Goal: Task Accomplishment & Management: Complete application form

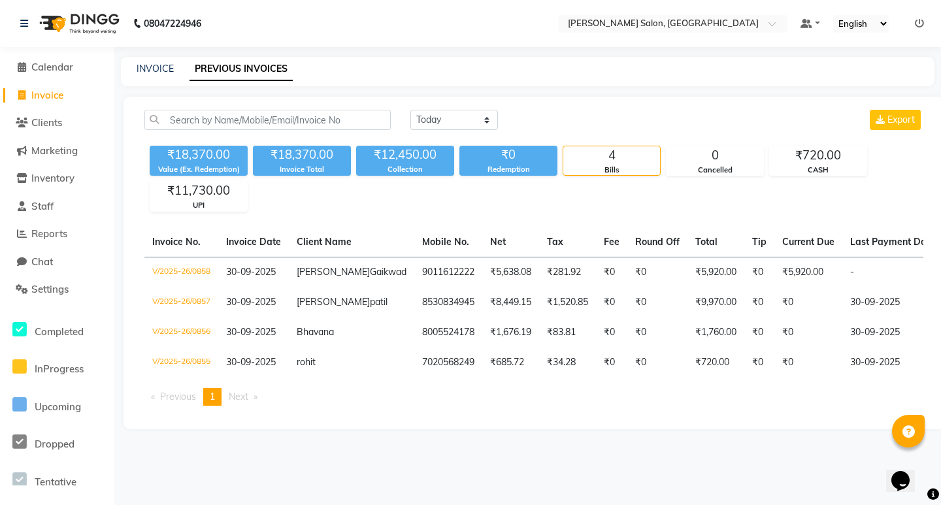
click at [426, 122] on select "[DATE] [DATE] Custom Range" at bounding box center [454, 120] width 88 height 20
select select "today"
click at [410, 110] on select "[DATE] [DATE] Custom Range" at bounding box center [454, 120] width 88 height 20
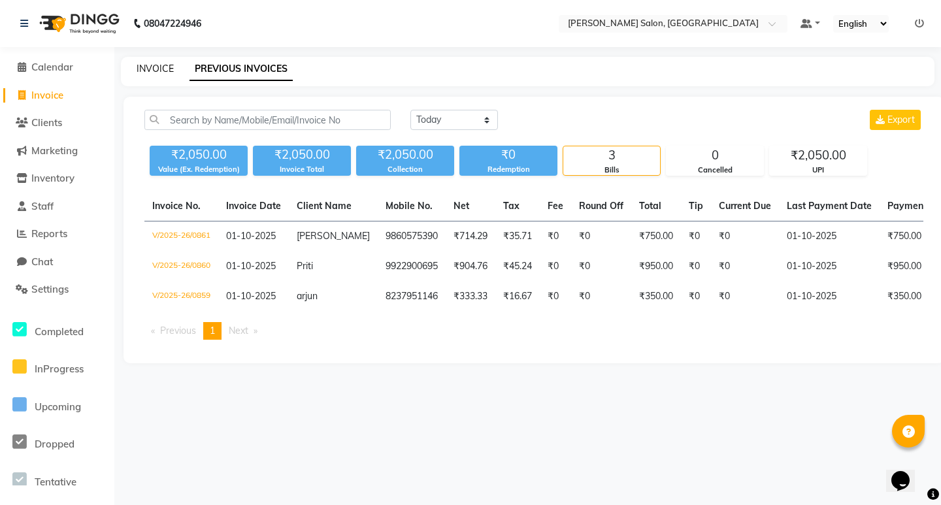
click at [167, 69] on link "INVOICE" at bounding box center [155, 69] width 37 height 12
select select "service"
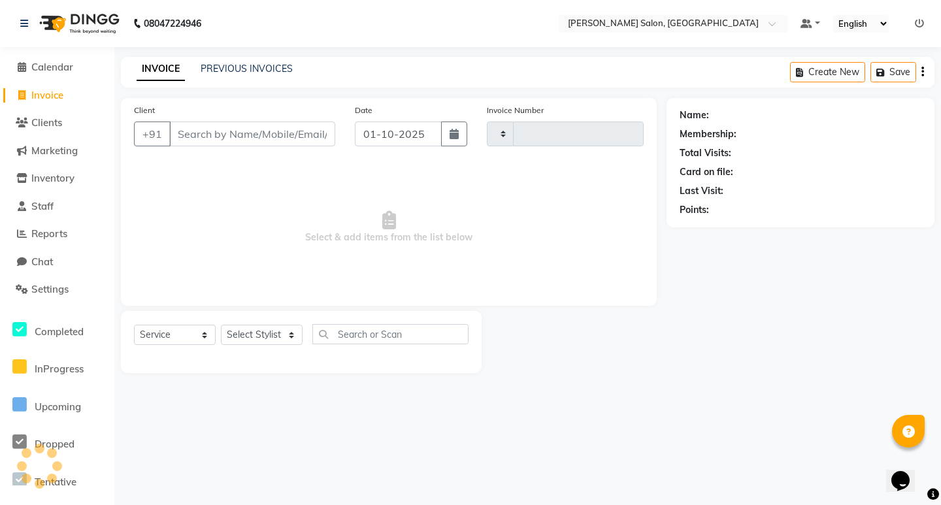
type input "0862"
select select "7550"
click at [196, 137] on input "Client" at bounding box center [252, 134] width 166 height 25
click at [256, 137] on input "Client" at bounding box center [252, 134] width 166 height 25
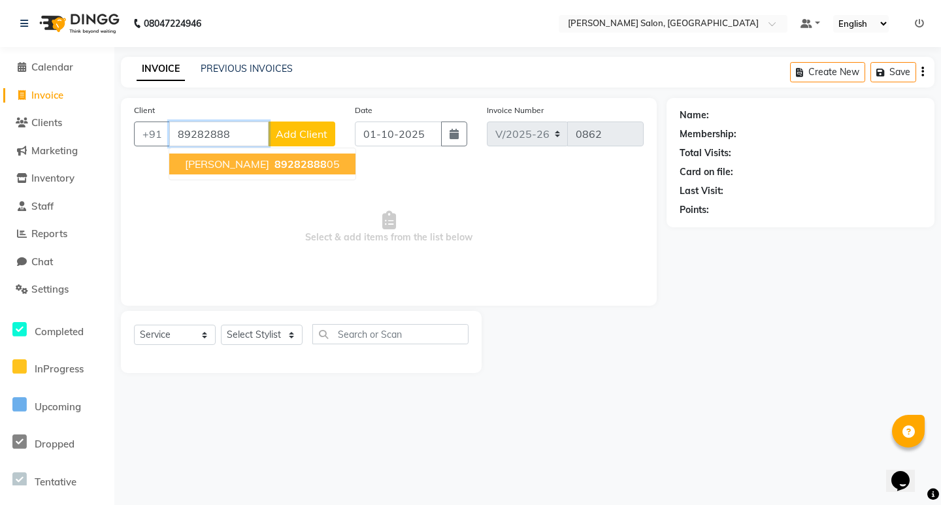
click at [274, 166] on span "89282888" at bounding box center [300, 163] width 52 height 13
type input "8928288805"
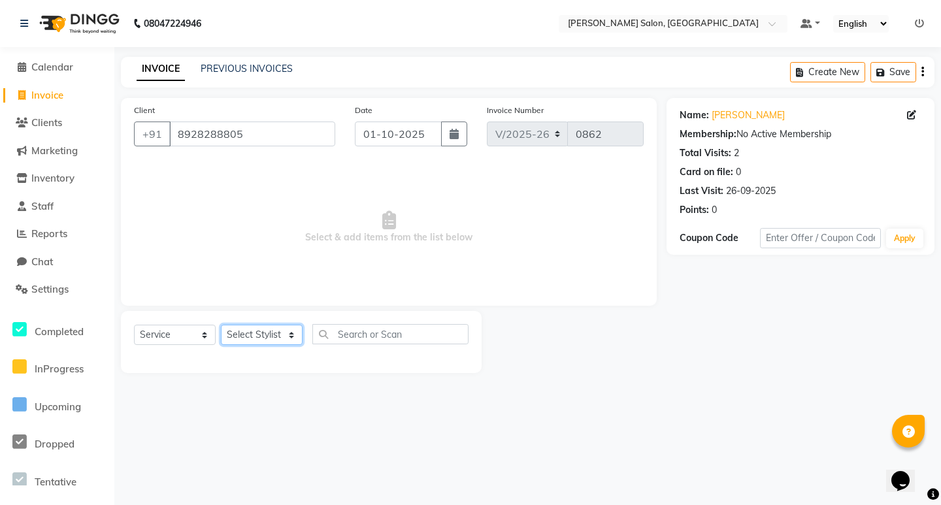
click at [265, 331] on select "Select Stylist [PERSON_NAME] [PERSON_NAME] Manager [PERSON_NAME] Poonam Pakire …" at bounding box center [262, 335] width 82 height 20
select select "63154"
click at [221, 325] on select "Select Stylist [PERSON_NAME] [PERSON_NAME] Manager [PERSON_NAME] Poonam Pakire …" at bounding box center [262, 335] width 82 height 20
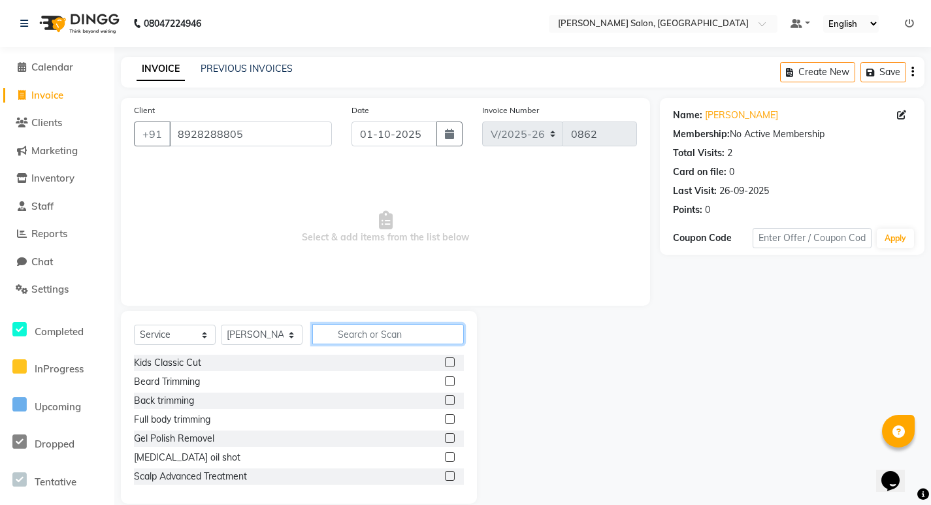
click at [331, 330] on input "text" at bounding box center [388, 334] width 152 height 20
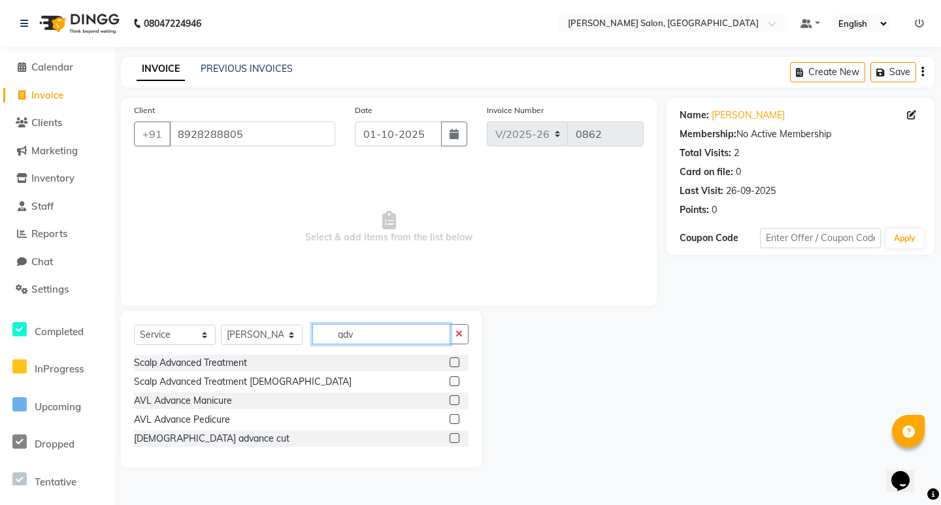
type input "adv"
click at [456, 438] on label at bounding box center [455, 438] width 10 height 10
click at [456, 438] on input "checkbox" at bounding box center [454, 439] width 8 height 8
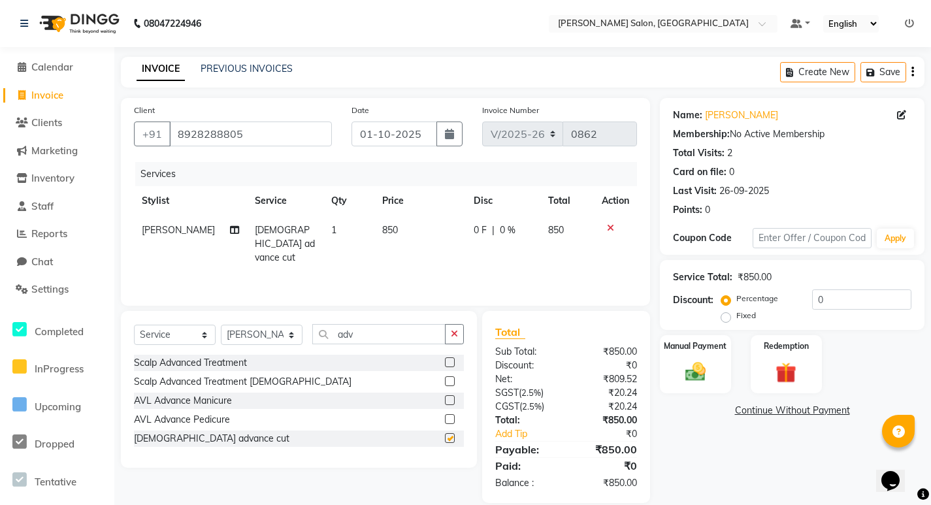
checkbox input "false"
click at [289, 337] on select "Select Stylist [PERSON_NAME] [PERSON_NAME] Manager [PERSON_NAME] Poonam Pakire …" at bounding box center [262, 335] width 82 height 20
select select "89607"
click at [221, 325] on select "Select Stylist [PERSON_NAME] [PERSON_NAME] Manager [PERSON_NAME] Poonam Pakire …" at bounding box center [262, 335] width 82 height 20
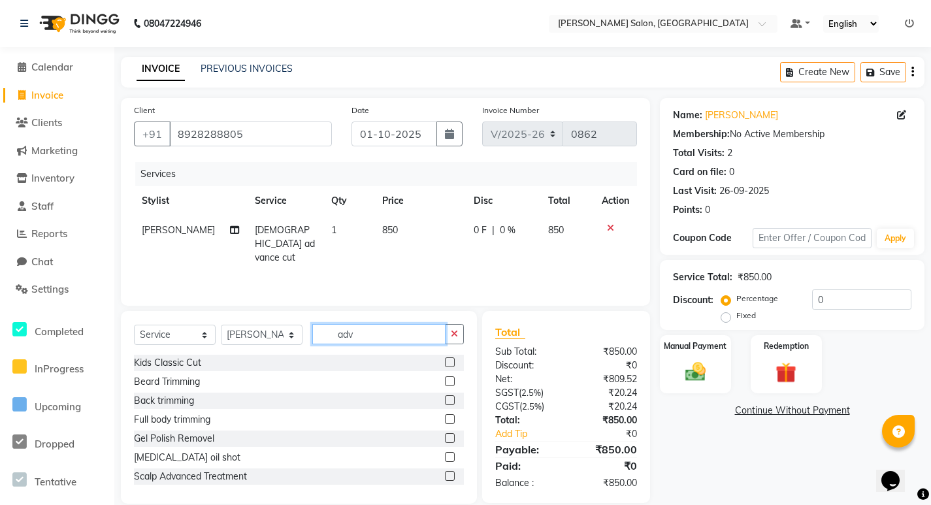
click at [381, 340] on input "adv" at bounding box center [378, 334] width 133 height 20
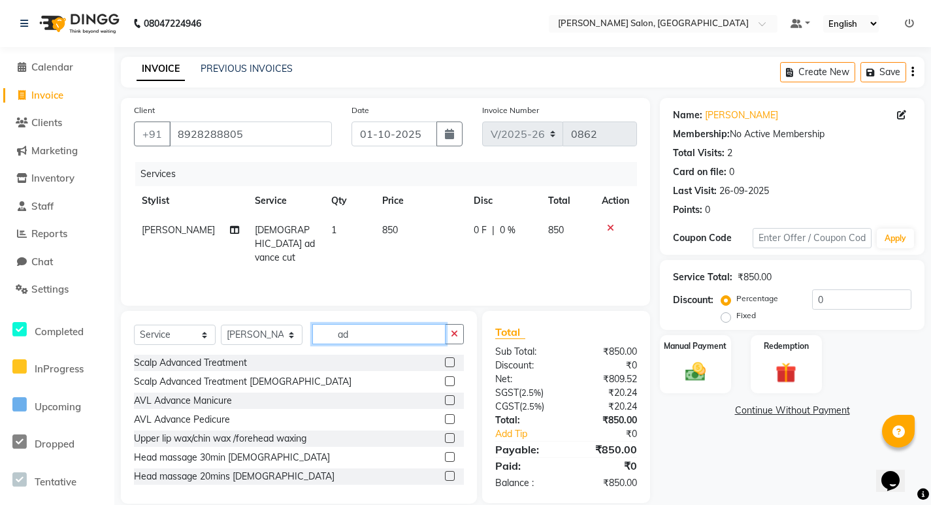
type input "adv"
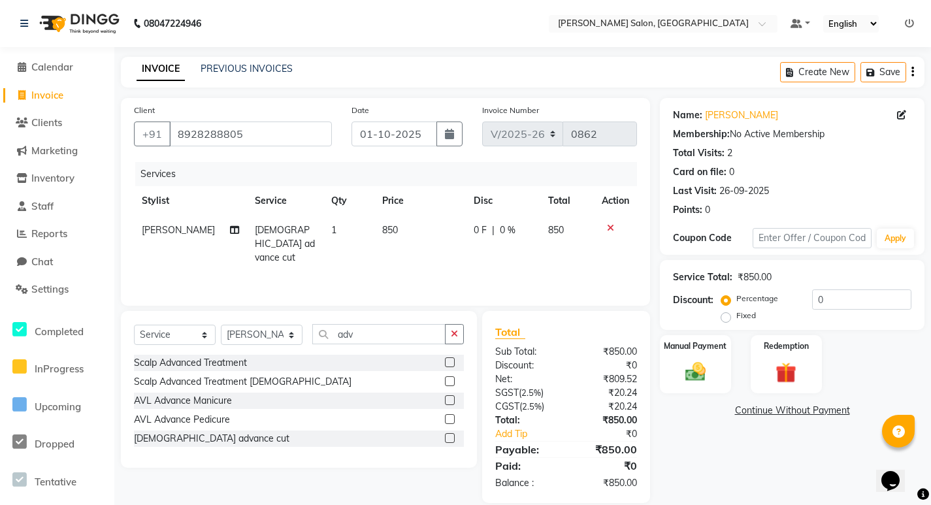
click at [448, 437] on label at bounding box center [450, 438] width 10 height 10
click at [448, 437] on input "checkbox" at bounding box center [449, 439] width 8 height 8
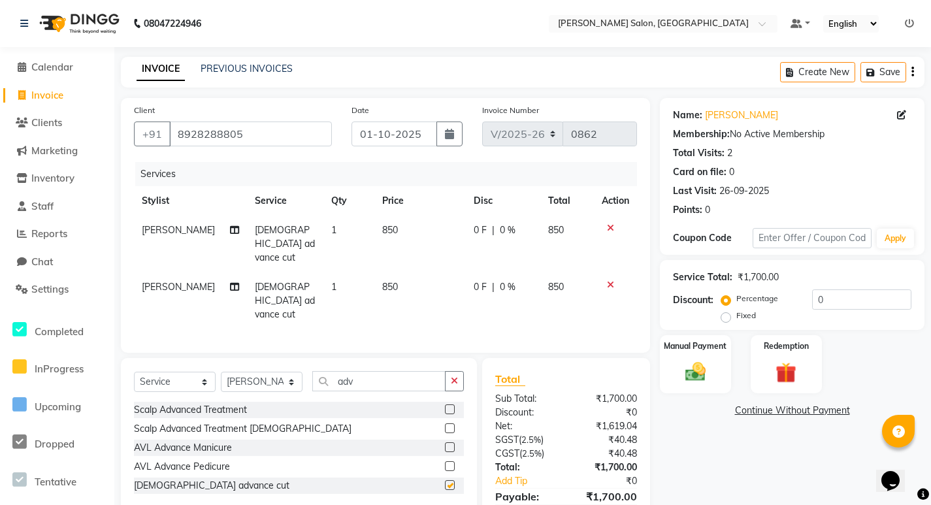
checkbox input "false"
click at [450, 371] on button "button" at bounding box center [454, 381] width 19 height 20
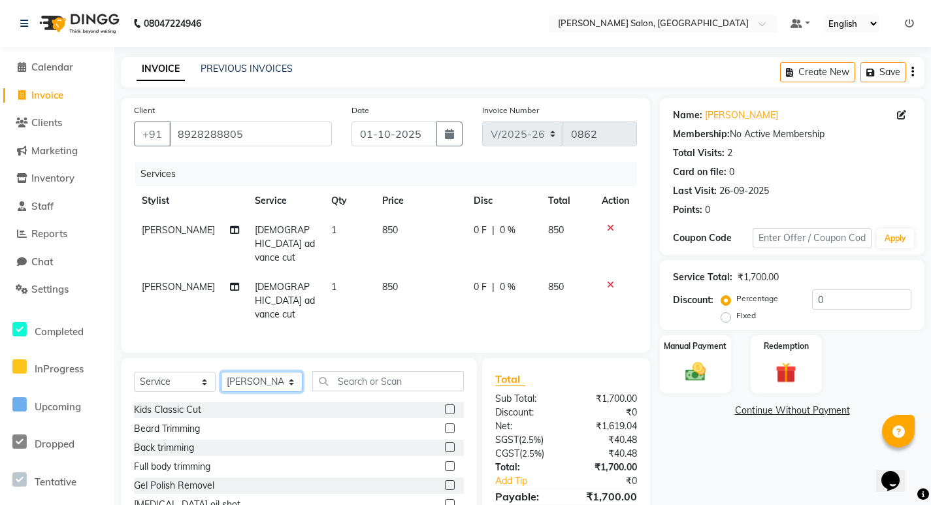
click at [264, 372] on select "Select Stylist [PERSON_NAME] [PERSON_NAME] Manager [PERSON_NAME] Poonam Pakire …" at bounding box center [262, 382] width 82 height 20
select select "72519"
click at [221, 372] on select "Select Stylist [PERSON_NAME] [PERSON_NAME] Manager [PERSON_NAME] Poonam Pakire …" at bounding box center [262, 382] width 82 height 20
click at [352, 371] on input "text" at bounding box center [388, 381] width 152 height 20
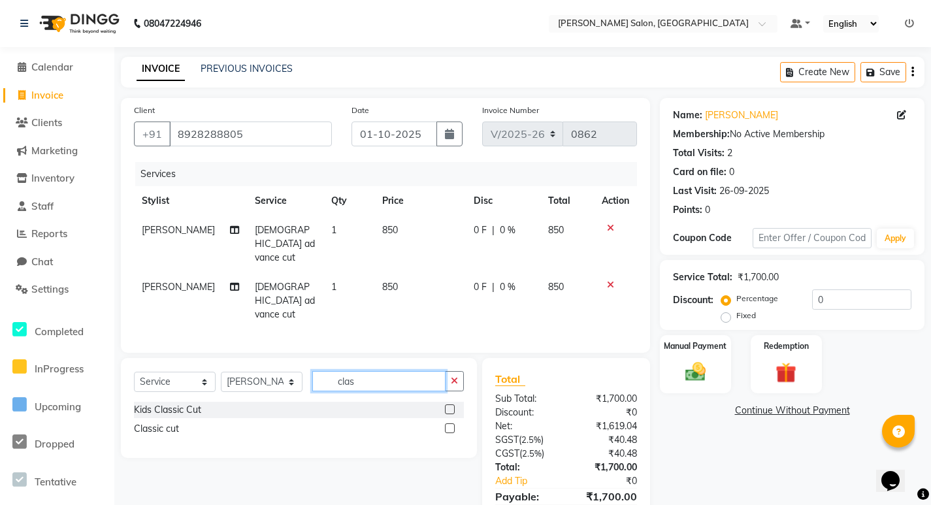
type input "clas"
click at [448, 423] on label at bounding box center [450, 428] width 10 height 10
click at [448, 425] on input "checkbox" at bounding box center [449, 429] width 8 height 8
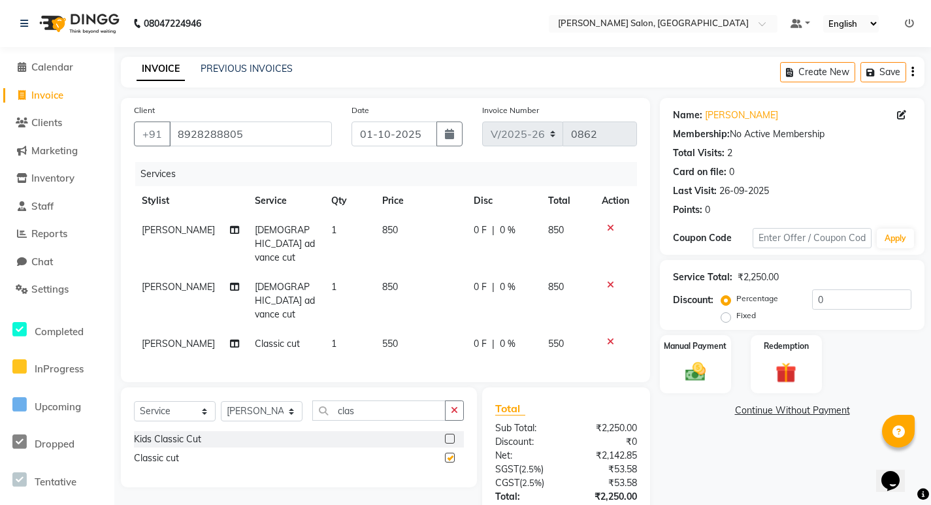
checkbox input "false"
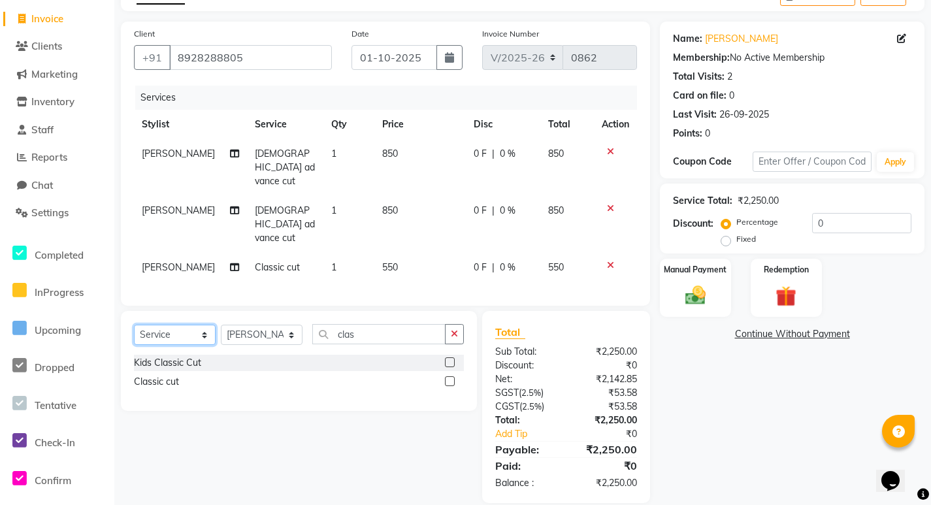
click at [196, 325] on select "Select Service Product Membership Package Voucher Prepaid Gift Card" at bounding box center [175, 335] width 82 height 20
click at [202, 325] on select "Select Service Product Membership Package Voucher Prepaid Gift Card" at bounding box center [175, 335] width 82 height 20
click at [851, 227] on input "0" at bounding box center [861, 223] width 99 height 20
type input "20"
click at [704, 273] on label "Manual Payment" at bounding box center [695, 269] width 65 height 12
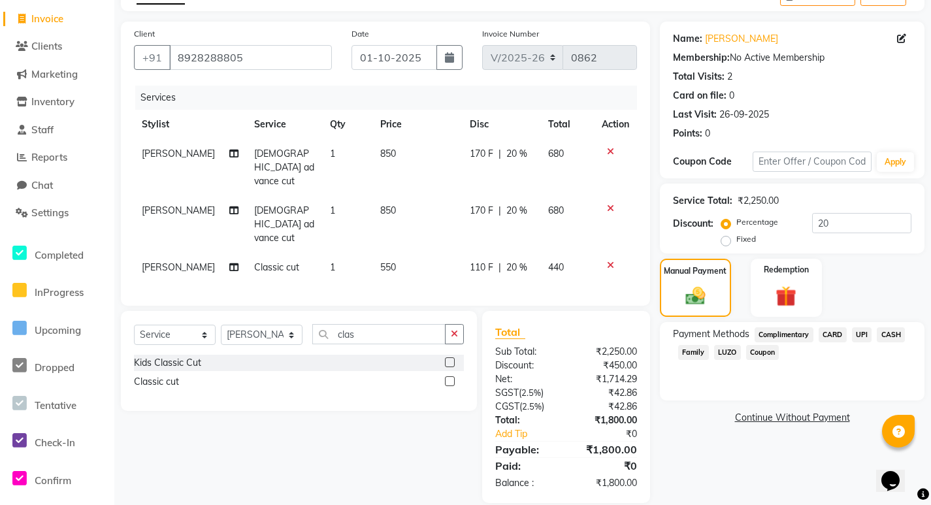
click at [860, 335] on span "UPI" at bounding box center [862, 334] width 20 height 15
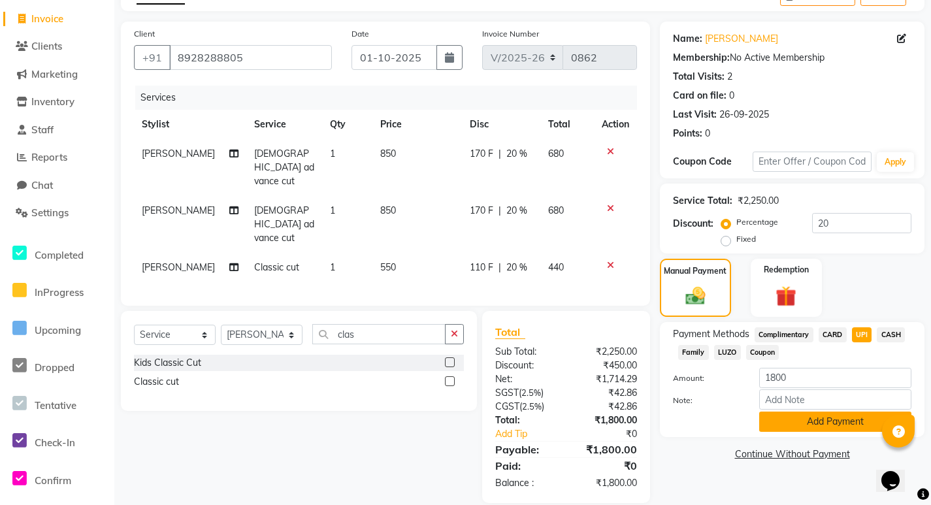
click at [832, 425] on button "Add Payment" at bounding box center [835, 422] width 152 height 20
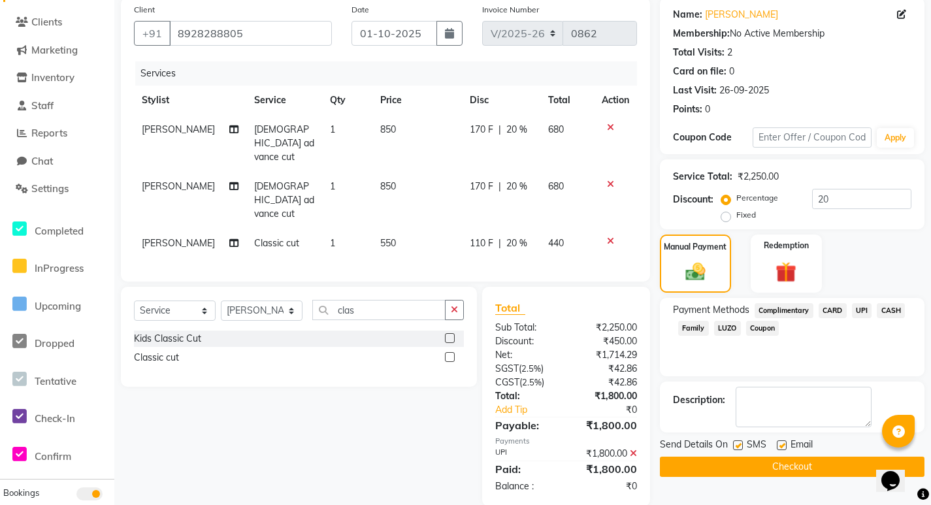
scroll to position [104, 0]
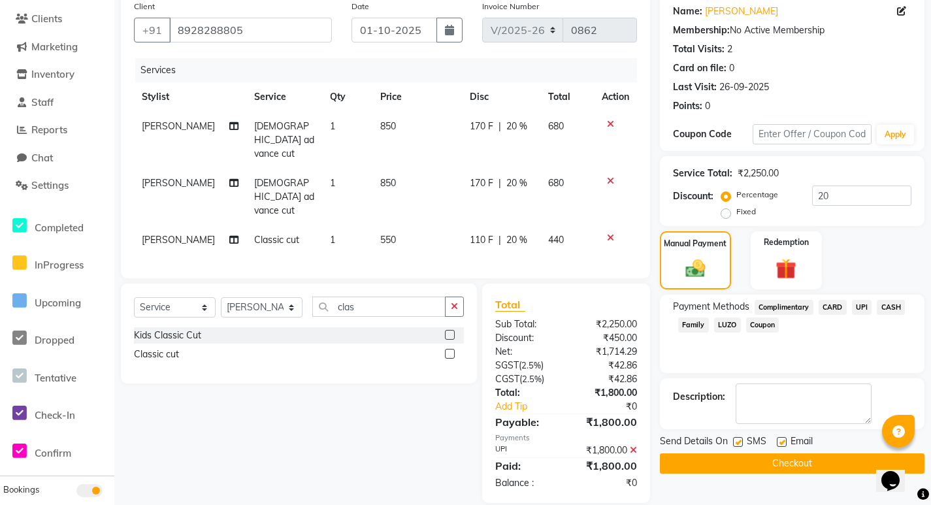
click at [819, 465] on button "Checkout" at bounding box center [792, 464] width 265 height 20
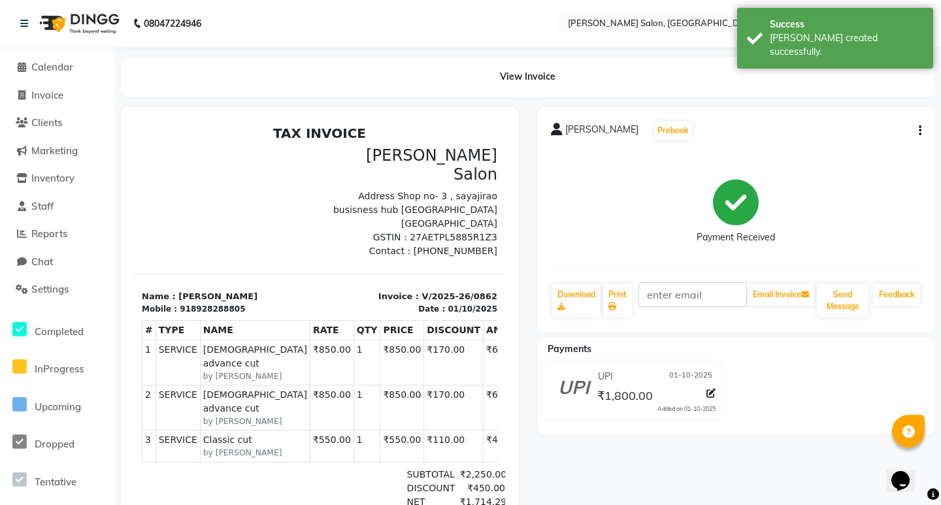
select select "service"
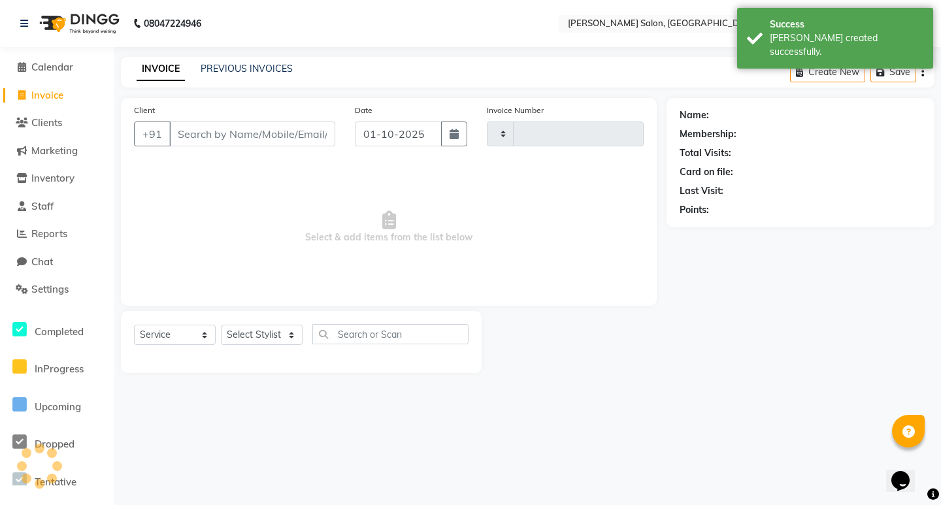
type input "0863"
select select "7550"
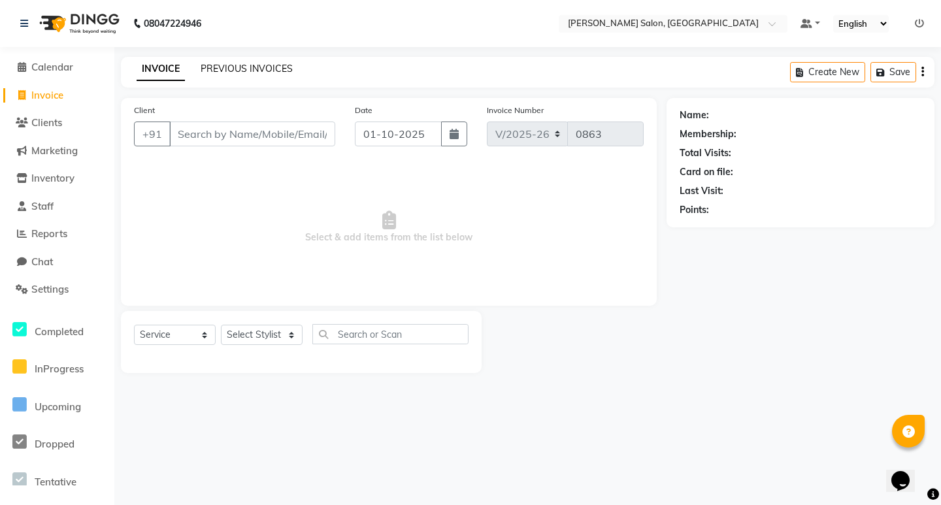
click at [228, 67] on link "PREVIOUS INVOICES" at bounding box center [247, 69] width 92 height 12
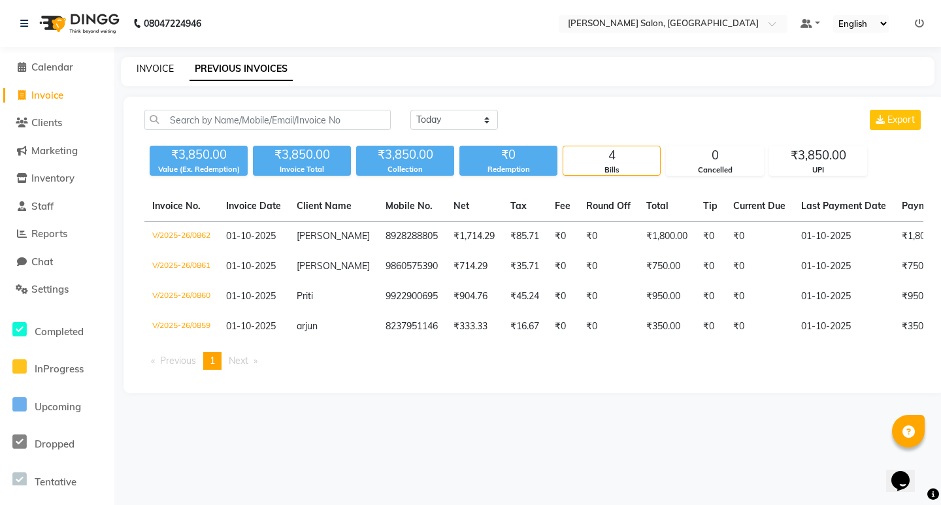
click at [165, 67] on link "INVOICE" at bounding box center [155, 69] width 37 height 12
select select "service"
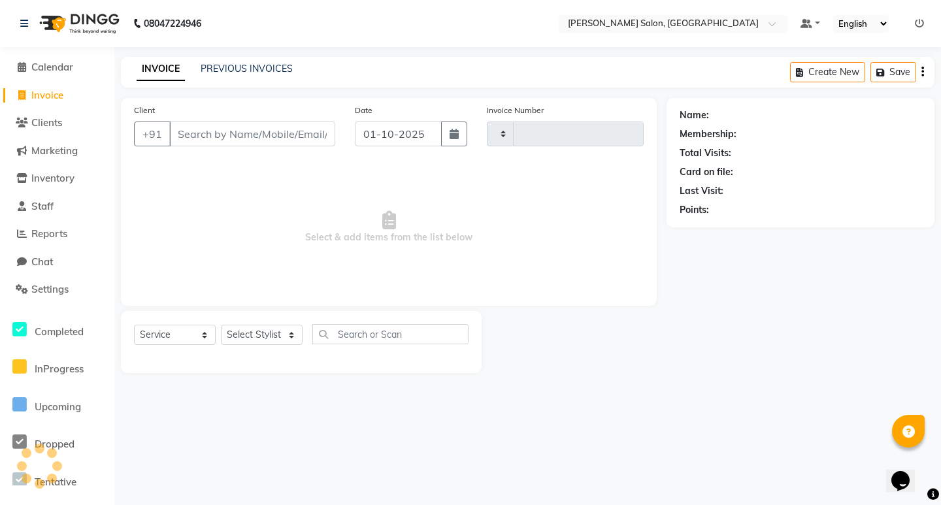
type input "0863"
select select "7550"
click at [249, 333] on select "Select Stylist" at bounding box center [262, 335] width 82 height 20
select select "88550"
click at [221, 325] on select "Select Stylist [PERSON_NAME] [PERSON_NAME] Manager [PERSON_NAME] Poonam Pakire …" at bounding box center [262, 335] width 82 height 20
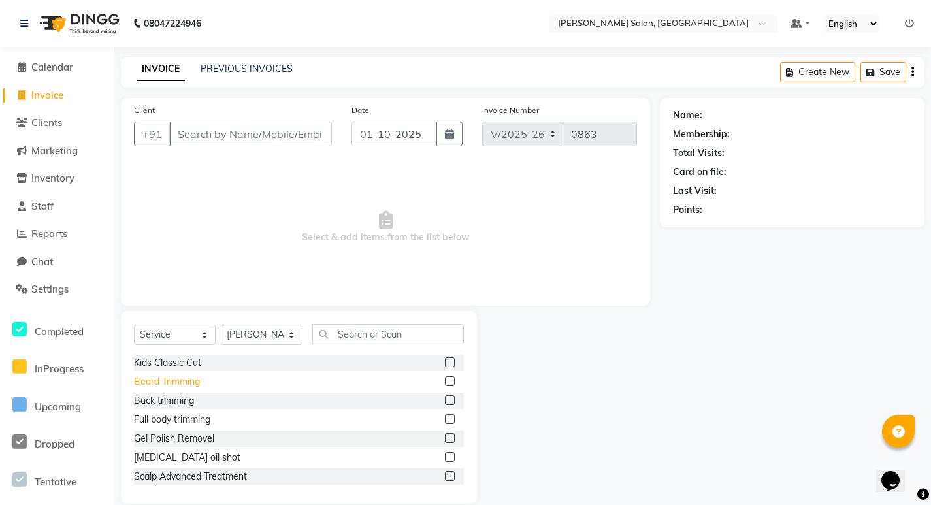
click at [171, 384] on div "Beard Trimming" at bounding box center [167, 382] width 66 height 14
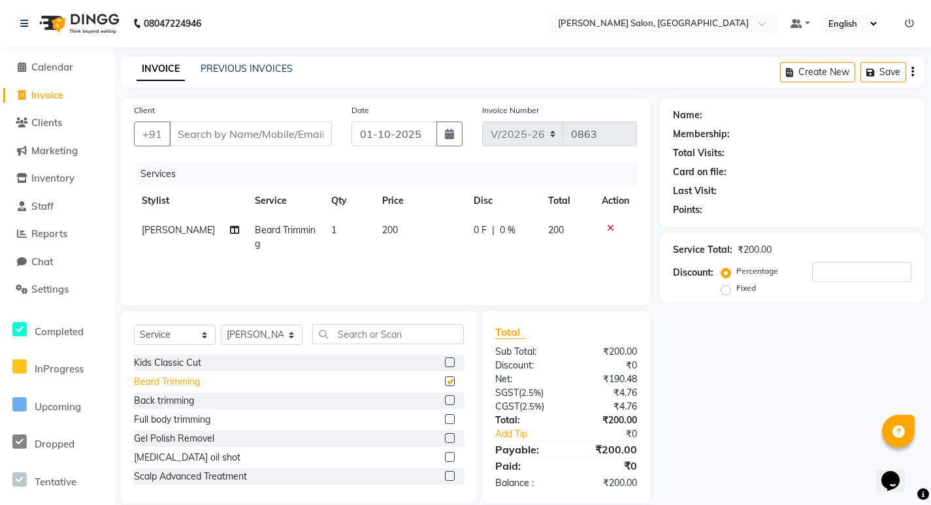
checkbox input "false"
click at [361, 335] on input "text" at bounding box center [388, 334] width 152 height 20
drag, startPoint x: 184, startPoint y: 141, endPoint x: 191, endPoint y: 133, distance: 10.6
click at [188, 137] on input "Client" at bounding box center [250, 134] width 163 height 25
type input "9"
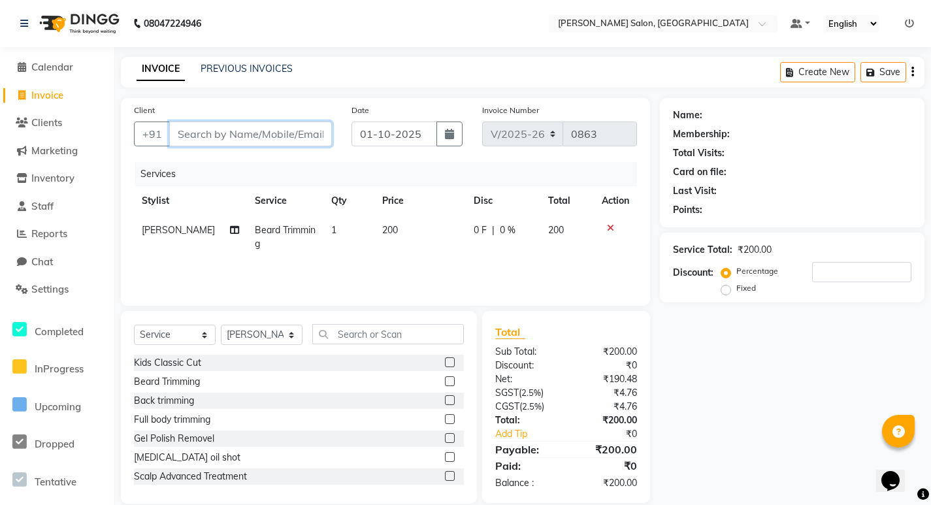
type input "0"
type input "9765659662"
click at [291, 135] on span "Add Client" at bounding box center [298, 133] width 52 height 13
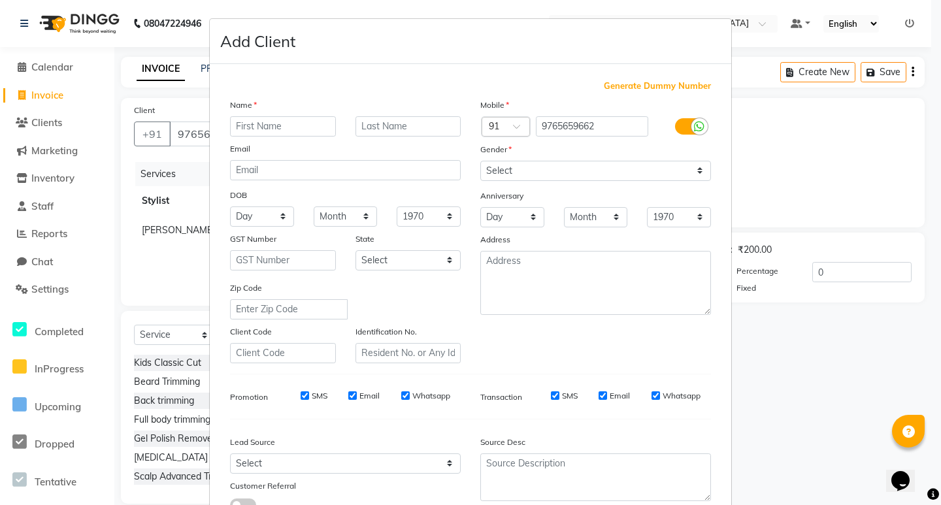
click at [274, 131] on input "text" at bounding box center [283, 126] width 106 height 20
type input "dilip"
click at [372, 120] on input "text" at bounding box center [408, 126] width 106 height 20
type input "patil"
click at [506, 344] on div "Mobile Country Code × 91 9765659662 Gender Select [DEMOGRAPHIC_DATA] [DEMOGRAPH…" at bounding box center [595, 230] width 250 height 265
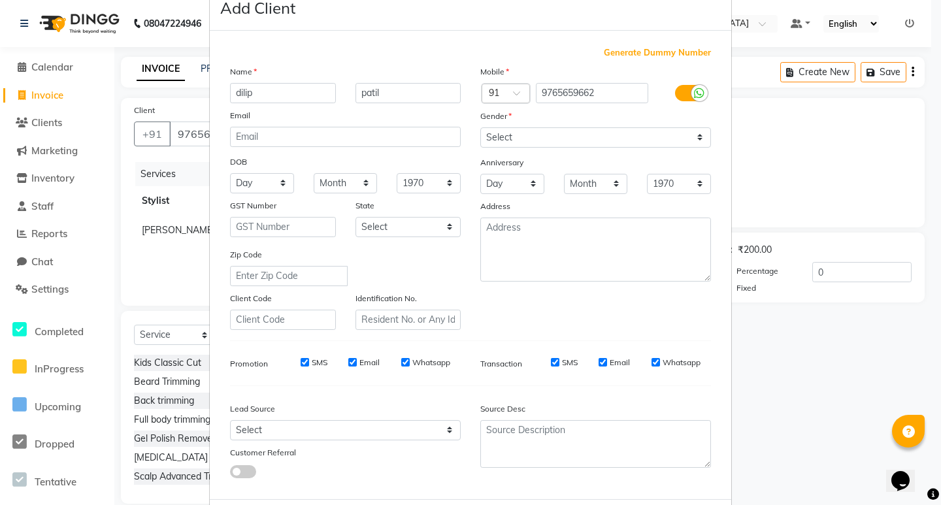
scroll to position [65, 0]
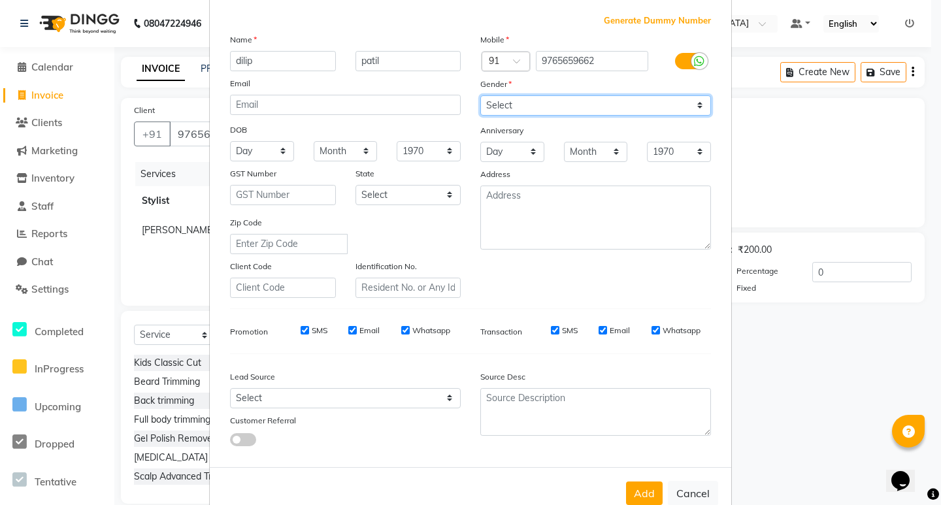
click at [499, 101] on select "Select [DEMOGRAPHIC_DATA] [DEMOGRAPHIC_DATA] Other Prefer Not To Say" at bounding box center [595, 105] width 231 height 20
select select "[DEMOGRAPHIC_DATA]"
click at [480, 95] on select "Select [DEMOGRAPHIC_DATA] [DEMOGRAPHIC_DATA] Other Prefer Not To Say" at bounding box center [595, 105] width 231 height 20
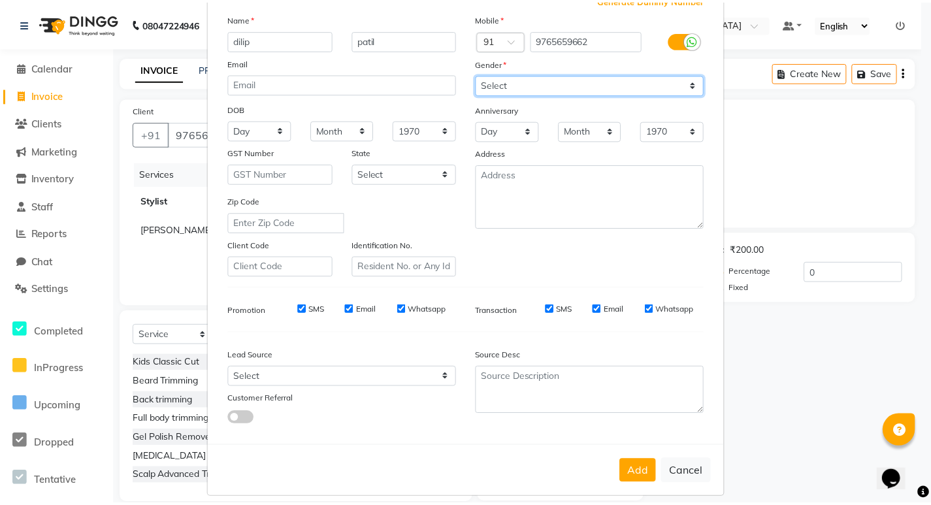
scroll to position [98, 0]
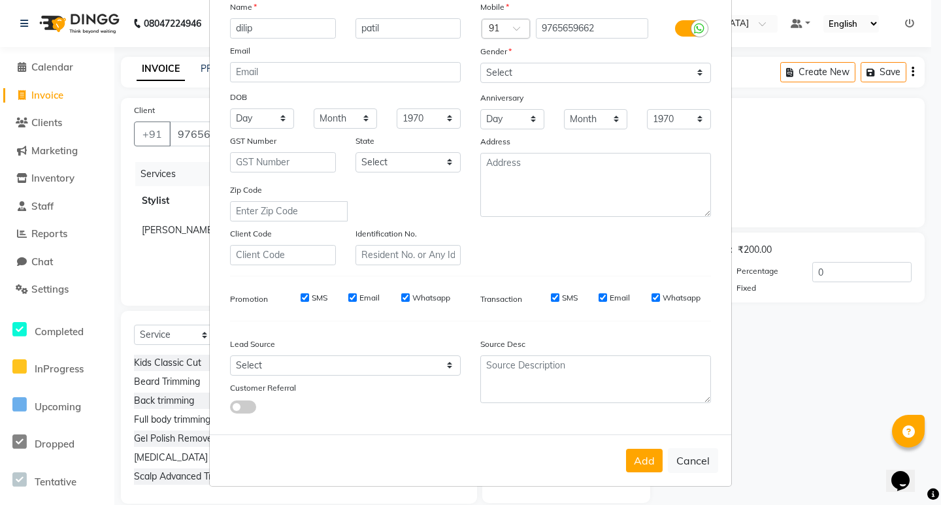
drag, startPoint x: 636, startPoint y: 467, endPoint x: 580, endPoint y: 466, distance: 56.2
click at [633, 467] on button "Add" at bounding box center [644, 461] width 37 height 24
select select
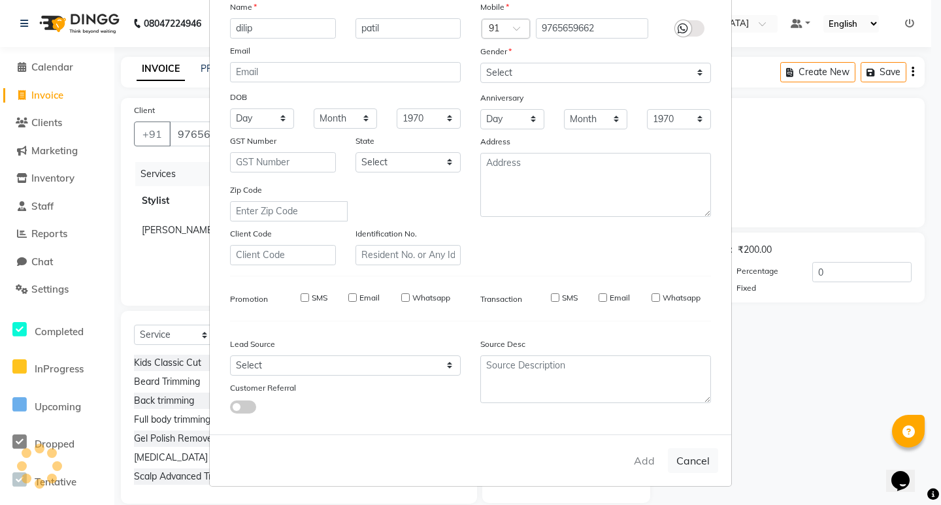
select select
checkbox input "false"
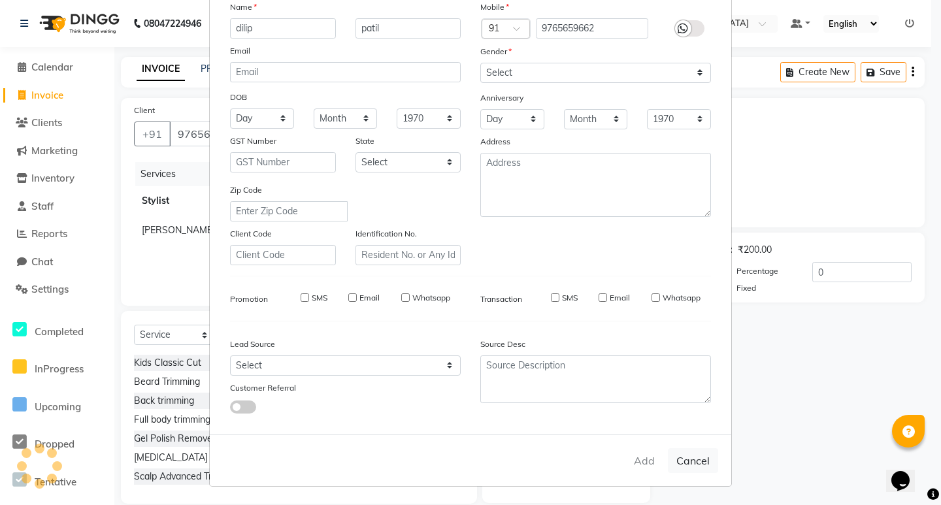
checkbox input "false"
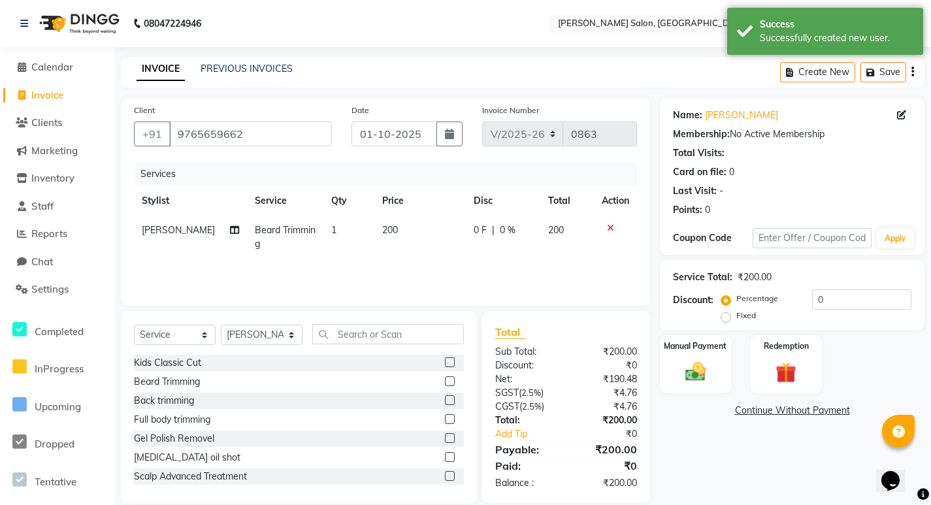
scroll to position [18, 0]
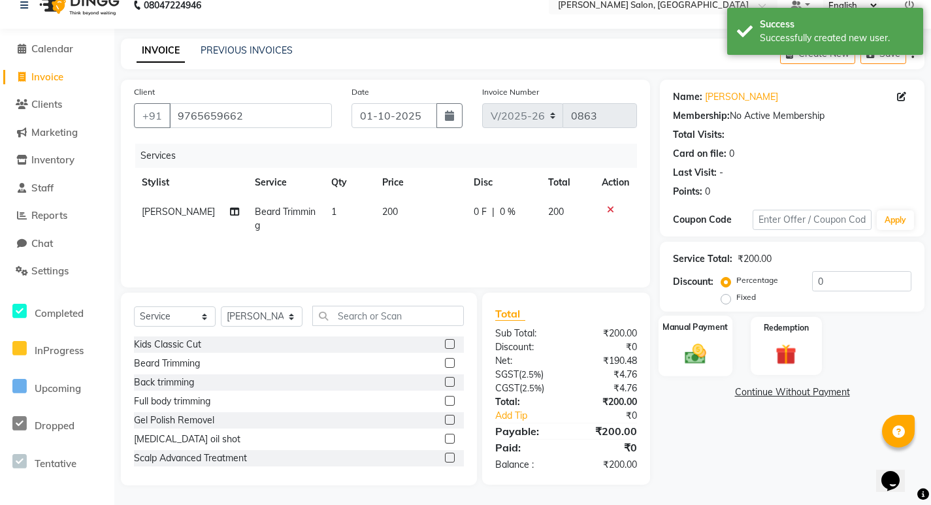
click at [681, 354] on img at bounding box center [695, 353] width 35 height 25
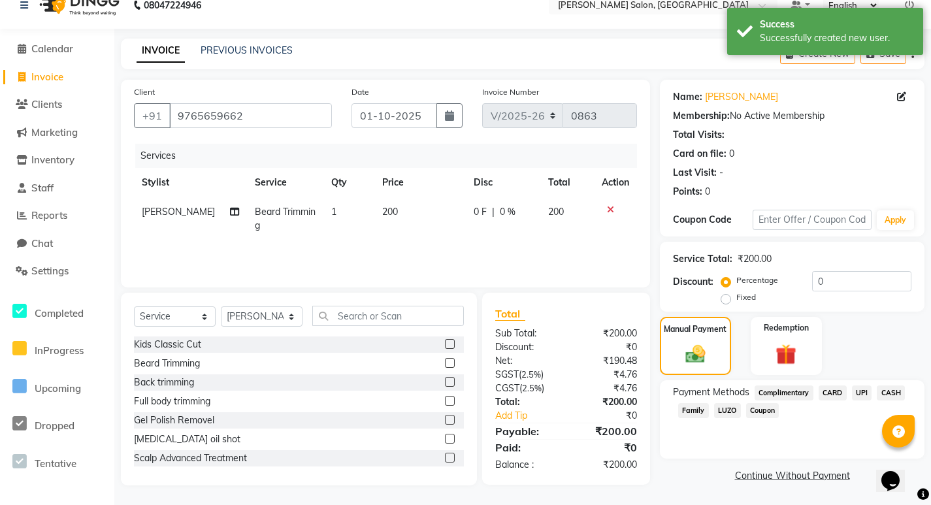
click at [859, 394] on span "UPI" at bounding box center [862, 393] width 20 height 15
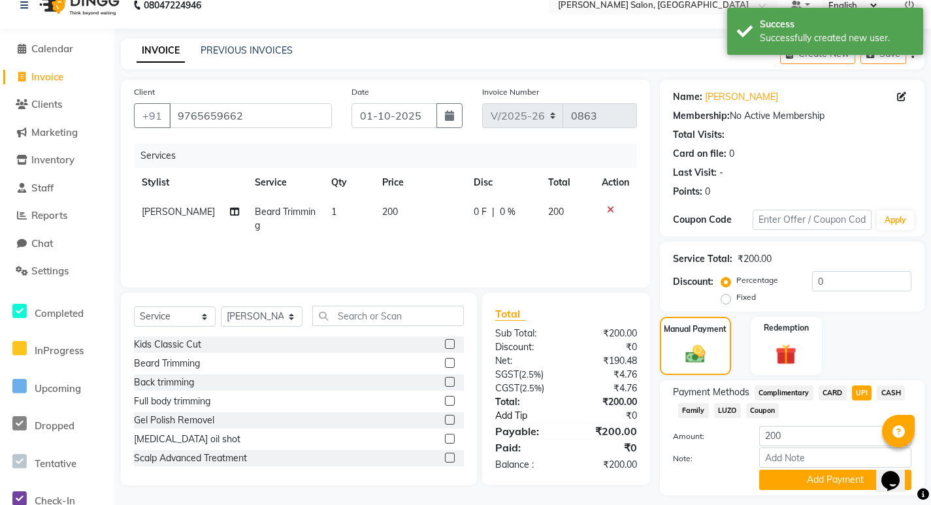
scroll to position [55, 0]
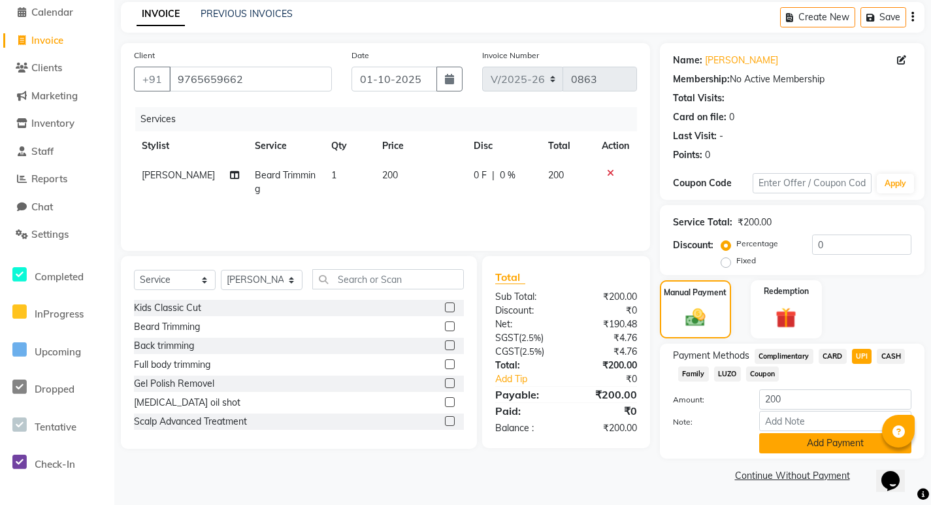
click at [790, 440] on button "Add Payment" at bounding box center [835, 443] width 152 height 20
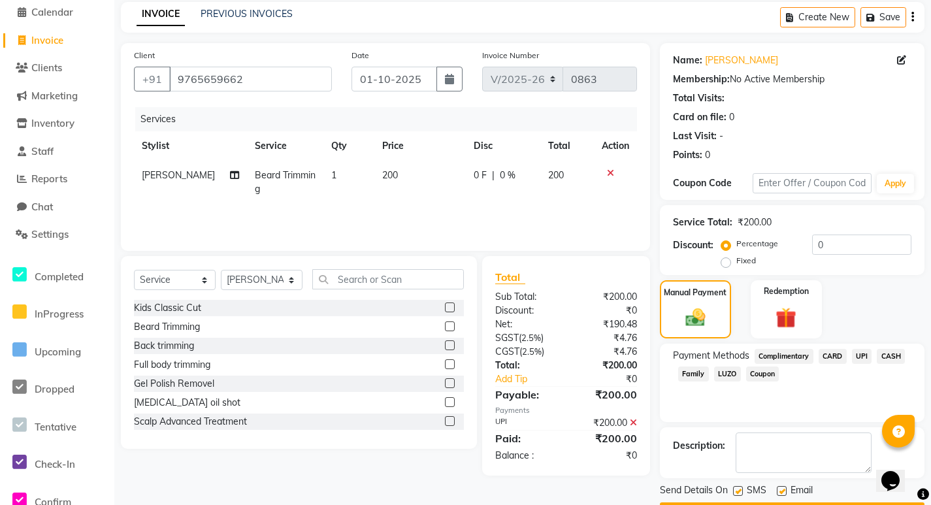
scroll to position [92, 0]
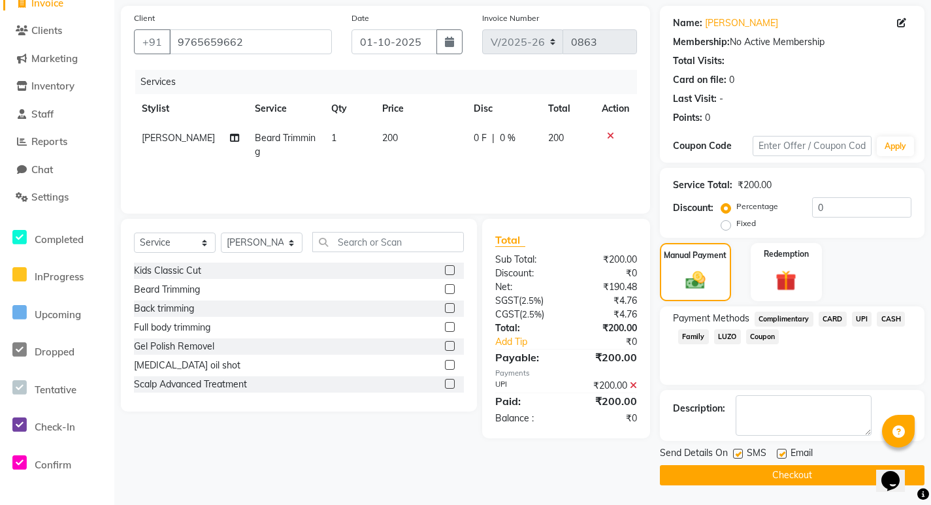
click at [684, 471] on button "Checkout" at bounding box center [792, 475] width 265 height 20
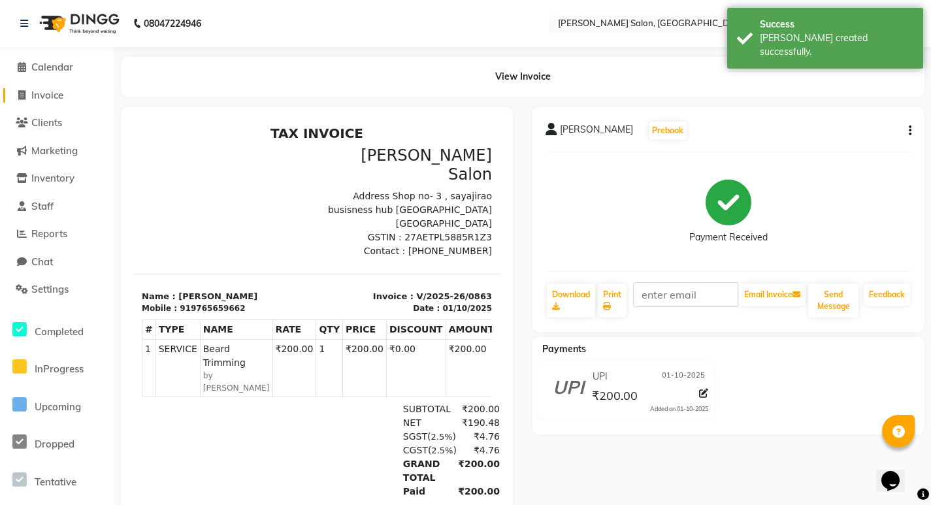
click at [51, 92] on span "Invoice" at bounding box center [47, 95] width 32 height 12
select select "service"
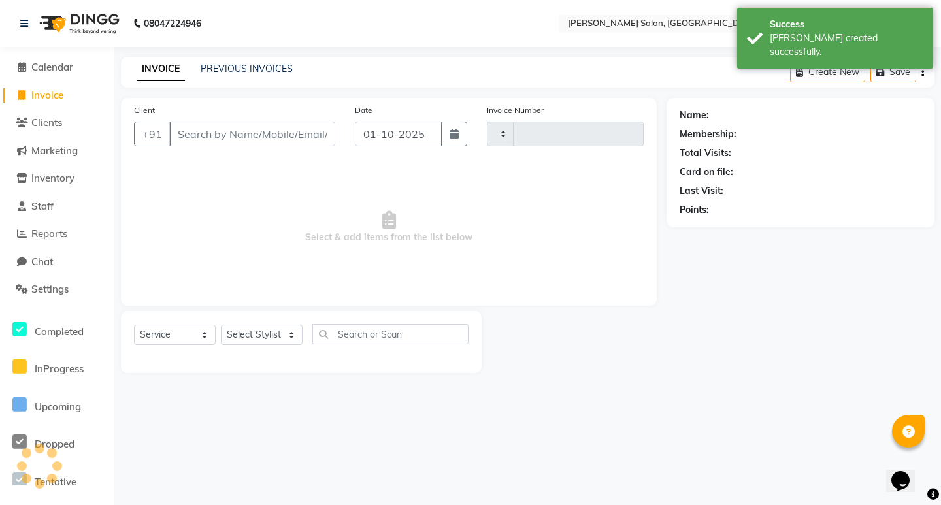
type input "0864"
select select "7550"
click at [246, 65] on link "PREVIOUS INVOICES" at bounding box center [247, 69] width 92 height 12
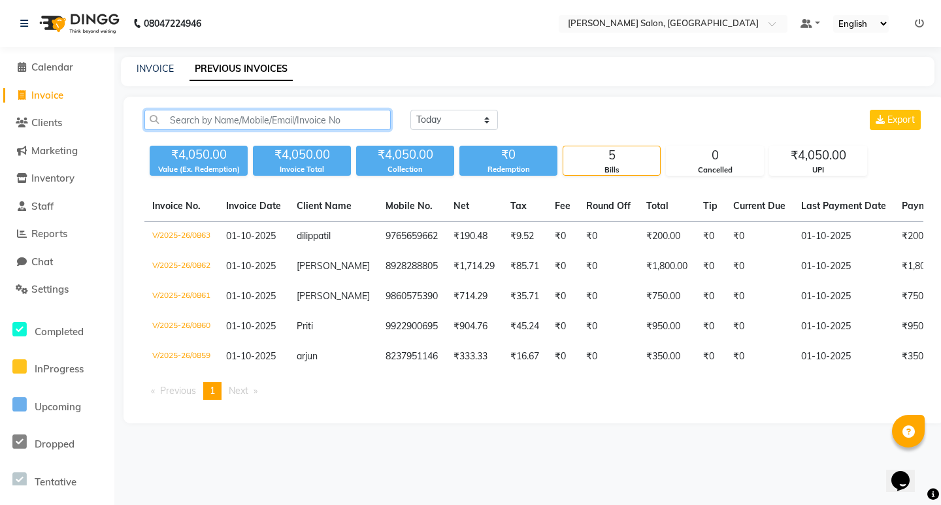
click at [229, 120] on input "text" at bounding box center [267, 120] width 246 height 20
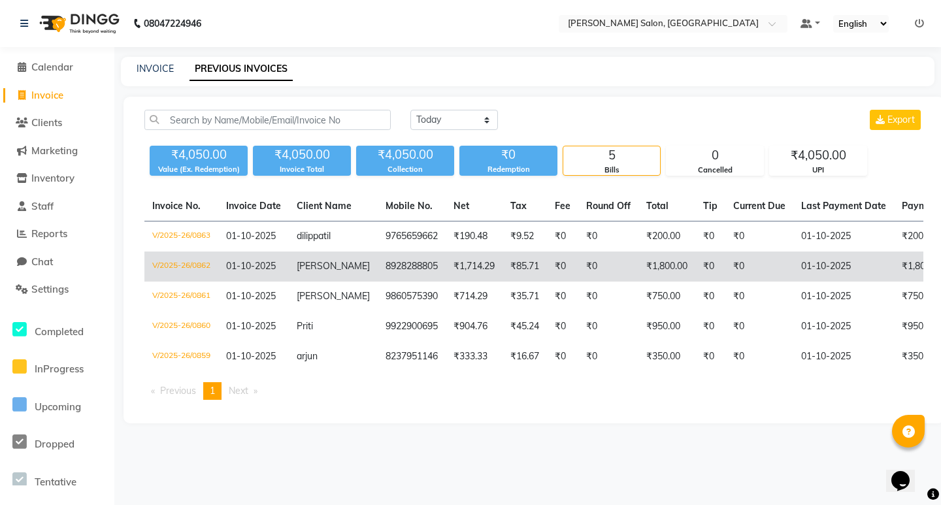
click at [339, 269] on td "[PERSON_NAME]" at bounding box center [333, 267] width 89 height 30
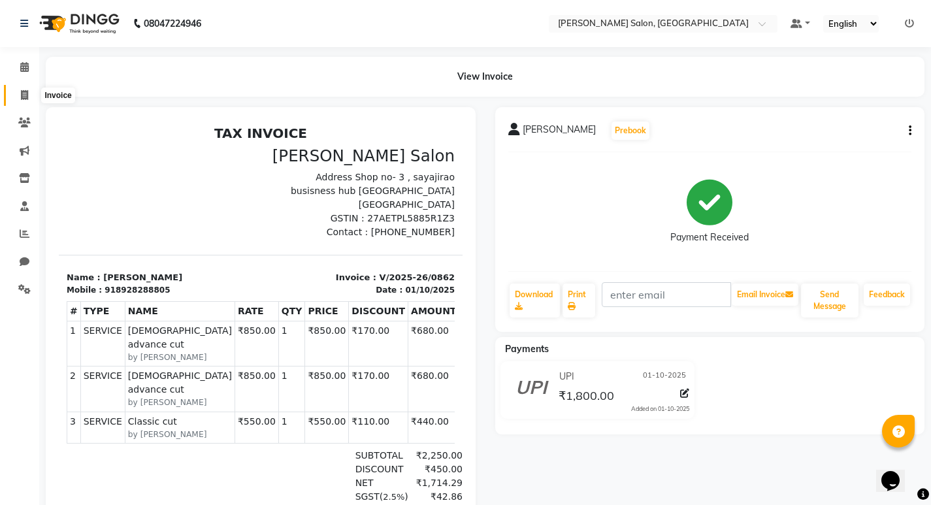
click at [21, 95] on icon at bounding box center [24, 95] width 7 height 10
select select "service"
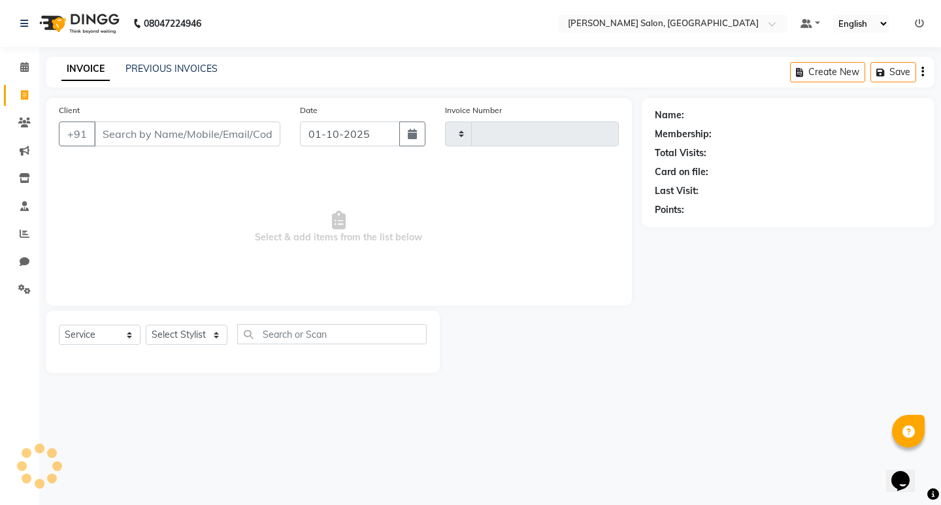
type input "0864"
select select "7550"
click at [103, 338] on select "Select Service Product Membership Package Voucher Prepaid Gift Card" at bounding box center [100, 335] width 82 height 20
click at [208, 383] on main "INVOICE PREVIOUS INVOICES Create New Save Client +91 Date 01-10-2025 Invoice Nu…" at bounding box center [490, 225] width 902 height 336
click at [176, 329] on select "Select Stylist [PERSON_NAME] [PERSON_NAME] Manager [PERSON_NAME] Poonam Pakire …" at bounding box center [187, 335] width 82 height 20
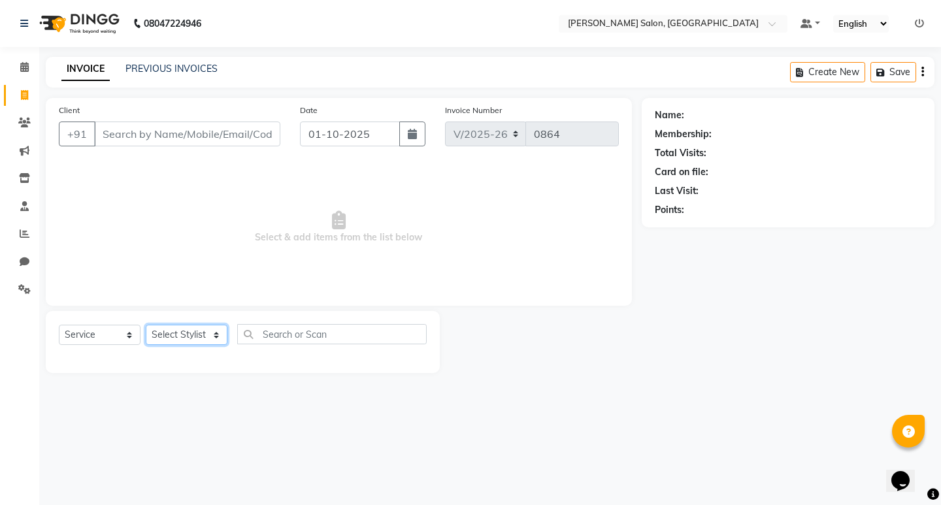
select select "67609"
click at [146, 325] on select "Select Stylist [PERSON_NAME] [PERSON_NAME] Manager [PERSON_NAME] Poonam Pakire …" at bounding box center [187, 335] width 82 height 20
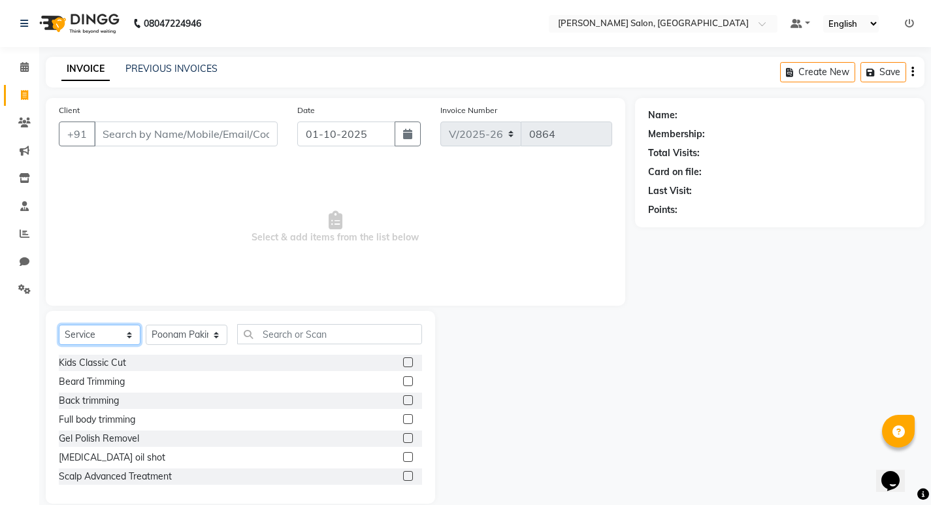
click at [98, 333] on select "Select Service Product Membership Package Voucher Prepaid Gift Card" at bounding box center [100, 335] width 82 height 20
click at [273, 335] on input "text" at bounding box center [329, 334] width 185 height 20
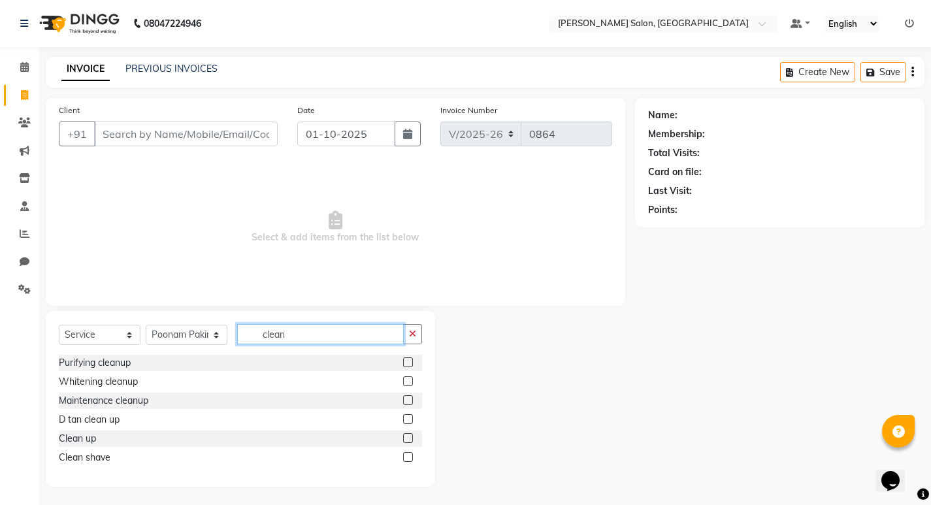
type input "clean"
click at [412, 438] on label at bounding box center [408, 438] width 10 height 10
click at [412, 438] on input "checkbox" at bounding box center [407, 439] width 8 height 8
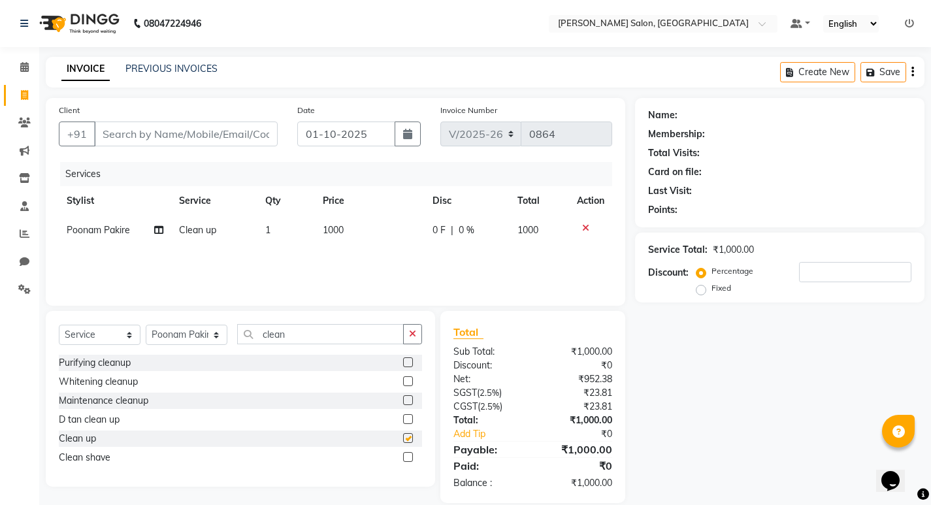
checkbox input "false"
click at [584, 230] on icon at bounding box center [585, 227] width 7 height 9
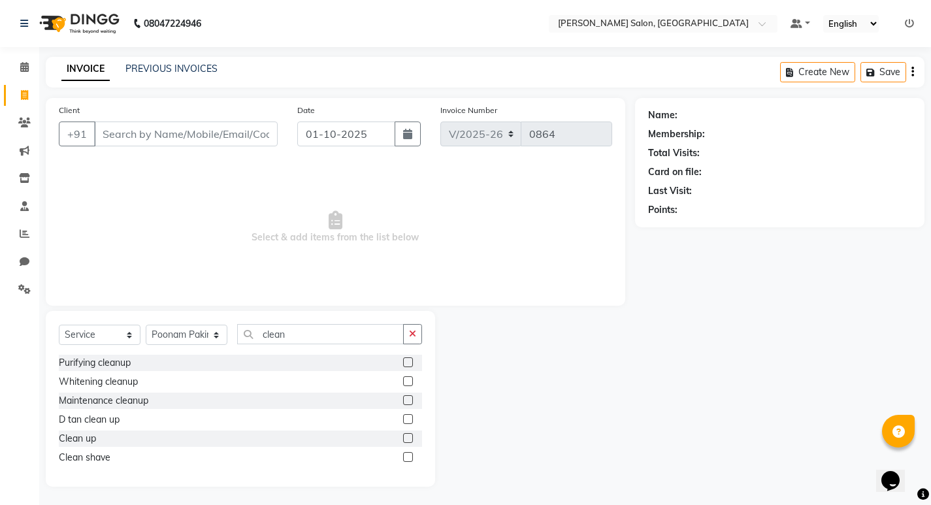
click at [408, 396] on label at bounding box center [408, 400] width 10 height 10
click at [408, 397] on input "checkbox" at bounding box center [407, 401] width 8 height 8
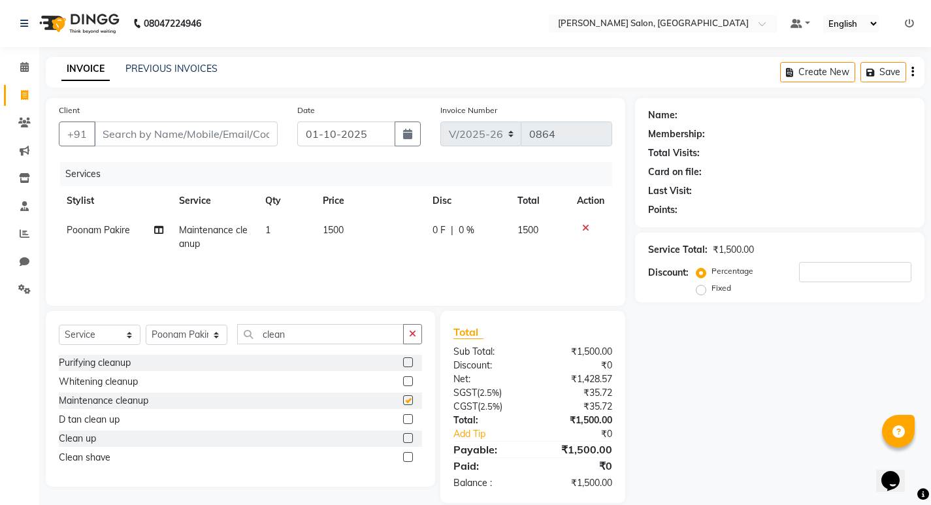
checkbox input "false"
click at [186, 334] on select "Select Stylist [PERSON_NAME] [PERSON_NAME] Manager [PERSON_NAME] Poonam Pakire …" at bounding box center [187, 335] width 82 height 20
select select "88550"
click at [146, 325] on select "Select Stylist [PERSON_NAME] [PERSON_NAME] Manager [PERSON_NAME] Poonam Pakire …" at bounding box center [187, 335] width 82 height 20
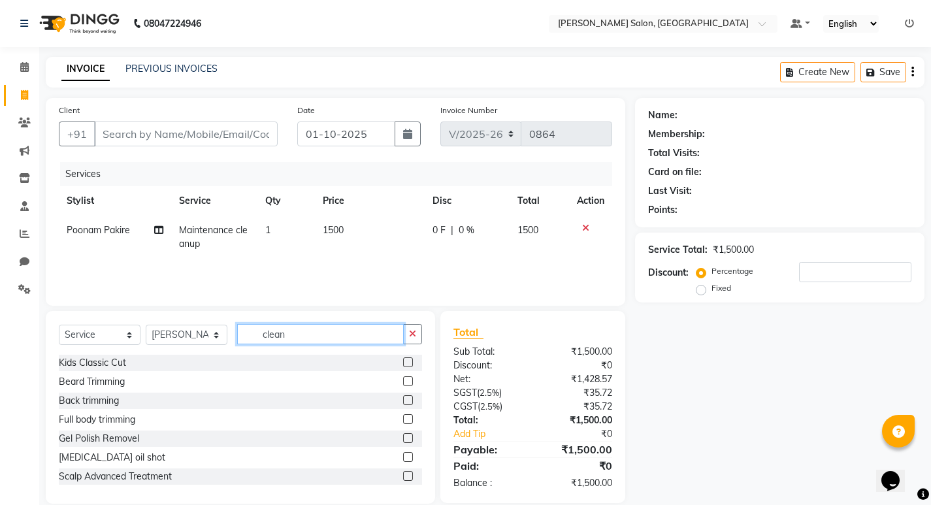
click at [287, 336] on input "clean" at bounding box center [320, 334] width 167 height 20
type input "c"
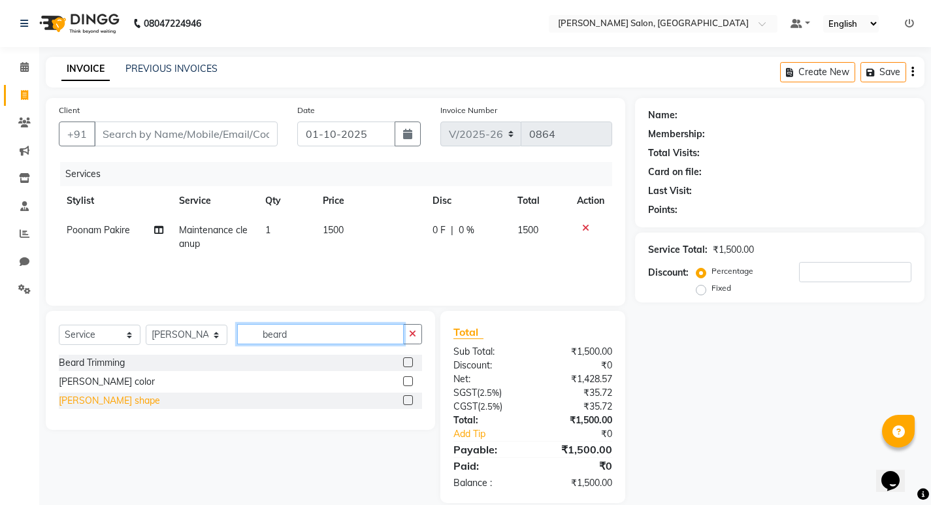
type input "beard"
click at [108, 401] on div "[PERSON_NAME] shape" at bounding box center [109, 401] width 101 height 14
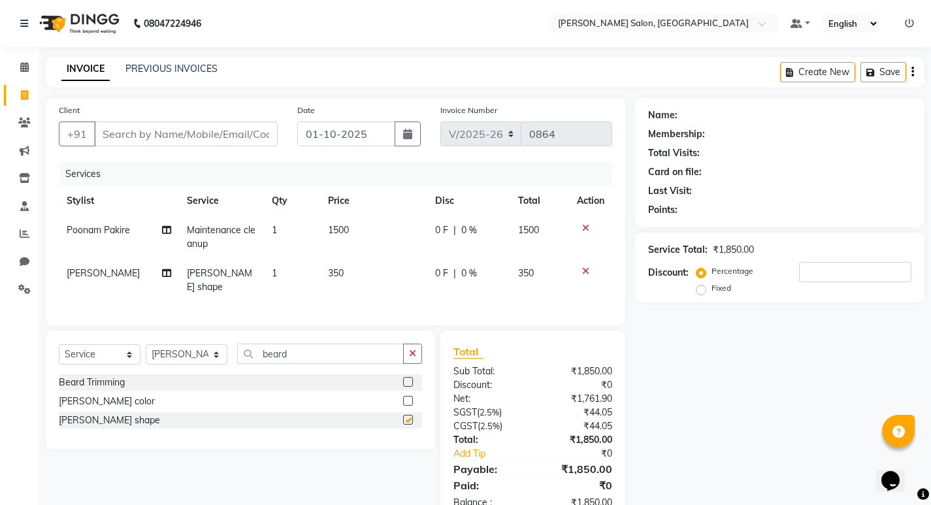
checkbox input "false"
click at [764, 368] on div "Name: Membership: Total Visits: Card on file: Last Visit: Points: Service Total…" at bounding box center [784, 310] width 299 height 425
click at [151, 137] on input "Client" at bounding box center [186, 134] width 184 height 25
click at [120, 127] on input "Client" at bounding box center [186, 134] width 184 height 25
type input "9"
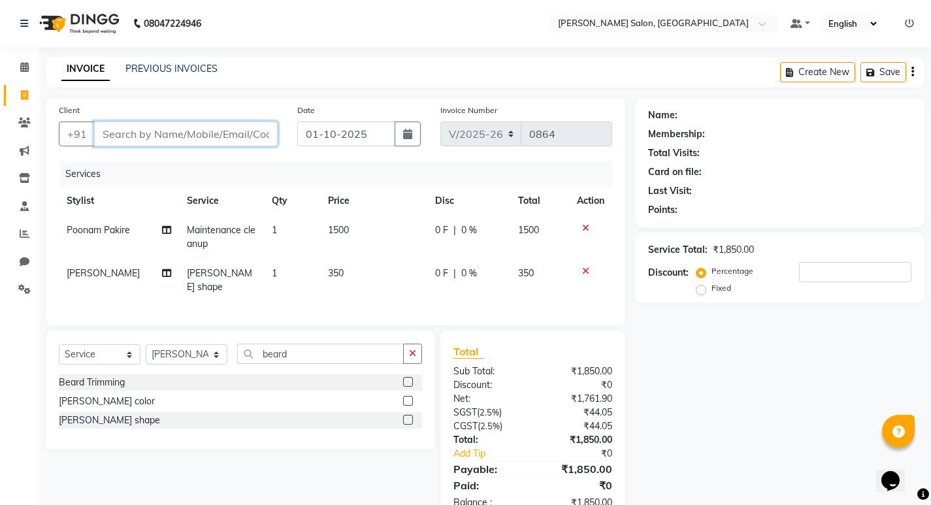
type input "0"
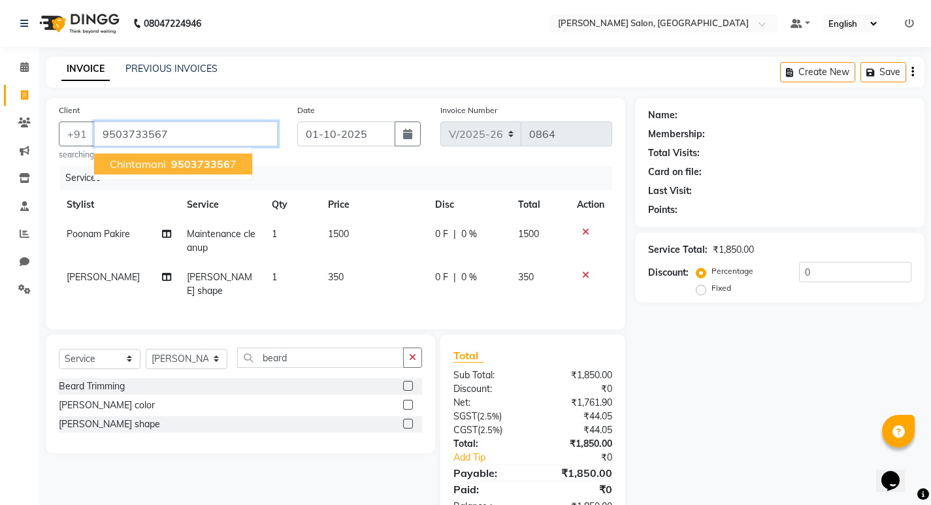
type input "9503733567"
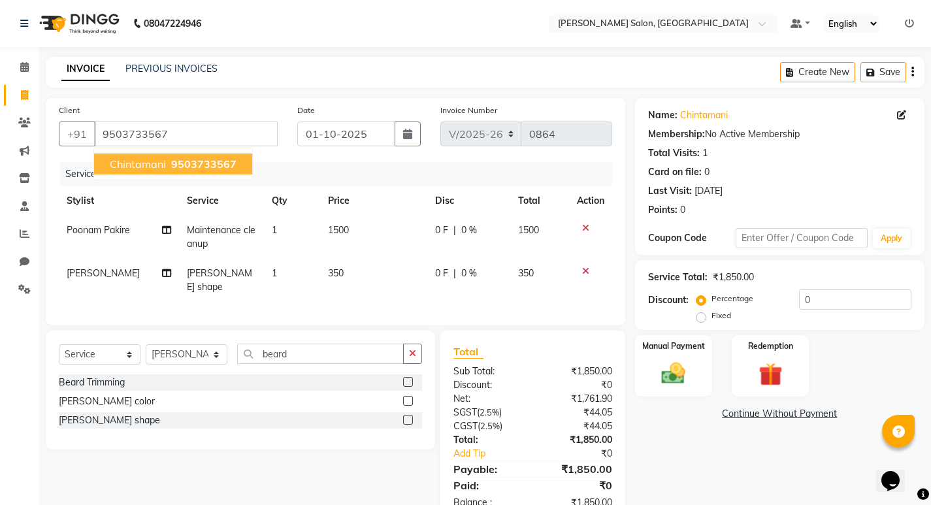
click at [165, 159] on span "Chintamani" at bounding box center [138, 163] width 56 height 13
drag, startPoint x: 667, startPoint y: 376, endPoint x: 635, endPoint y: 379, distance: 31.5
click at [667, 376] on img at bounding box center [673, 373] width 40 height 28
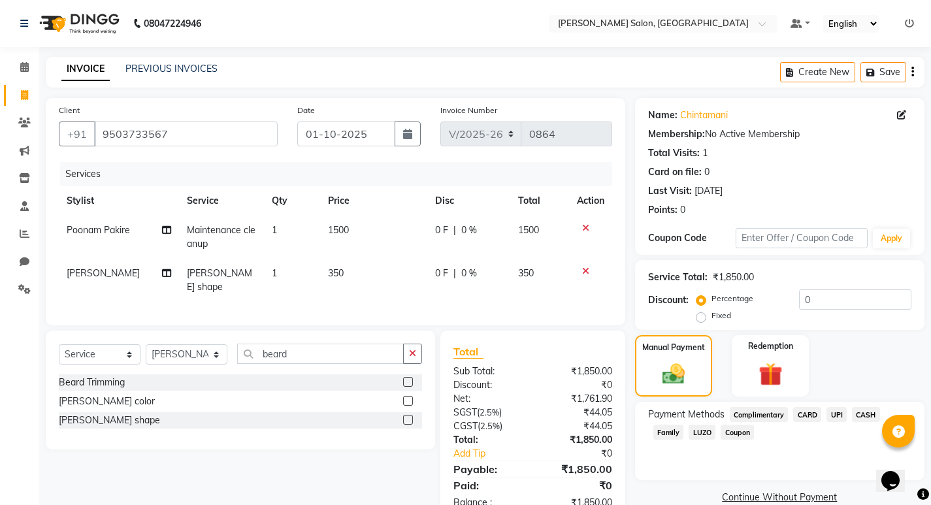
scroll to position [33, 0]
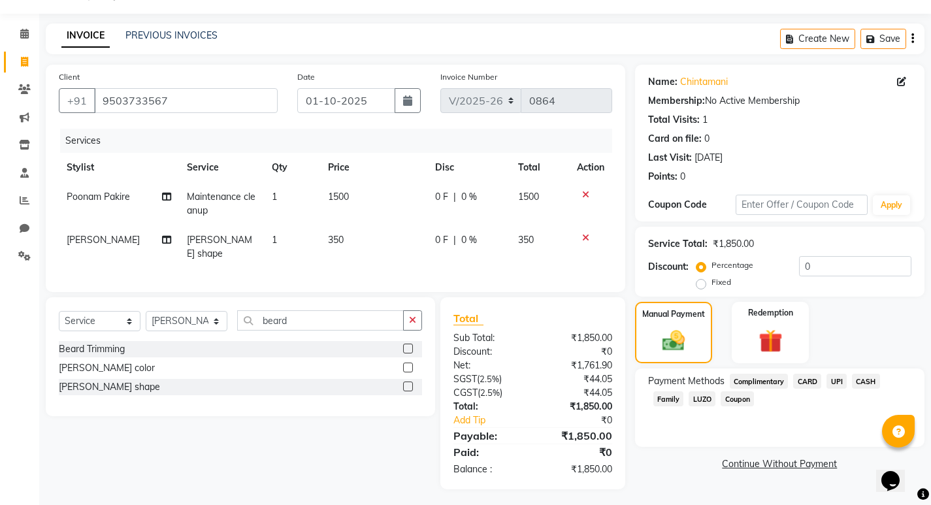
click at [866, 383] on span "CASH" at bounding box center [866, 381] width 28 height 15
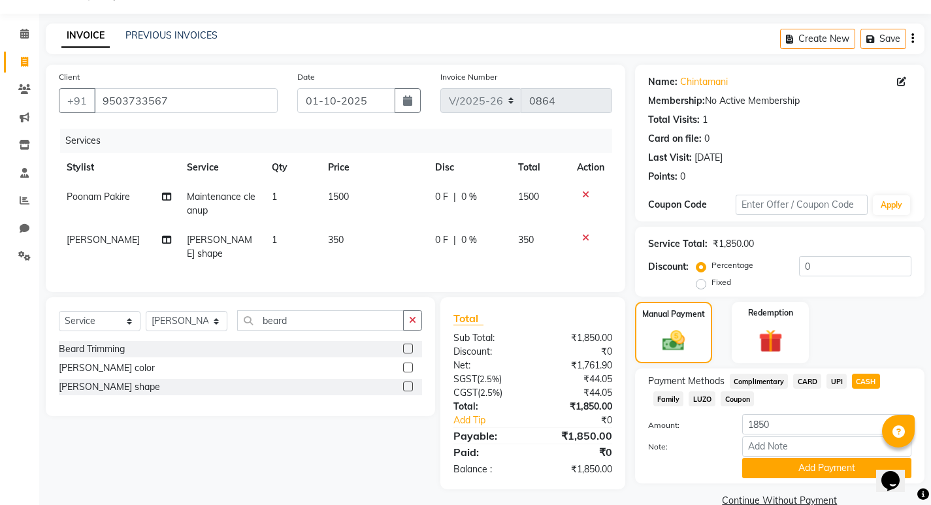
scroll to position [58, 0]
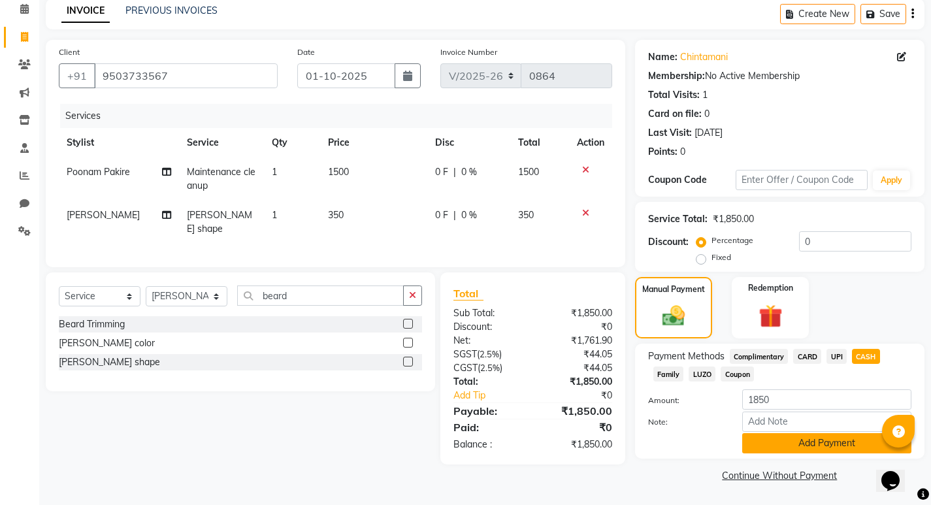
drag, startPoint x: 772, startPoint y: 444, endPoint x: 581, endPoint y: 435, distance: 191.7
click at [770, 444] on button "Add Payment" at bounding box center [826, 443] width 169 height 20
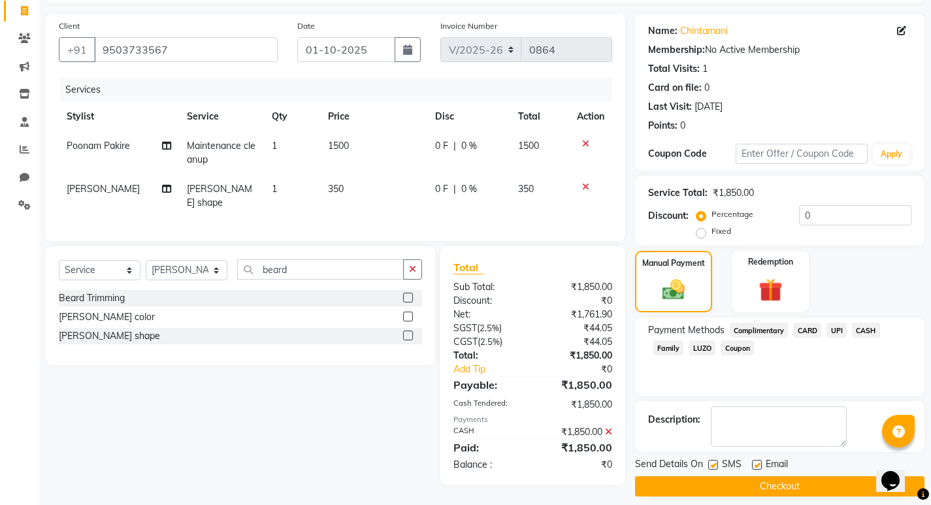
scroll to position [95, 0]
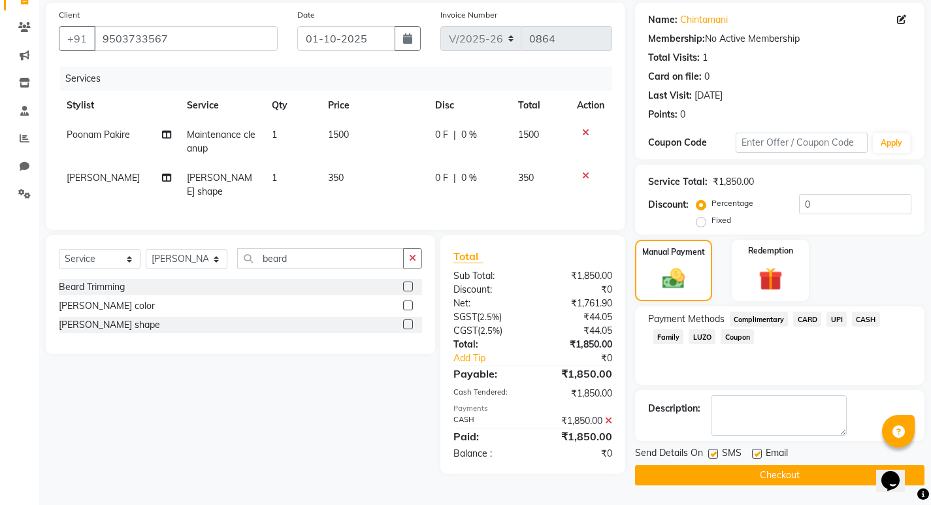
click at [673, 470] on button "Checkout" at bounding box center [779, 475] width 289 height 20
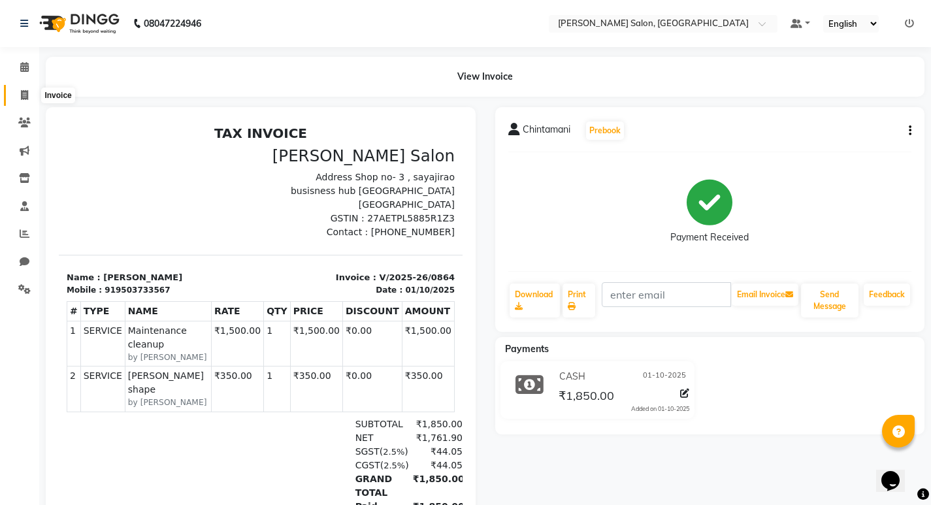
click at [22, 94] on icon at bounding box center [24, 95] width 7 height 10
select select "service"
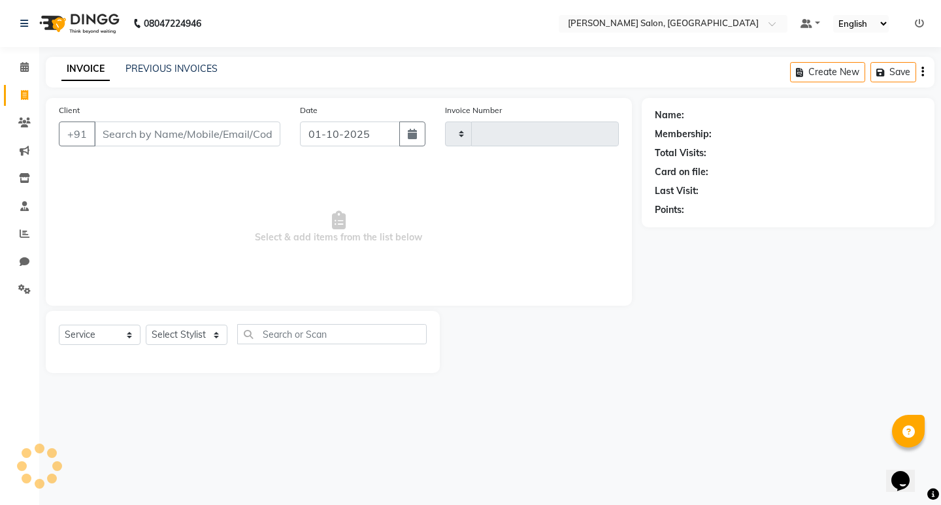
type input "0865"
select select "7550"
click at [173, 338] on select "Select Stylist [PERSON_NAME] [PERSON_NAME] Manager [PERSON_NAME] Poonam Pakire …" at bounding box center [187, 335] width 82 height 20
select select "72519"
click at [146, 325] on select "Select Stylist [PERSON_NAME] [PERSON_NAME] Manager [PERSON_NAME] Poonam Pakire …" at bounding box center [187, 335] width 82 height 20
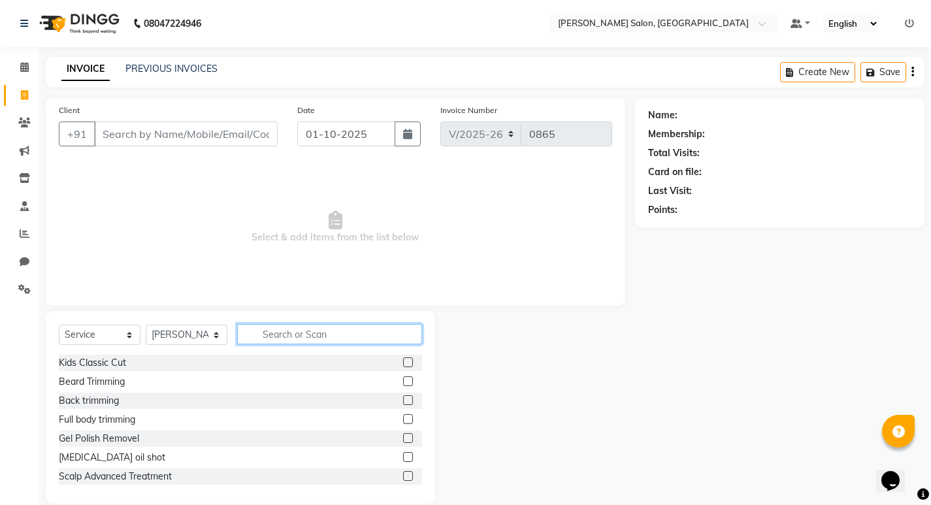
click at [267, 338] on input "text" at bounding box center [329, 334] width 185 height 20
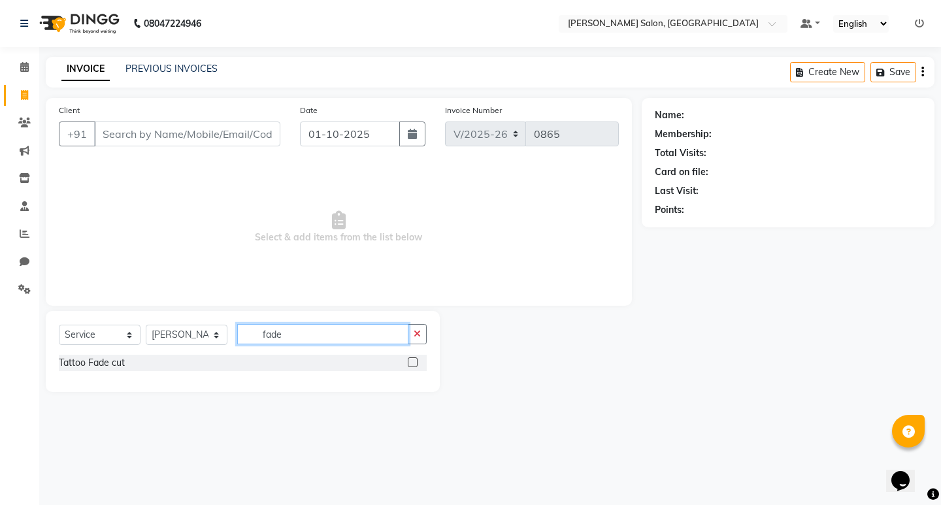
type input "fade"
click at [411, 362] on label at bounding box center [413, 362] width 10 height 10
click at [411, 362] on input "checkbox" at bounding box center [412, 363] width 8 height 8
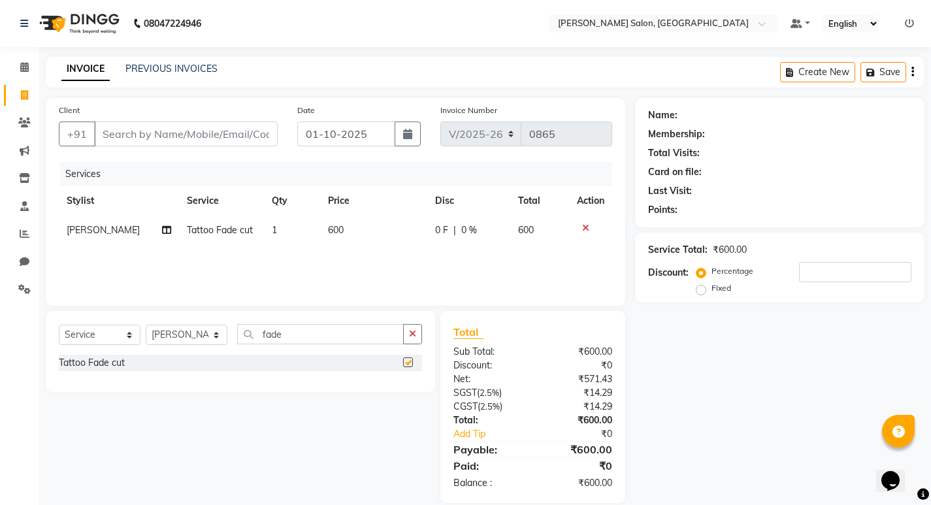
checkbox input "false"
click at [109, 133] on input "Client" at bounding box center [186, 134] width 184 height 25
type input "8"
type input "0"
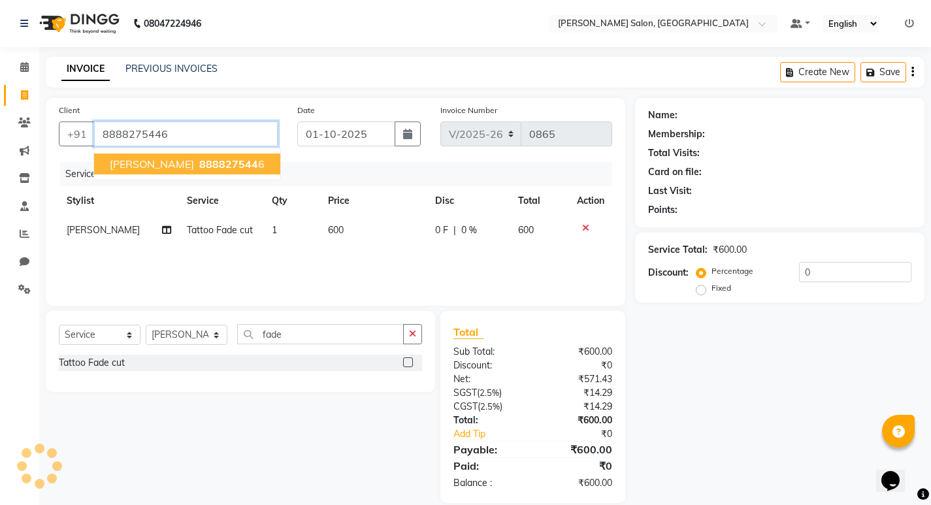
type input "8888275446"
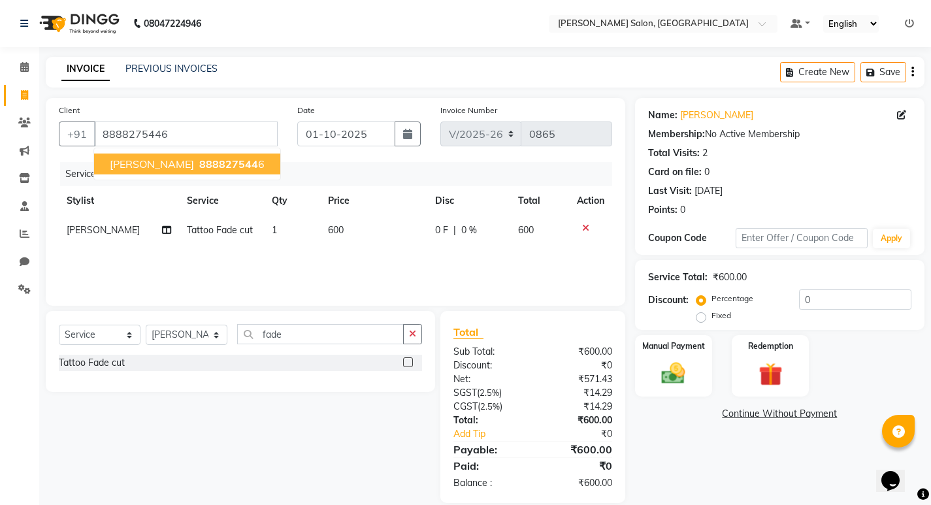
click at [195, 166] on button "ashitosh kulkarni 888827544 6" at bounding box center [187, 164] width 186 height 21
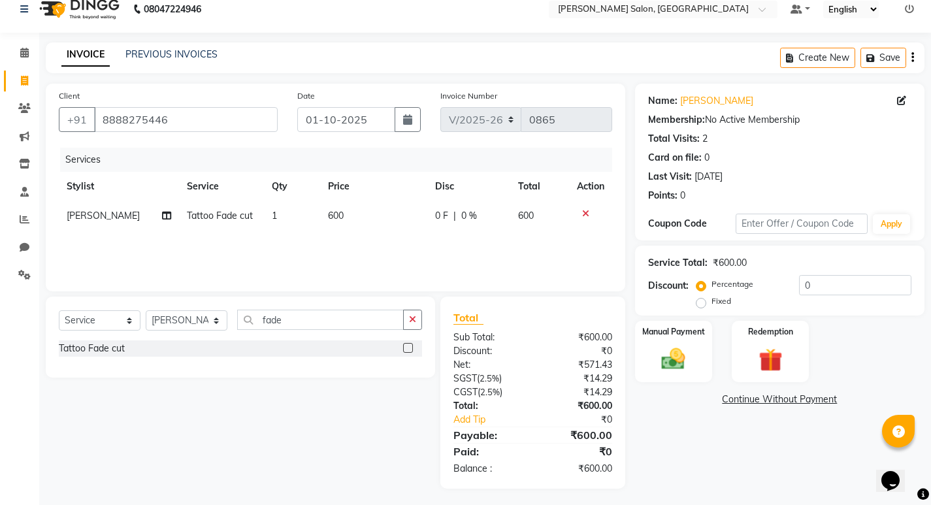
scroll to position [18, 0]
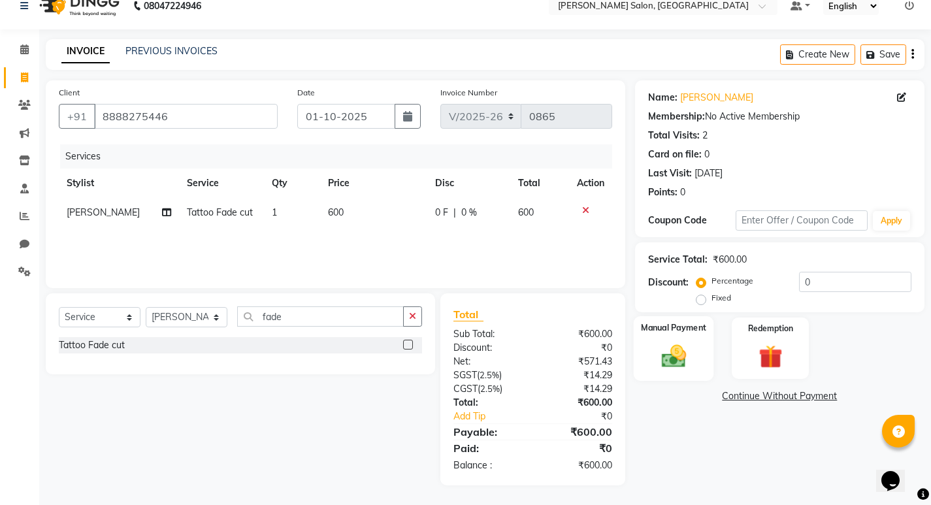
click at [660, 338] on div "Manual Payment" at bounding box center [673, 348] width 80 height 65
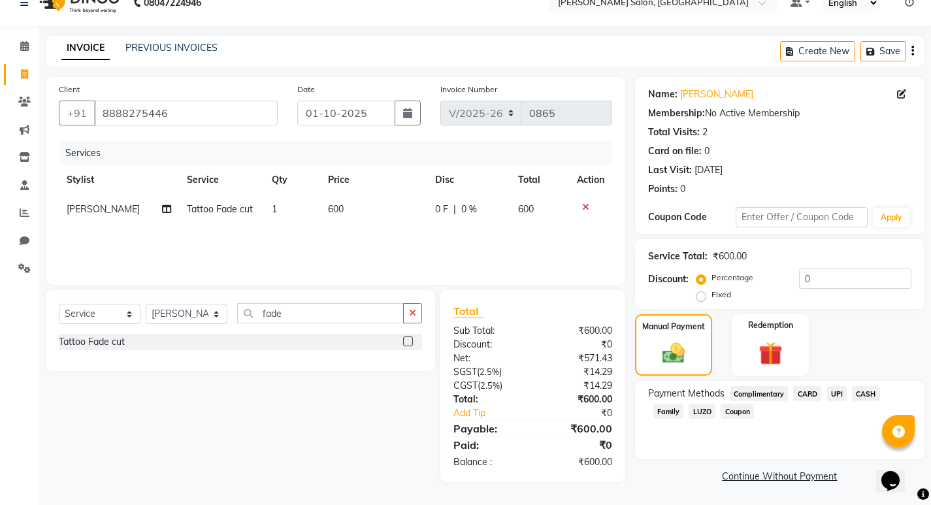
scroll to position [22, 0]
click at [831, 391] on span "UPI" at bounding box center [837, 393] width 20 height 15
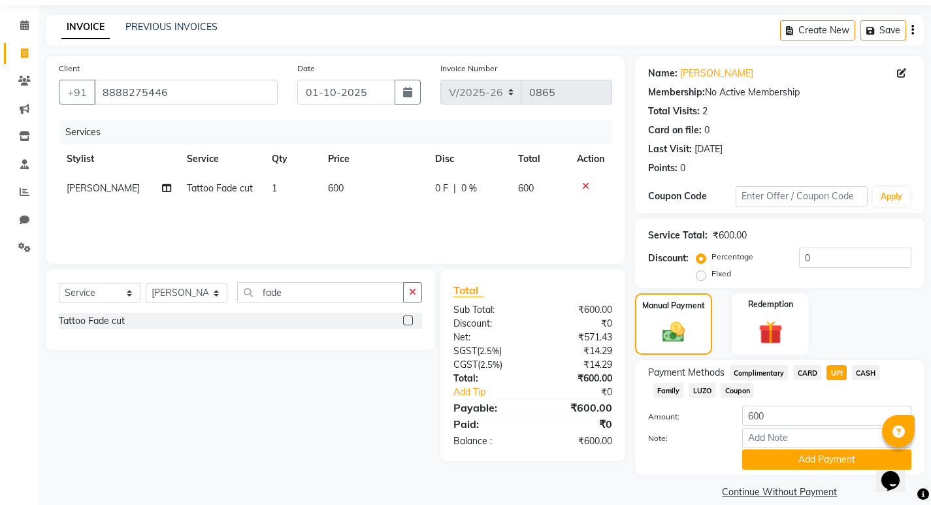
scroll to position [58, 0]
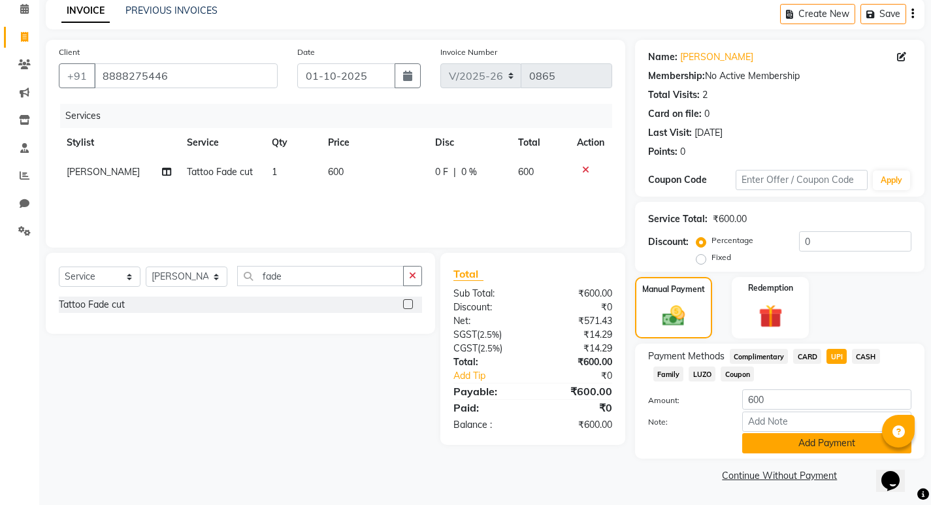
click at [756, 437] on button "Add Payment" at bounding box center [826, 443] width 169 height 20
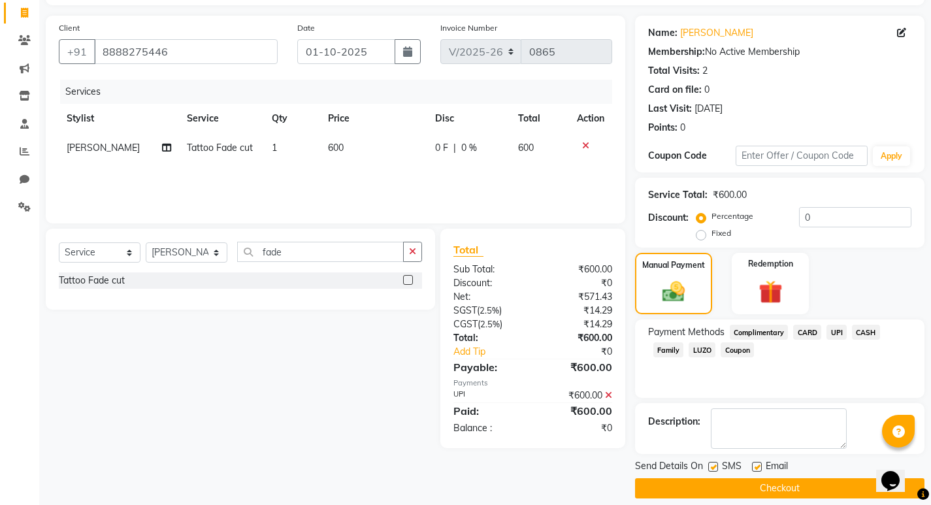
scroll to position [95, 0]
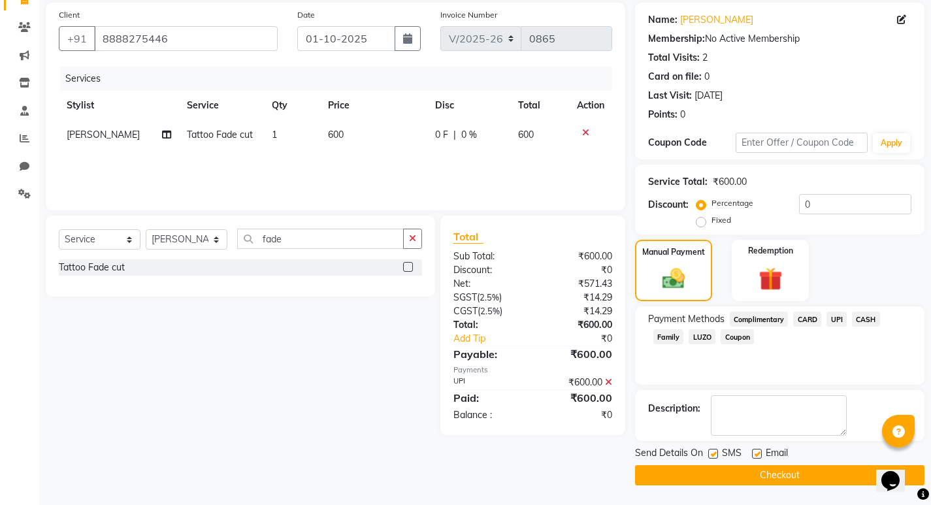
drag, startPoint x: 793, startPoint y: 475, endPoint x: 751, endPoint y: 471, distance: 41.4
click at [787, 475] on button "Checkout" at bounding box center [779, 475] width 289 height 20
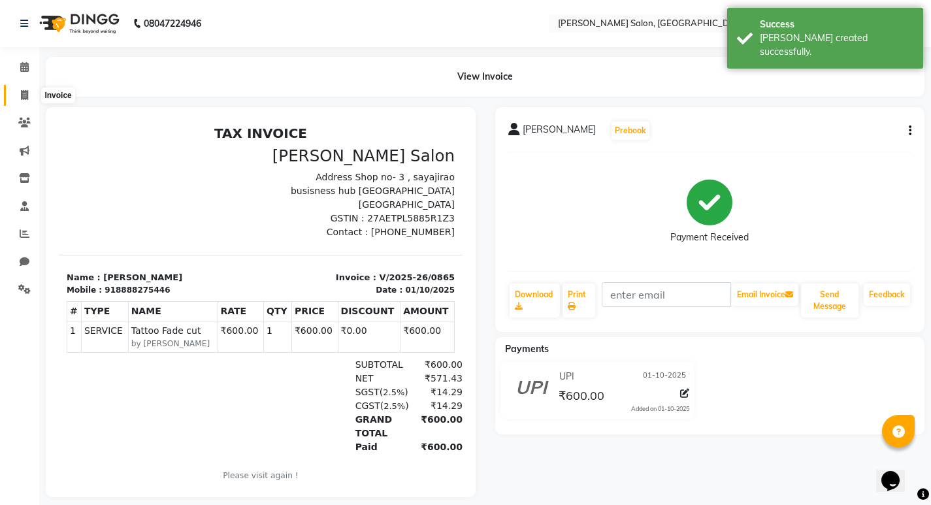
click at [26, 95] on icon at bounding box center [24, 95] width 7 height 10
select select "service"
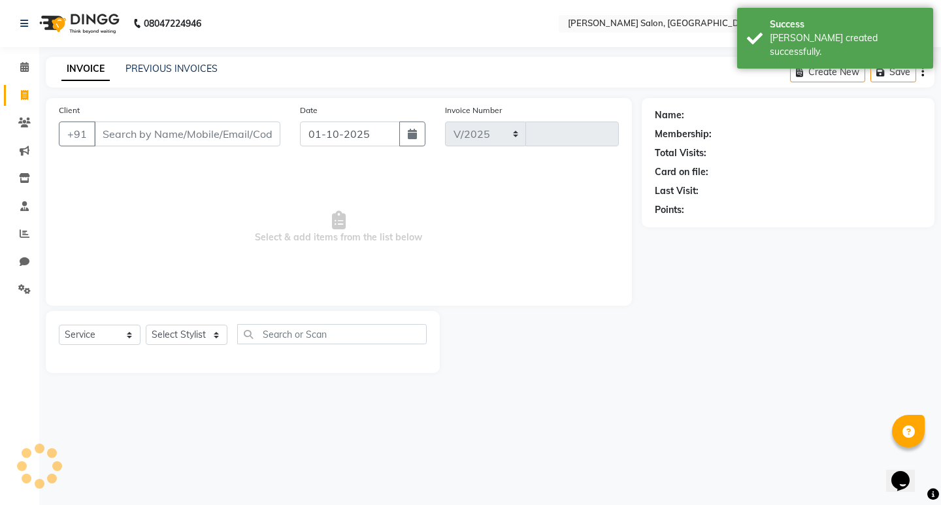
select select "7550"
type input "0866"
click at [157, 65] on link "PREVIOUS INVOICES" at bounding box center [171, 69] width 92 height 12
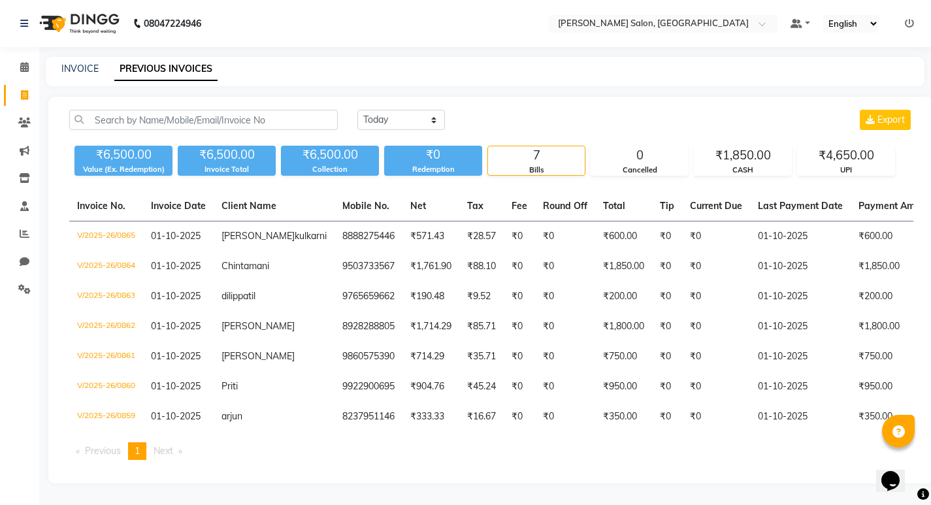
scroll to position [21, 0]
click at [86, 63] on link "INVOICE" at bounding box center [79, 69] width 37 height 12
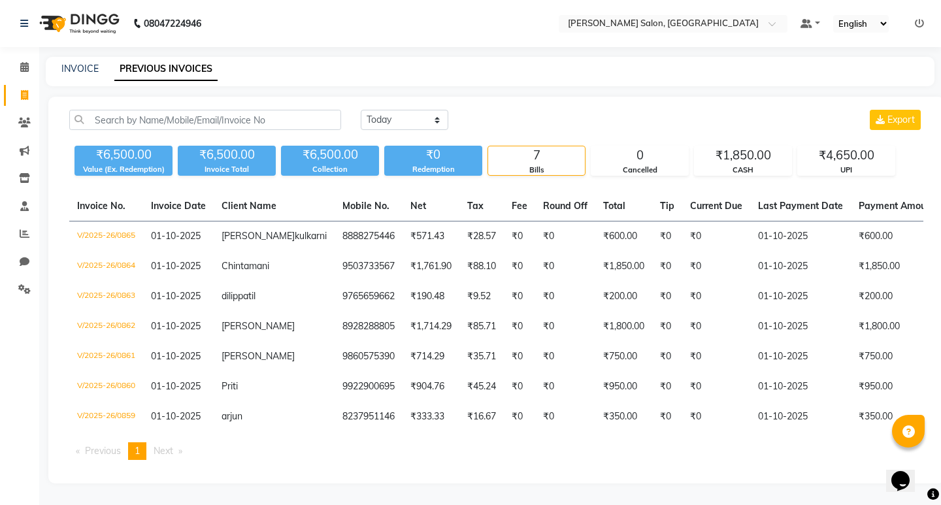
select select "7550"
select select "service"
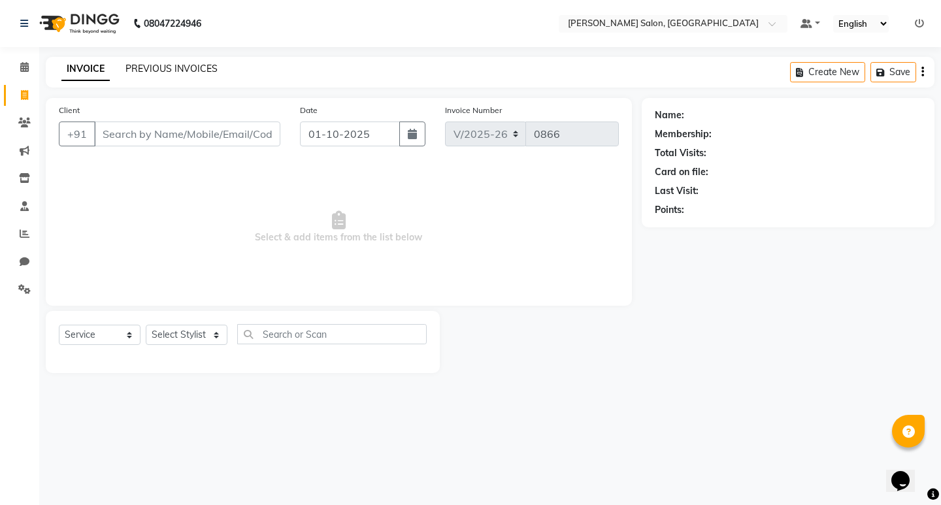
click at [137, 67] on link "PREVIOUS INVOICES" at bounding box center [171, 69] width 92 height 12
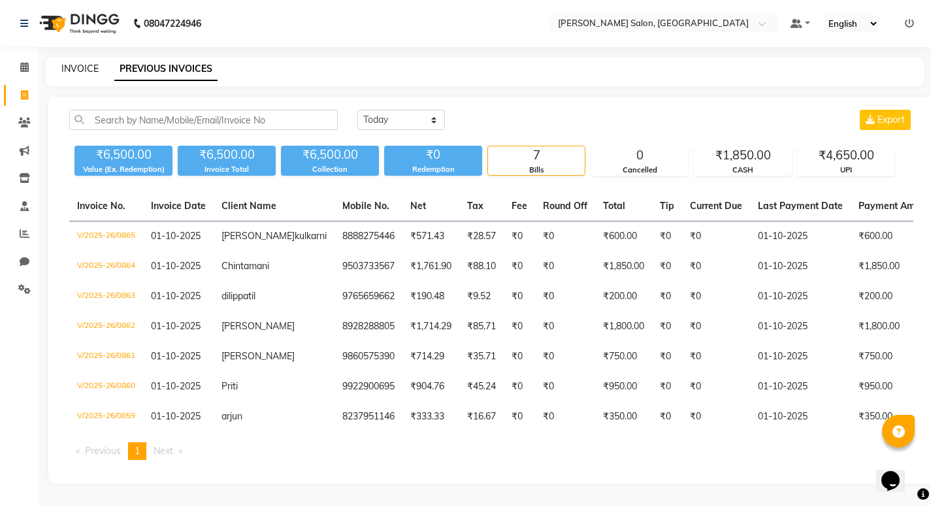
click at [85, 72] on link "INVOICE" at bounding box center [79, 69] width 37 height 12
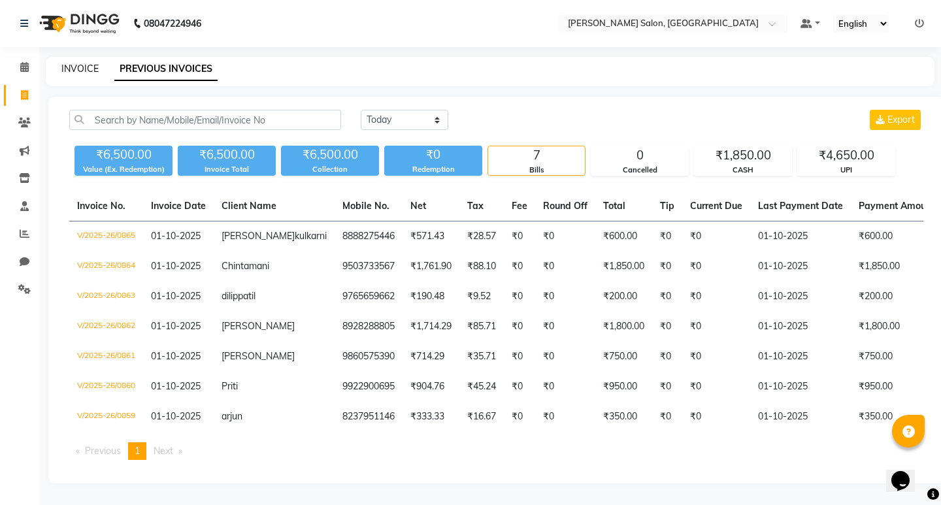
select select "7550"
select select "service"
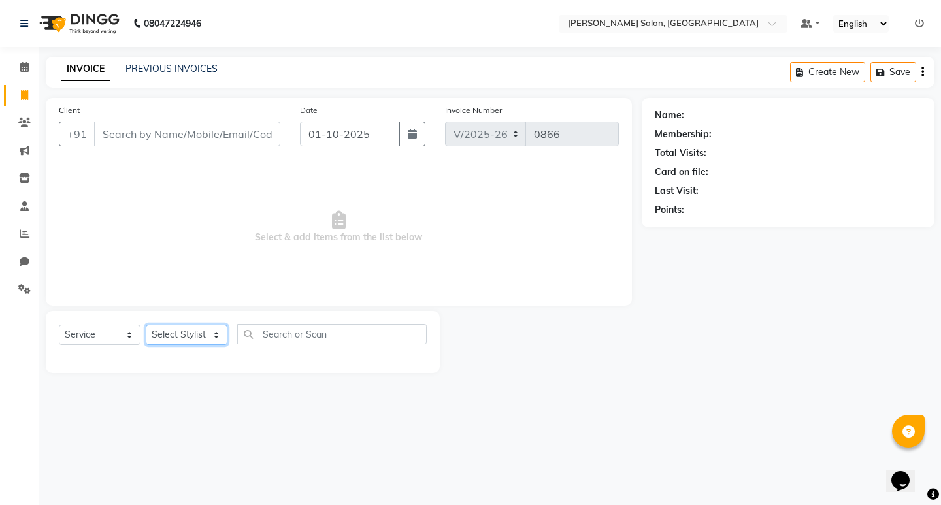
click at [182, 342] on select "Select Stylist" at bounding box center [187, 335] width 82 height 20
select select "89607"
click at [146, 325] on select "Select Stylist [PERSON_NAME] [PERSON_NAME] Manager [PERSON_NAME] Poonam Pakire …" at bounding box center [187, 335] width 82 height 20
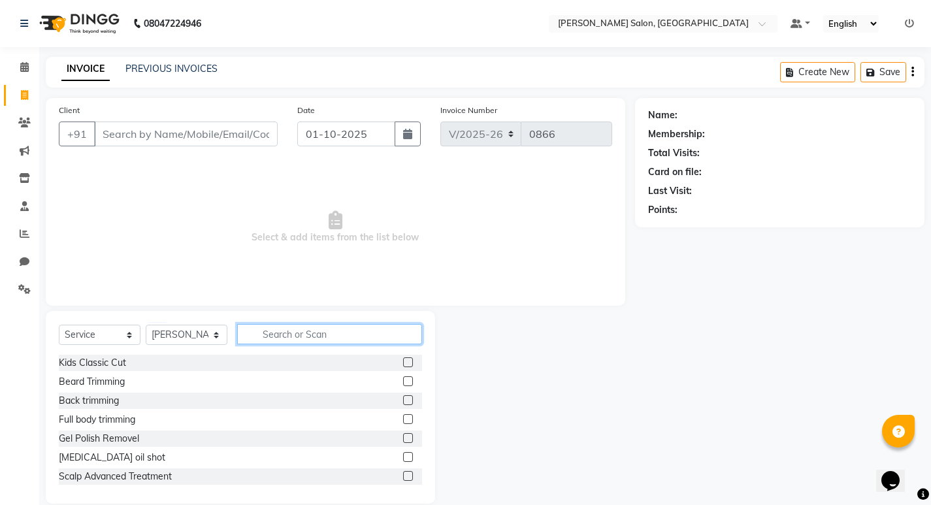
click at [287, 334] on input "text" at bounding box center [329, 334] width 185 height 20
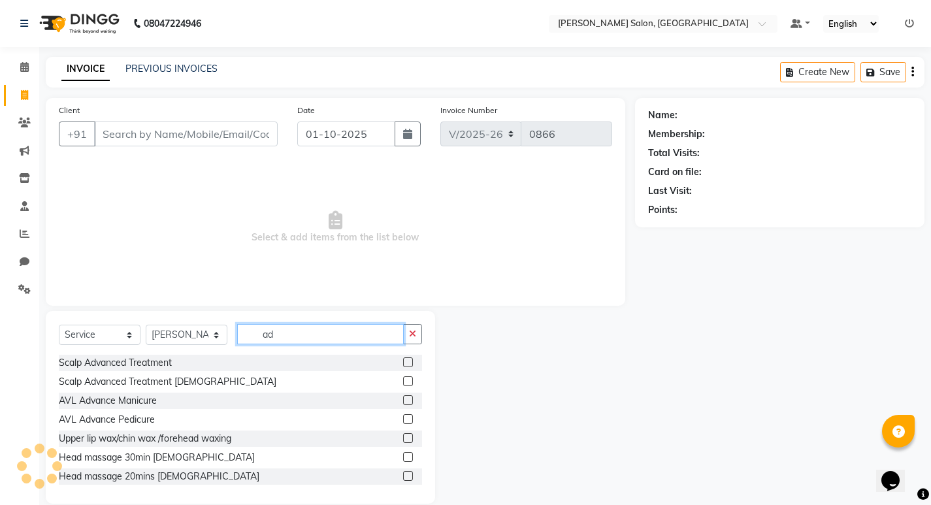
type input "a"
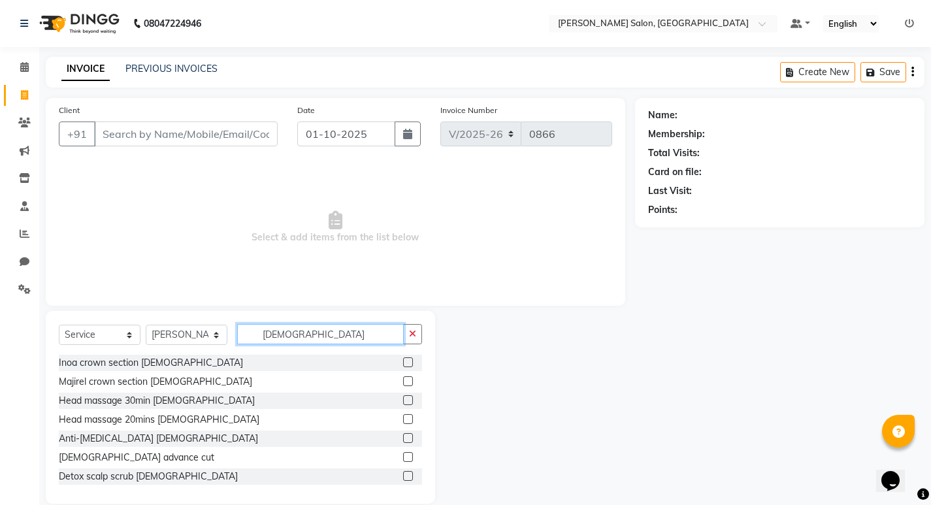
type input "female"
click at [403, 457] on label at bounding box center [408, 457] width 10 height 10
click at [403, 457] on input "checkbox" at bounding box center [407, 458] width 8 height 8
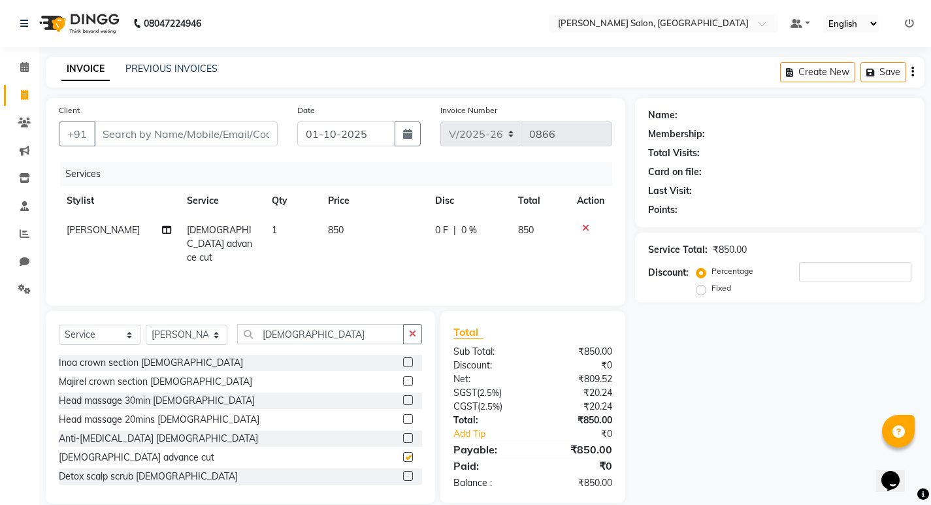
checkbox input "false"
click at [111, 133] on input "Client" at bounding box center [186, 134] width 184 height 25
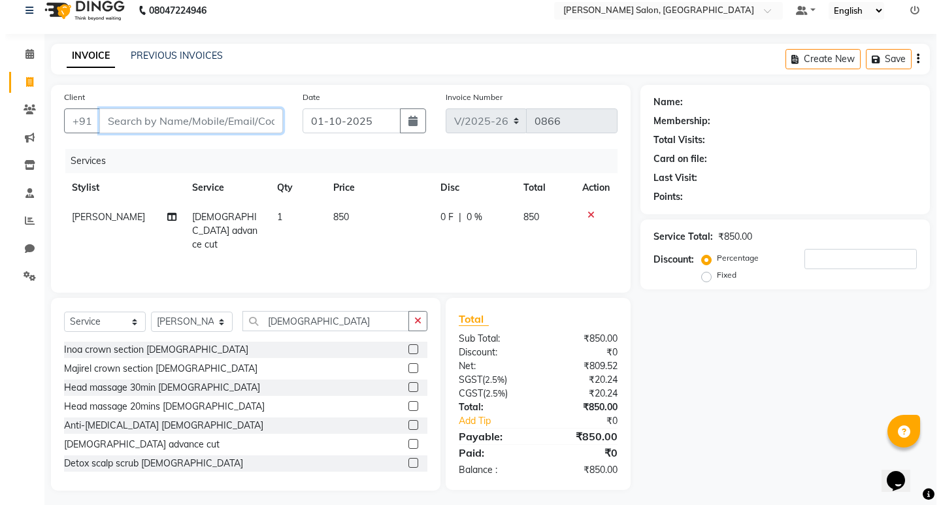
scroll to position [18, 0]
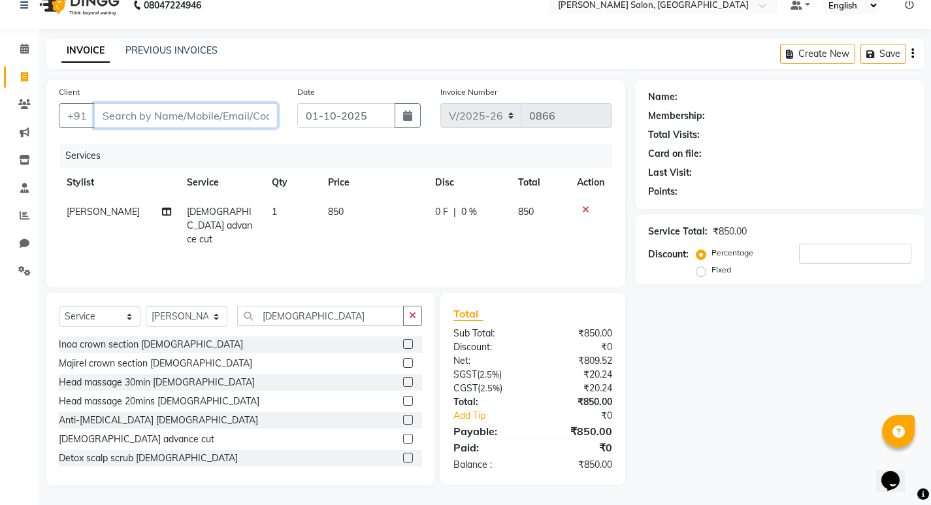
click at [120, 118] on input "Client" at bounding box center [186, 115] width 184 height 25
type input "9"
type input "0"
type input "9158001287"
click at [216, 118] on button "Add Client" at bounding box center [243, 115] width 67 height 25
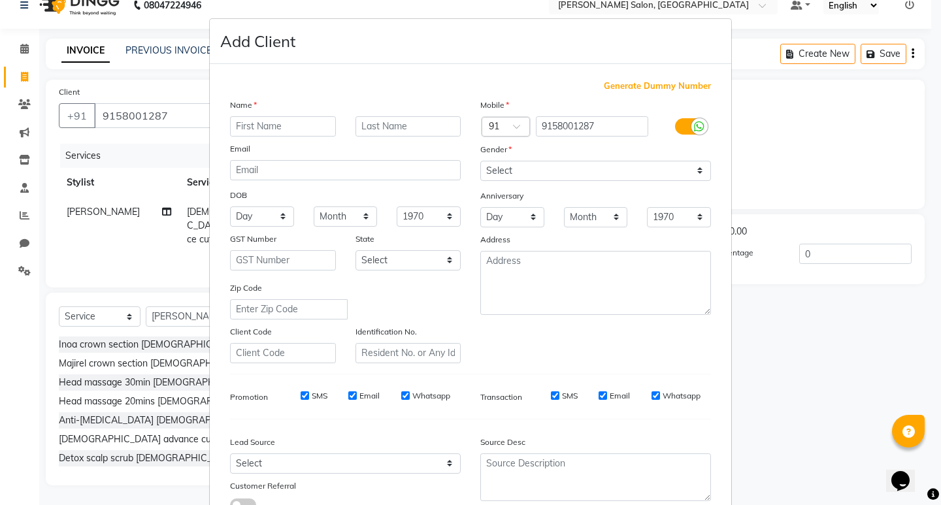
click at [241, 124] on input "text" at bounding box center [283, 126] width 106 height 20
type input "sweta"
click at [385, 119] on input "text" at bounding box center [408, 126] width 106 height 20
click at [502, 157] on div "Gender" at bounding box center [491, 151] width 42 height 18
click at [499, 169] on select "Select [DEMOGRAPHIC_DATA] [DEMOGRAPHIC_DATA] Other Prefer Not To Say" at bounding box center [595, 171] width 231 height 20
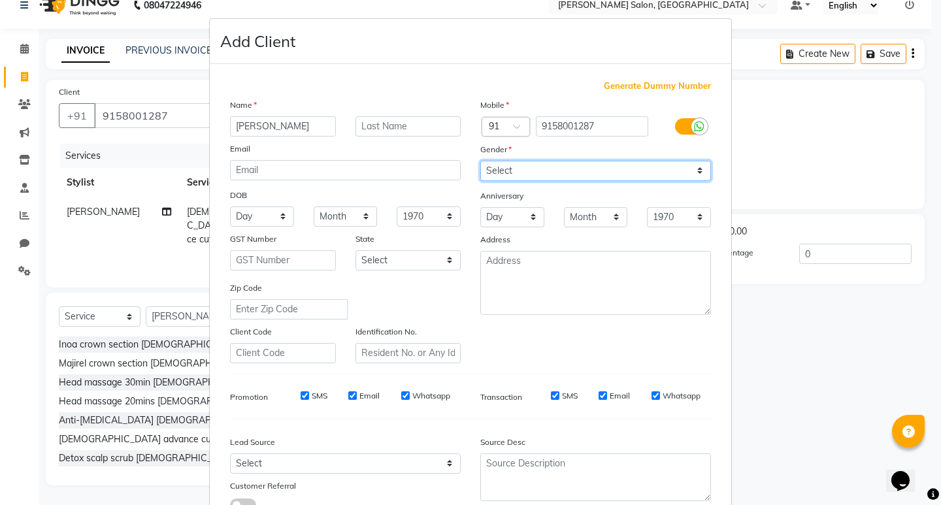
select select "female"
click at [480, 161] on select "Select [DEMOGRAPHIC_DATA] [DEMOGRAPHIC_DATA] Other Prefer Not To Say" at bounding box center [595, 171] width 231 height 20
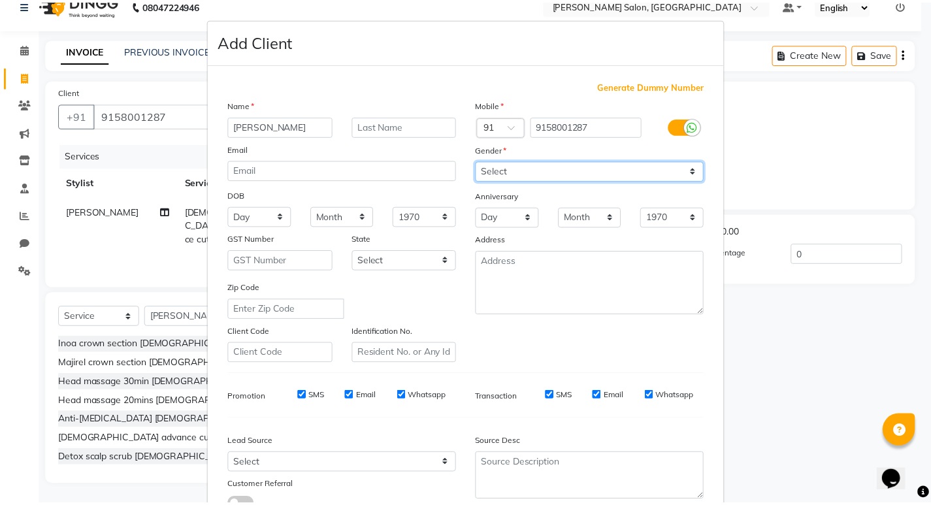
scroll to position [98, 0]
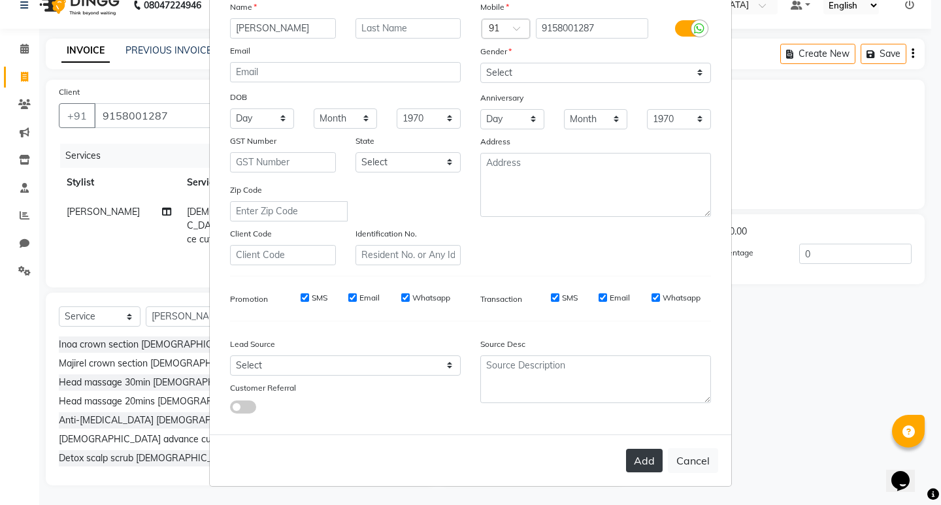
click at [646, 463] on button "Add" at bounding box center [644, 461] width 37 height 24
select select
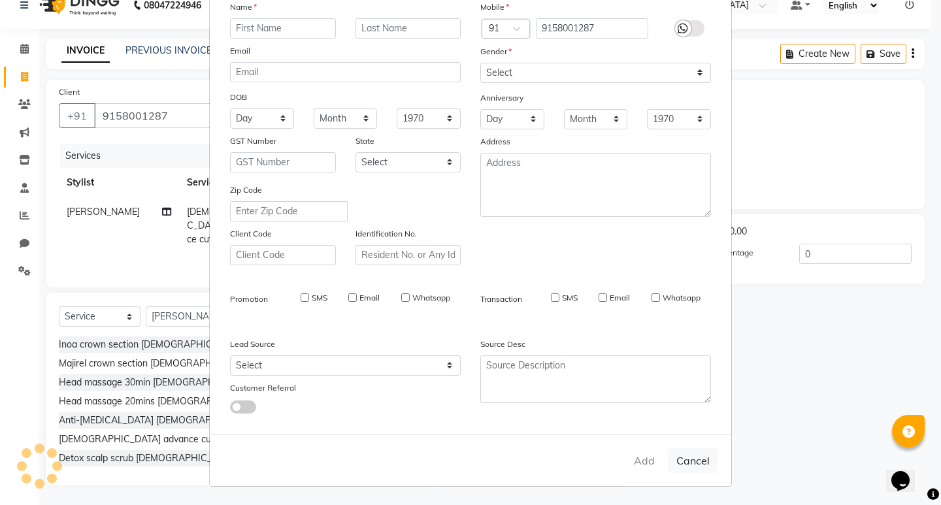
select select
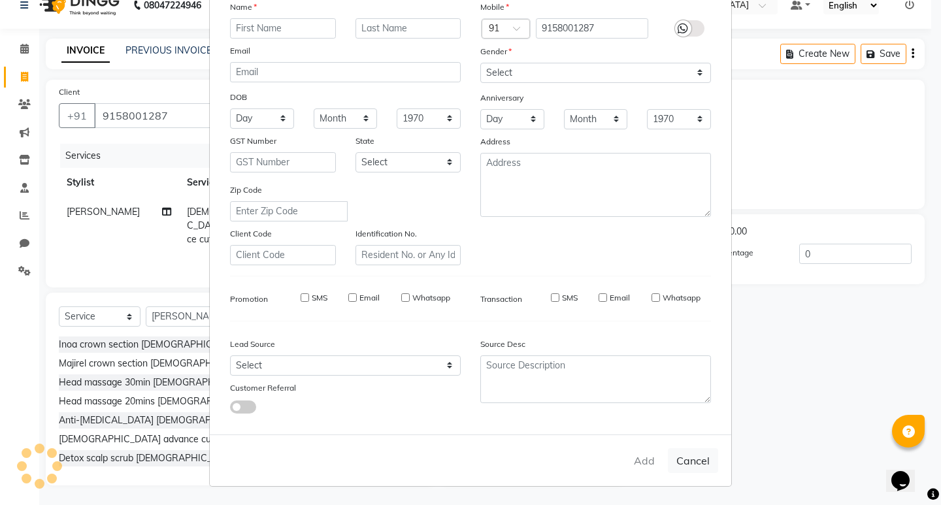
checkbox input "false"
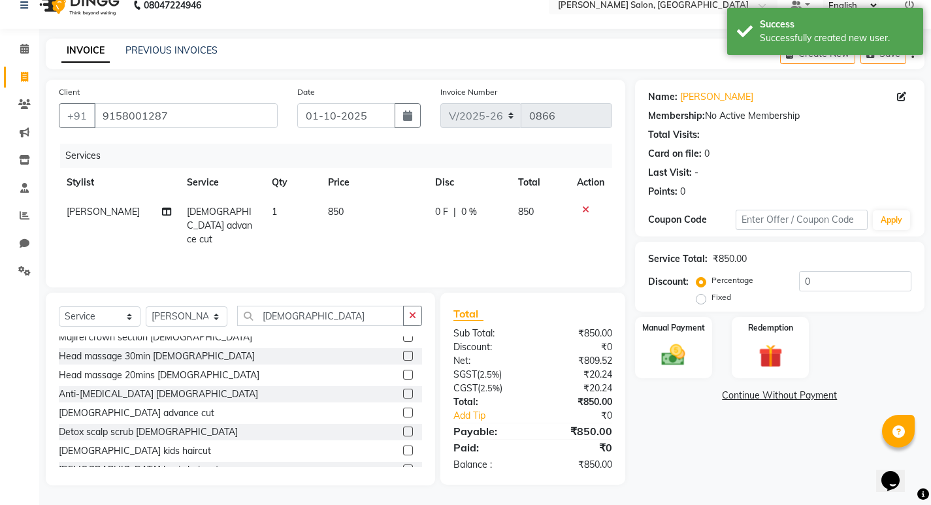
scroll to position [40, 0]
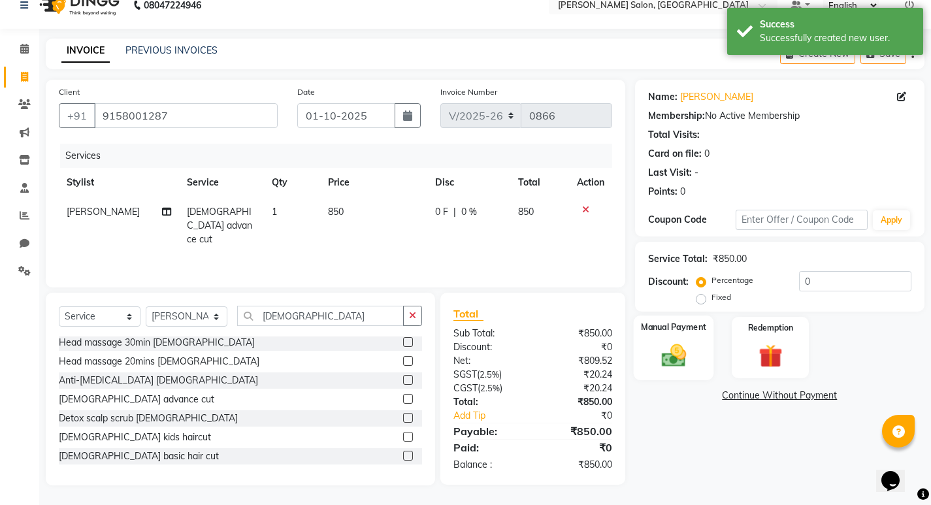
click at [680, 340] on div "Manual Payment" at bounding box center [673, 348] width 80 height 65
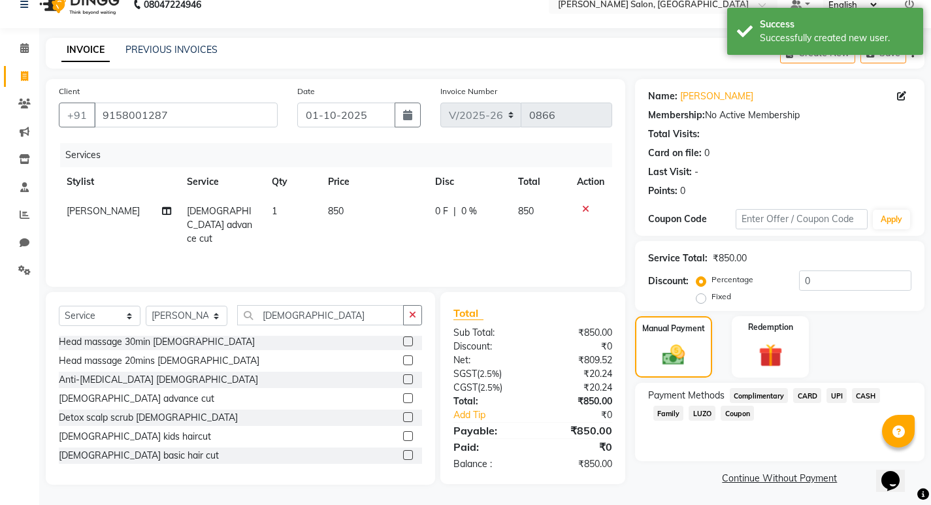
scroll to position [22, 0]
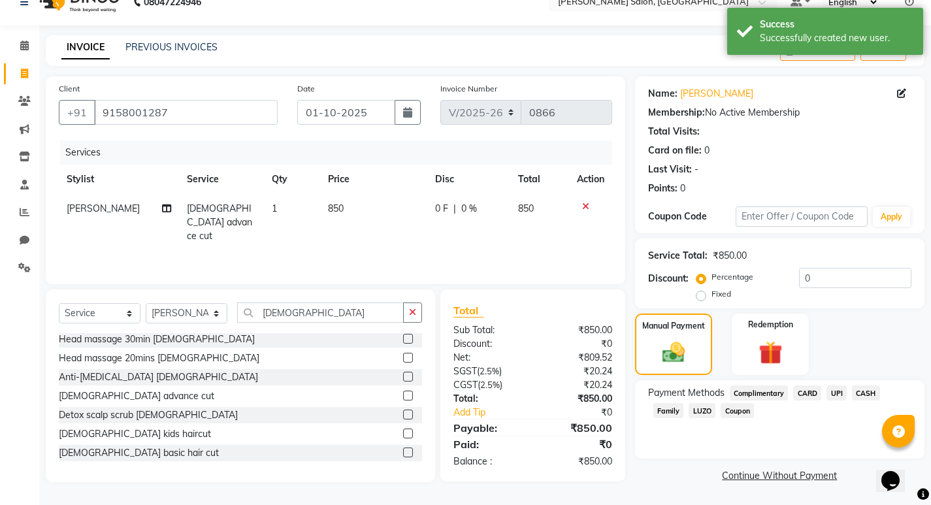
click at [840, 389] on span "UPI" at bounding box center [837, 393] width 20 height 15
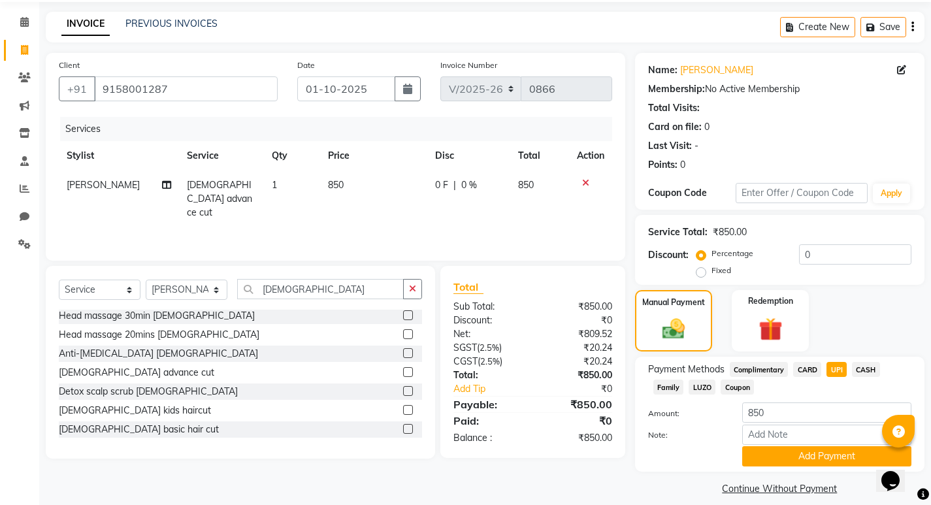
scroll to position [58, 0]
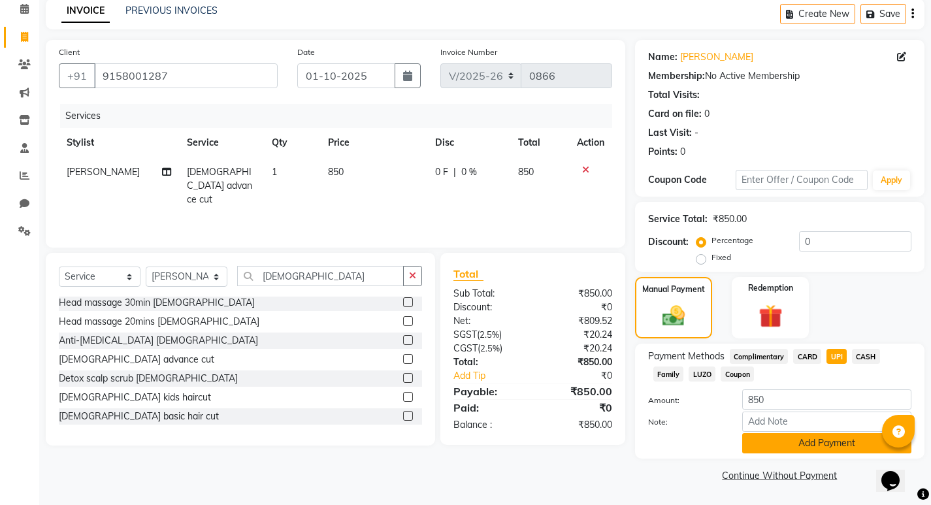
click at [776, 453] on button "Add Payment" at bounding box center [826, 443] width 169 height 20
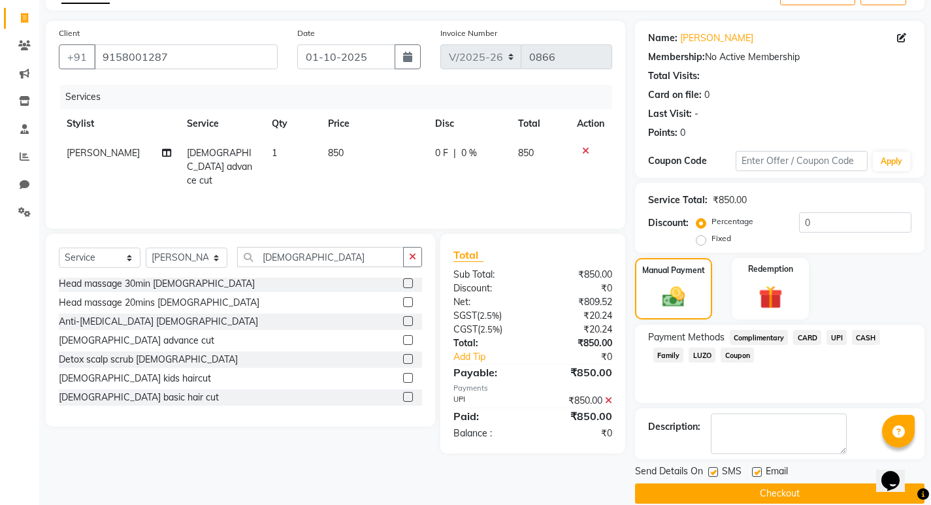
scroll to position [95, 0]
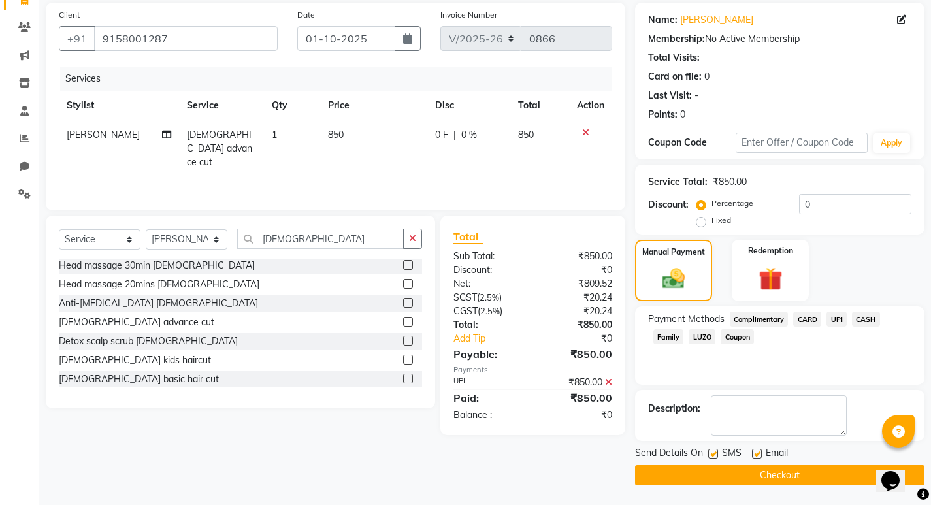
click at [697, 482] on button "Checkout" at bounding box center [779, 475] width 289 height 20
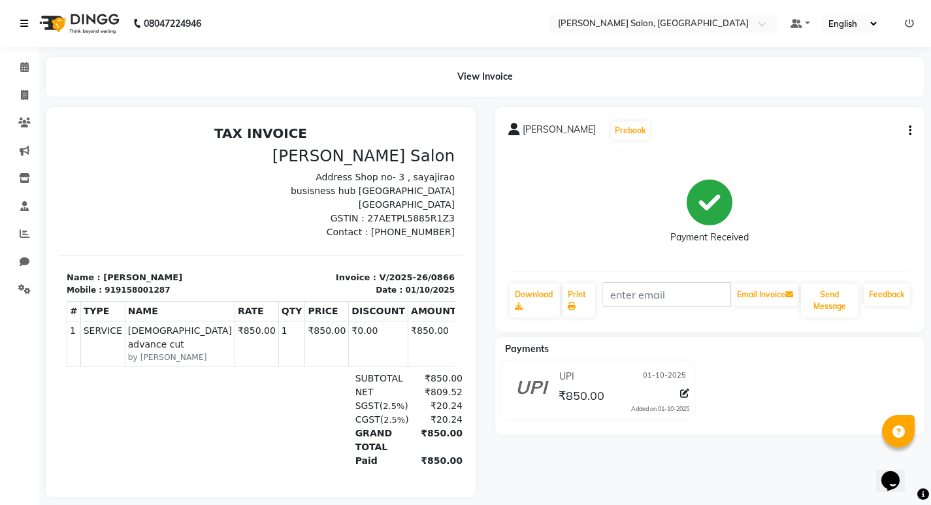
click at [24, 26] on icon at bounding box center [24, 23] width 8 height 9
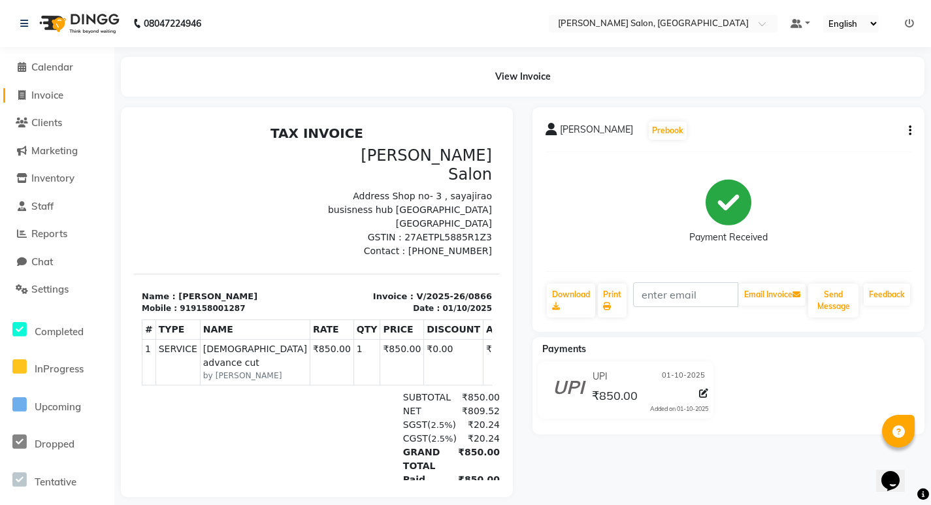
click at [56, 93] on span "Invoice" at bounding box center [47, 95] width 32 height 12
select select "7550"
select select "service"
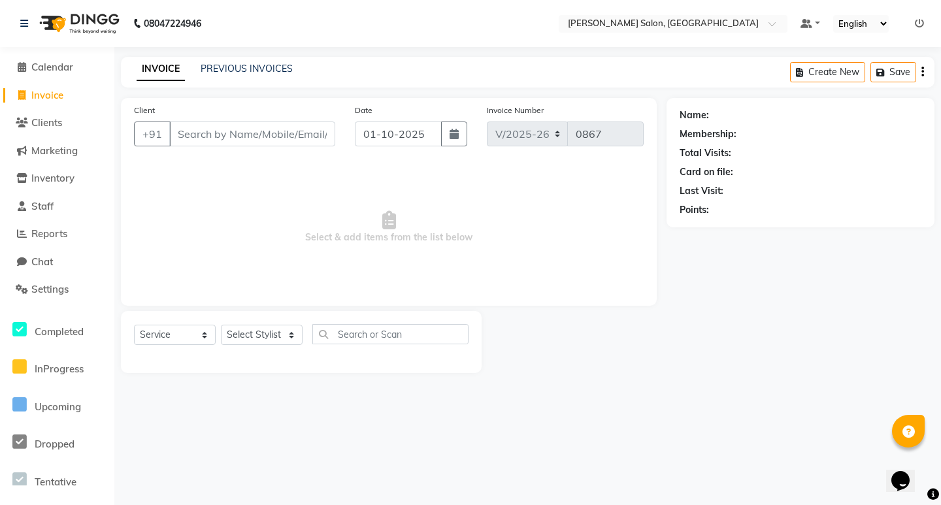
click at [246, 75] on div "PREVIOUS INVOICES" at bounding box center [247, 69] width 92 height 14
click at [262, 71] on link "PREVIOUS INVOICES" at bounding box center [247, 69] width 92 height 12
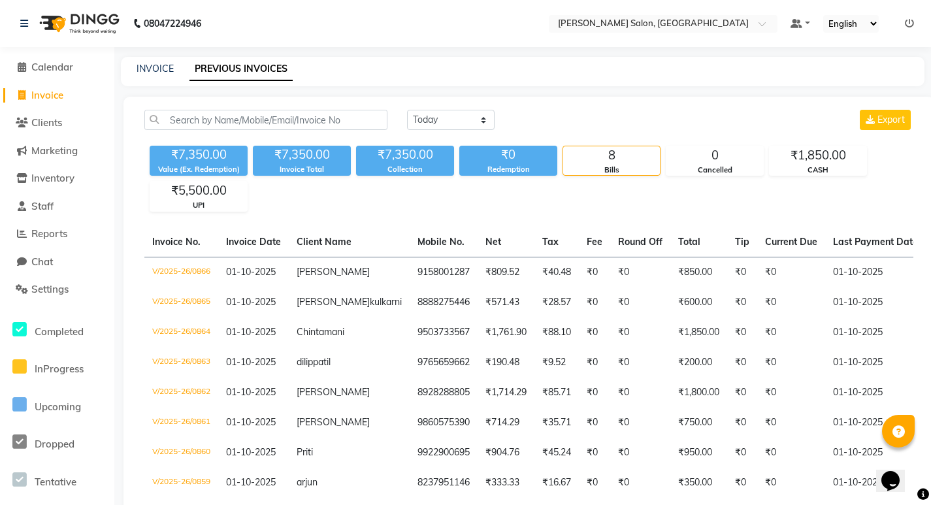
click at [256, 67] on link "PREVIOUS INVOICES" at bounding box center [241, 70] width 103 height 24
click at [295, 73] on div "INVOICE PREVIOUS INVOICES" at bounding box center [515, 69] width 788 height 14
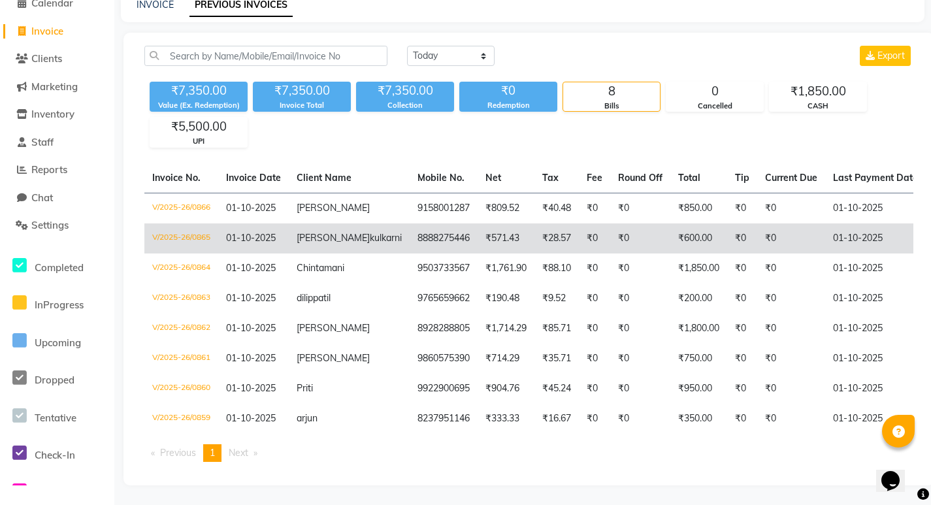
scroll to position [87, 0]
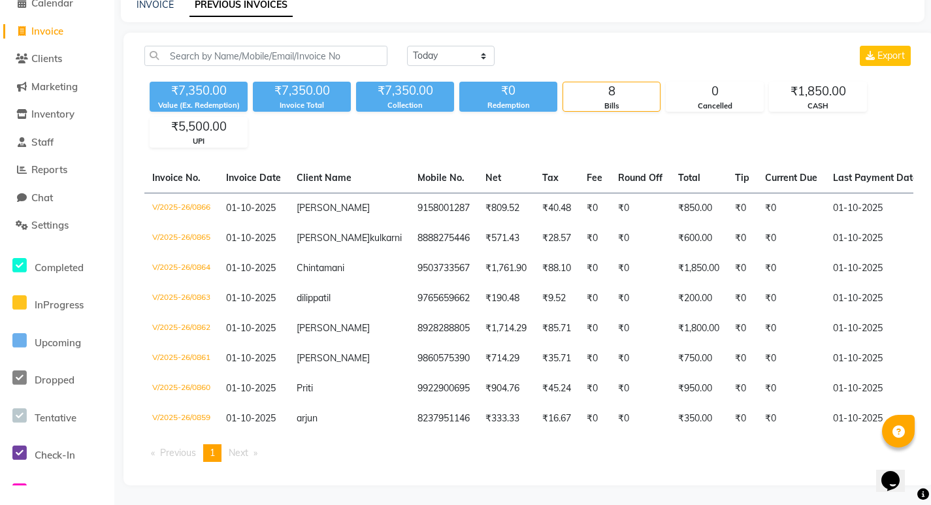
click at [608, 468] on div "Invoice No. Invoice Date Client Name Mobile No. Net Tax Fee Round Off Total Tip…" at bounding box center [529, 317] width 785 height 309
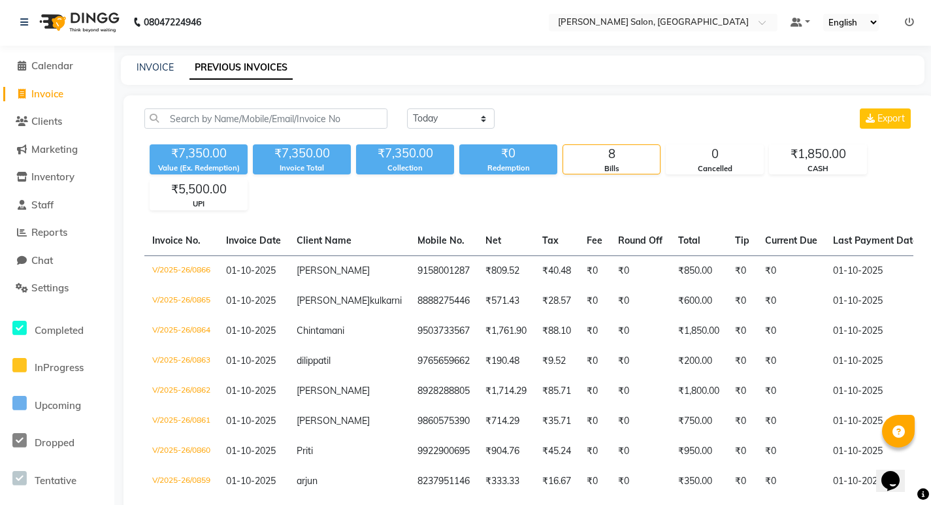
scroll to position [0, 0]
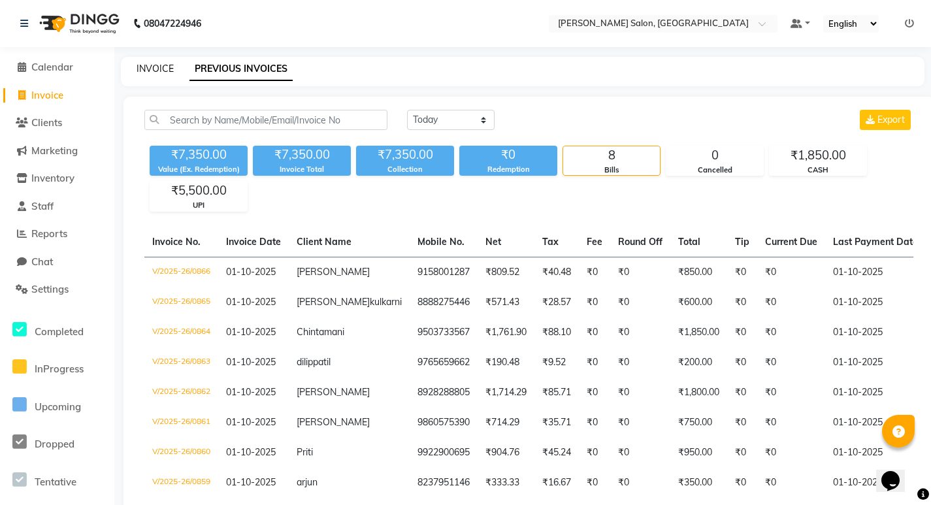
click at [162, 69] on link "INVOICE" at bounding box center [155, 69] width 37 height 12
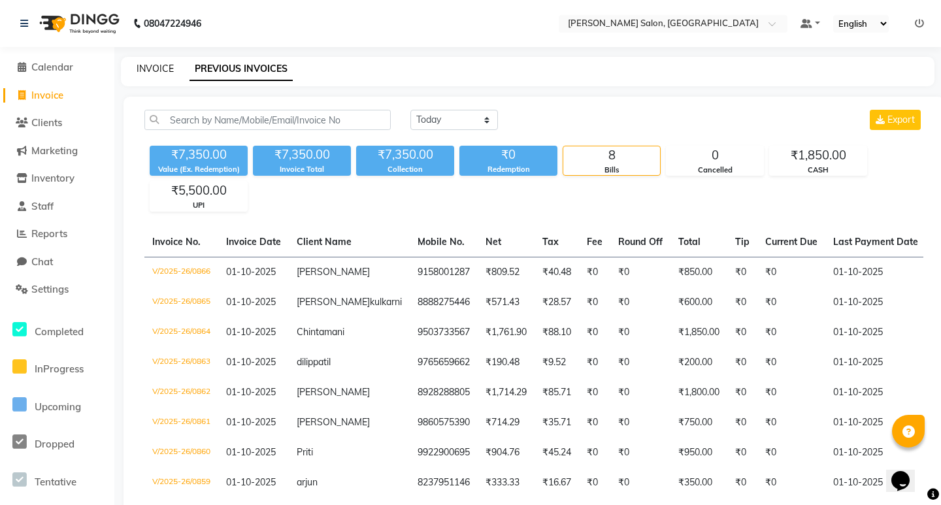
select select "7550"
select select "service"
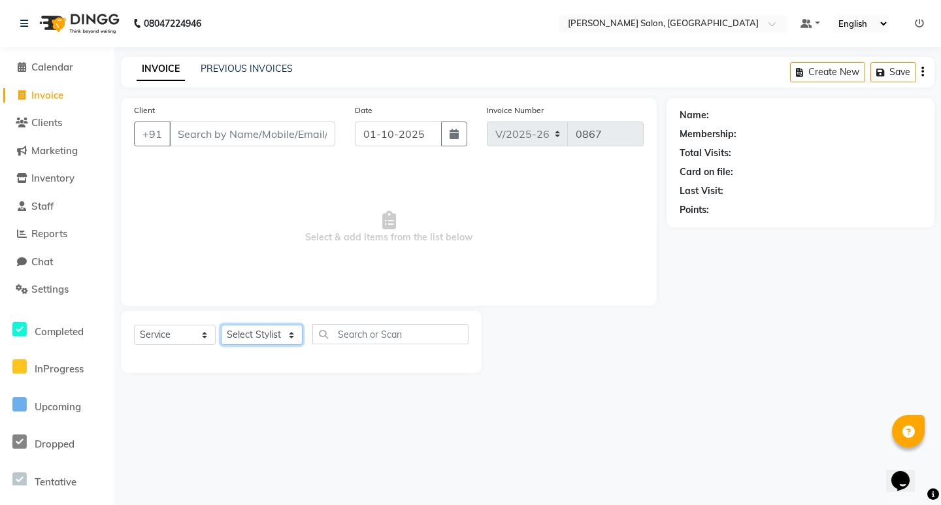
drag, startPoint x: 254, startPoint y: 338, endPoint x: 256, endPoint y: 329, distance: 9.2
click at [254, 338] on select "Select Stylist [PERSON_NAME] [PERSON_NAME] Manager [PERSON_NAME] Poonam Pakire …" at bounding box center [262, 335] width 82 height 20
select select "63154"
click at [221, 325] on select "Select Stylist [PERSON_NAME] [PERSON_NAME] Manager [PERSON_NAME] Poonam Pakire …" at bounding box center [262, 335] width 82 height 20
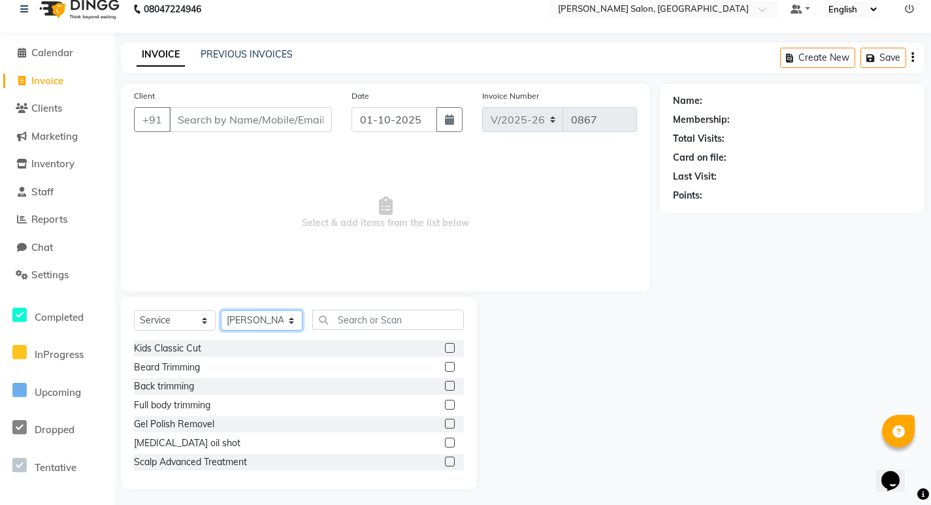
scroll to position [18, 0]
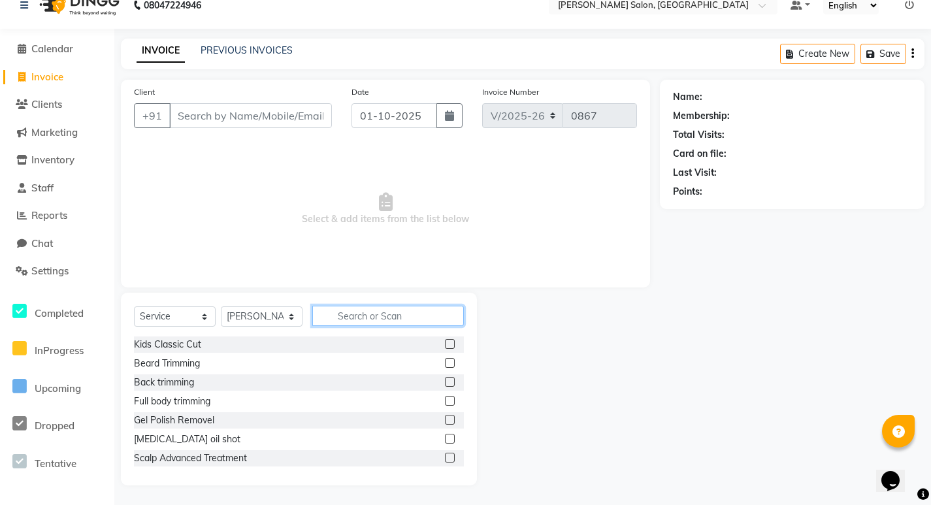
click at [378, 321] on input "text" at bounding box center [388, 316] width 152 height 20
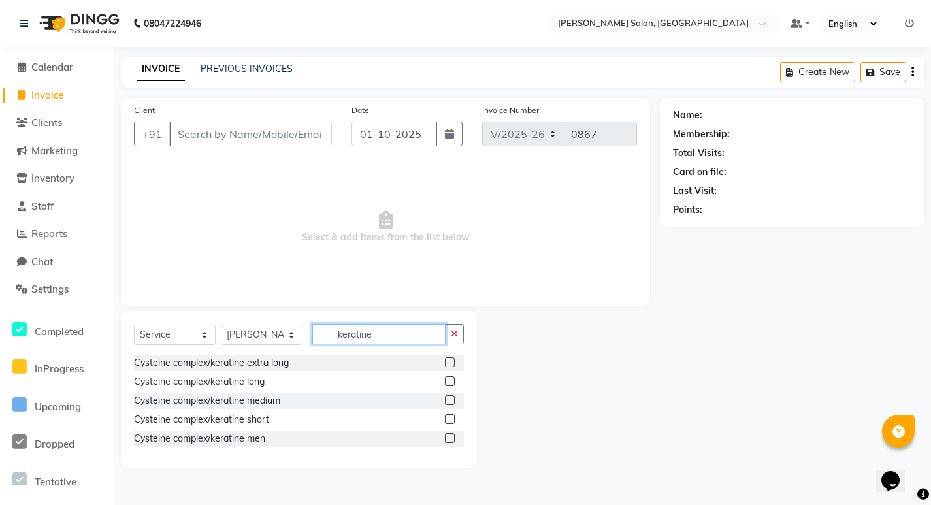
scroll to position [0, 0]
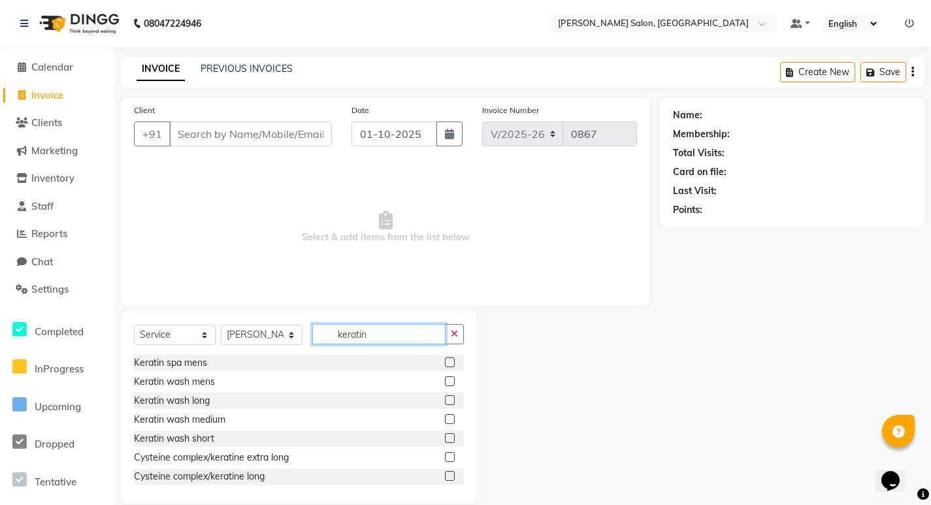
type input "keratin"
click at [445, 401] on label at bounding box center [450, 400] width 10 height 10
click at [445, 401] on input "checkbox" at bounding box center [449, 401] width 8 height 8
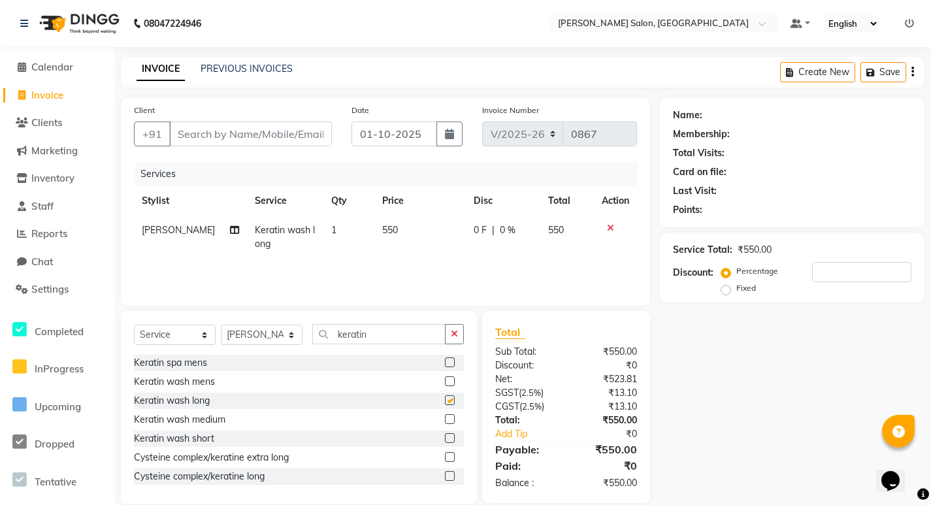
checkbox input "false"
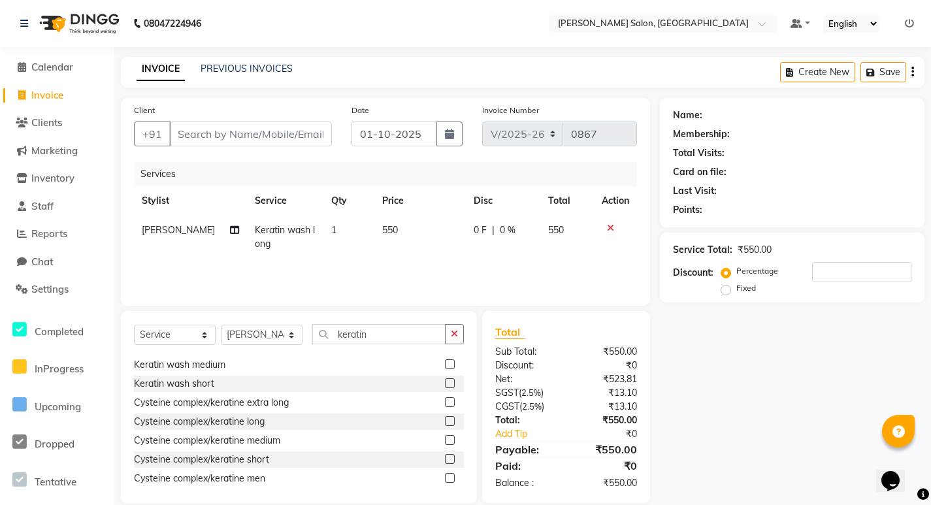
scroll to position [135, 0]
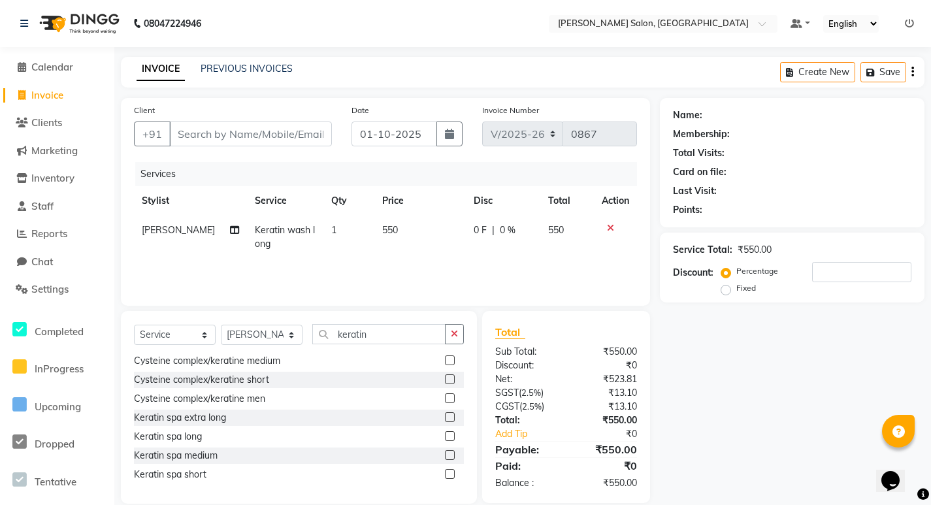
click at [445, 437] on label at bounding box center [450, 436] width 10 height 10
click at [445, 437] on input "checkbox" at bounding box center [449, 437] width 8 height 8
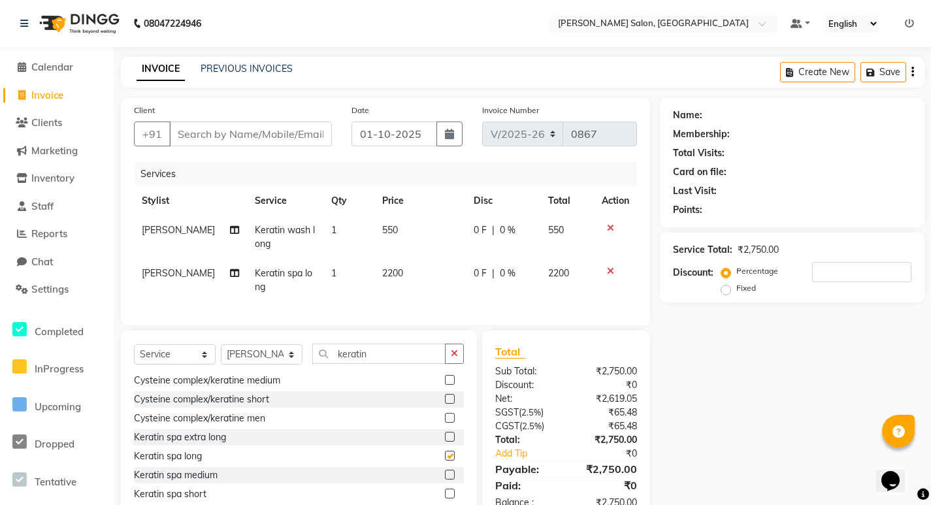
checkbox input "false"
click at [610, 226] on icon at bounding box center [610, 227] width 7 height 9
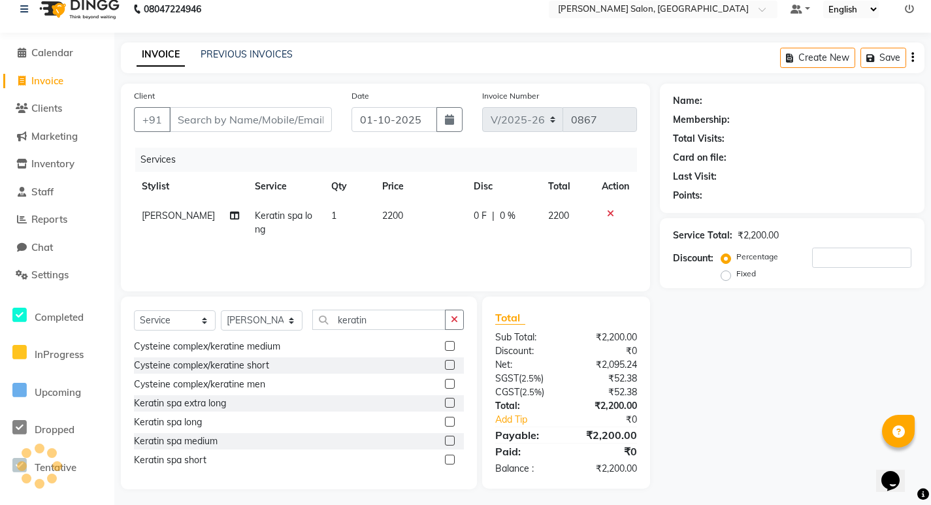
scroll to position [18, 0]
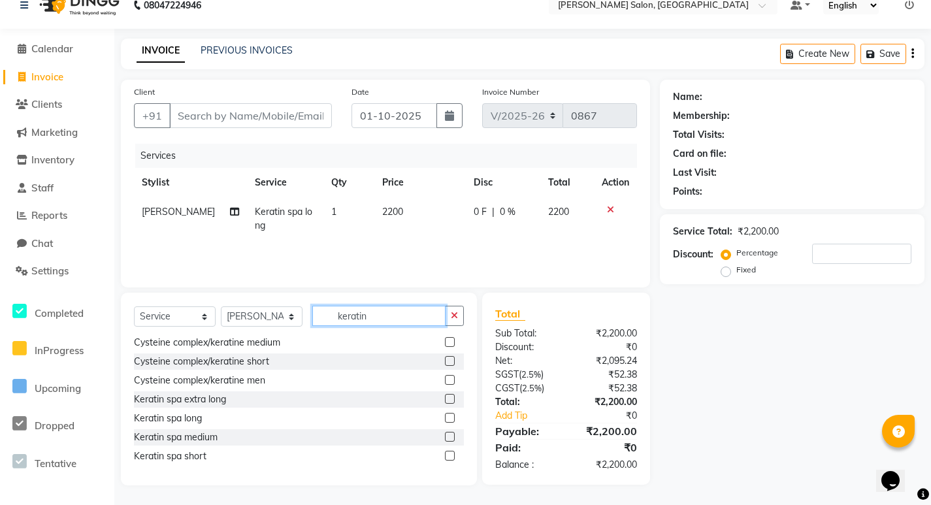
click at [382, 312] on input "keratin" at bounding box center [378, 316] width 133 height 20
type input "k"
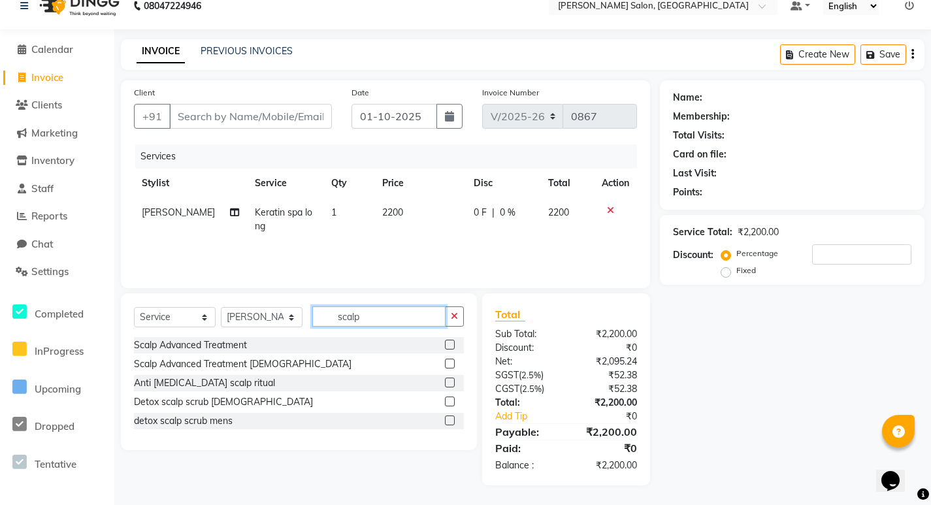
type input "scalp"
click at [452, 404] on label at bounding box center [450, 402] width 10 height 10
click at [452, 404] on input "checkbox" at bounding box center [449, 402] width 8 height 8
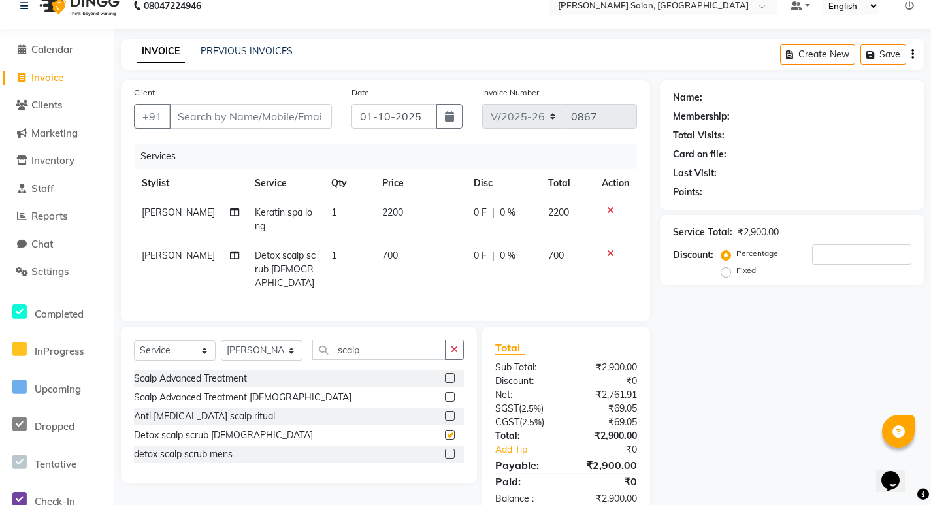
checkbox input "false"
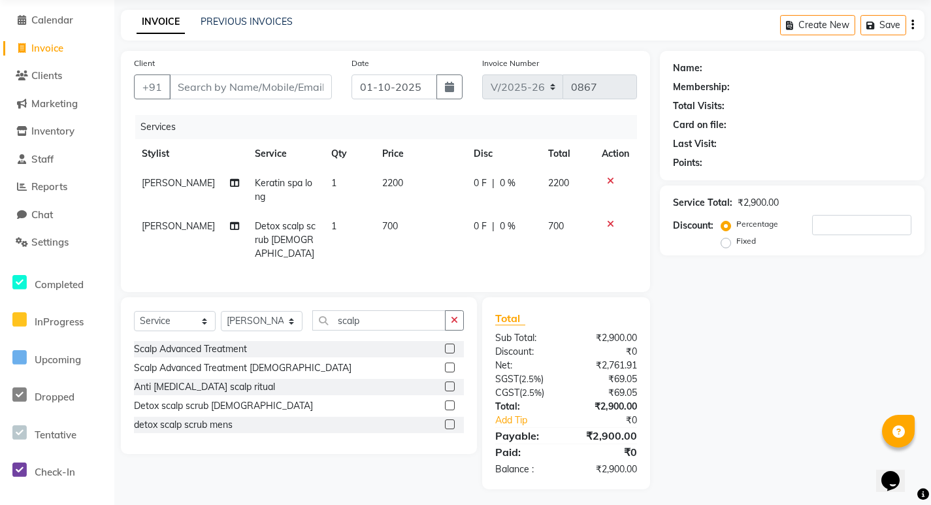
click at [500, 186] on span "0 %" at bounding box center [508, 183] width 16 height 14
select select "63154"
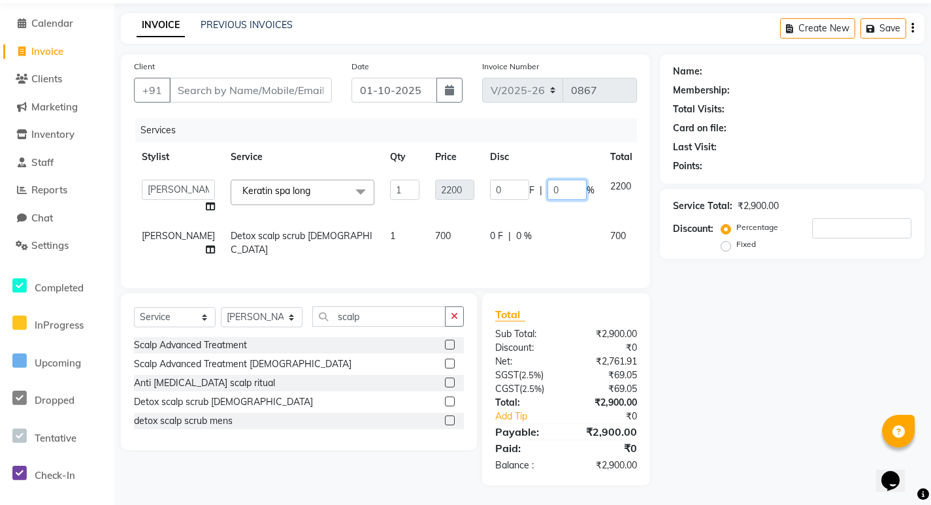
click at [548, 186] on input "0" at bounding box center [567, 190] width 39 height 20
type input "14"
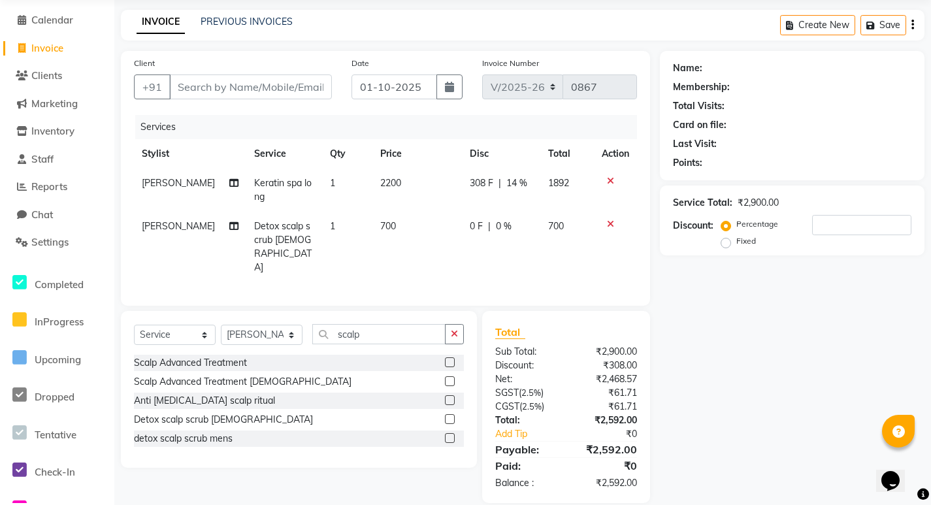
drag, startPoint x: 478, startPoint y: 235, endPoint x: 497, endPoint y: 220, distance: 24.1
click at [479, 233] on td "0 F | 0 %" at bounding box center [501, 247] width 79 height 71
select select "63154"
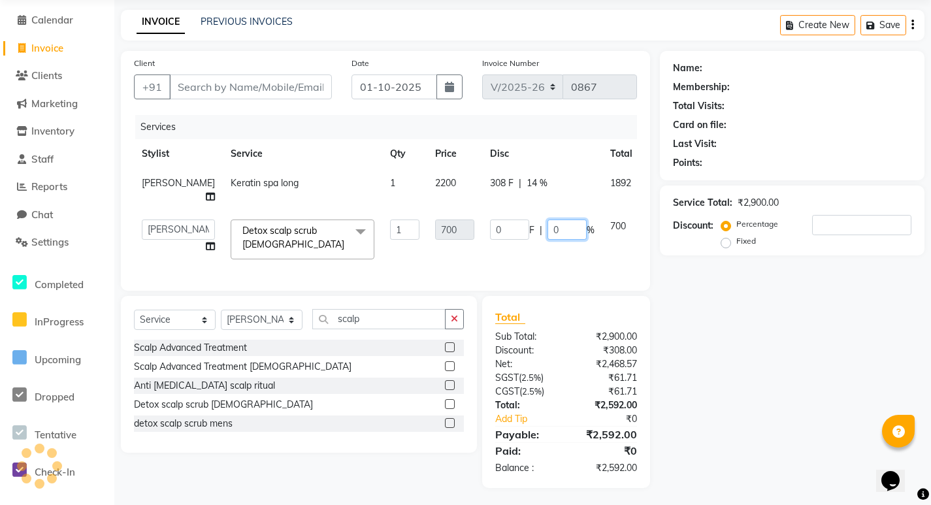
click at [548, 240] on input "0" at bounding box center [567, 230] width 39 height 20
type input "14"
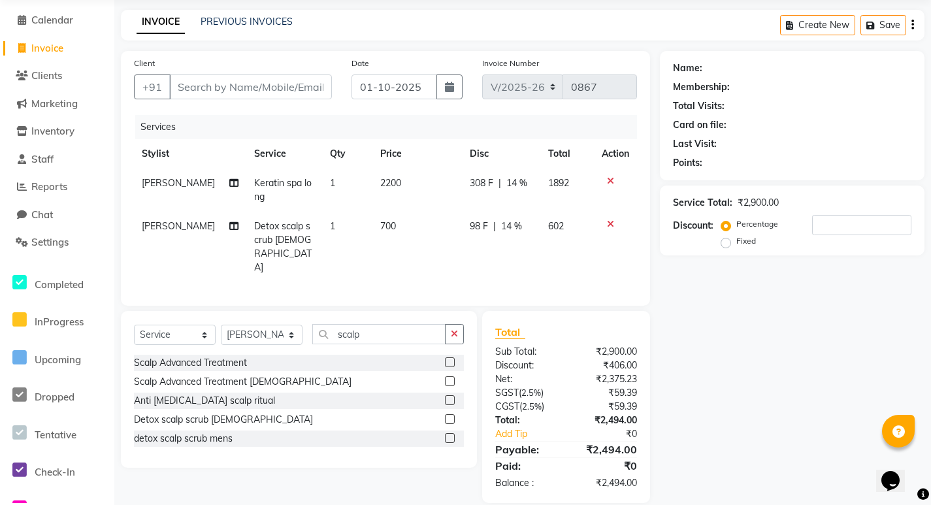
click at [769, 351] on div "Name: Membership: Total Visits: Card on file: Last Visit: Points: Service Total…" at bounding box center [797, 277] width 274 height 452
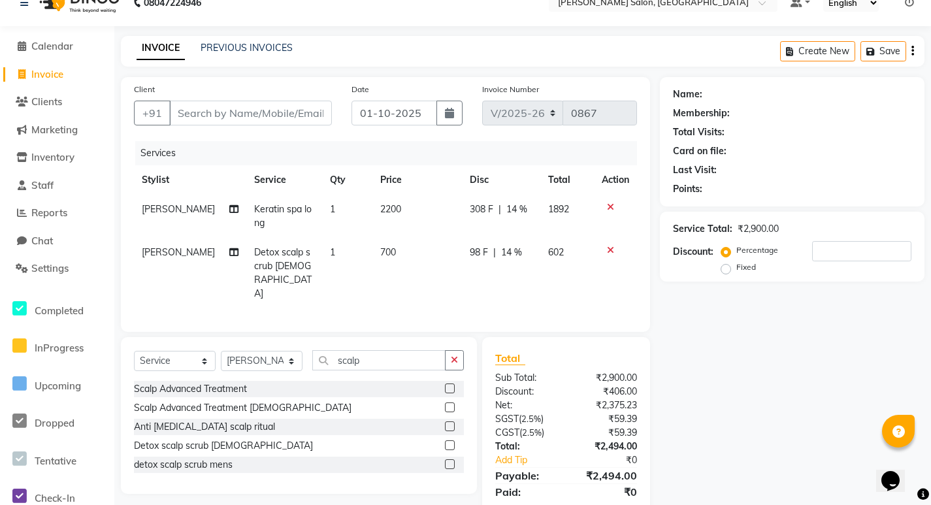
scroll to position [0, 0]
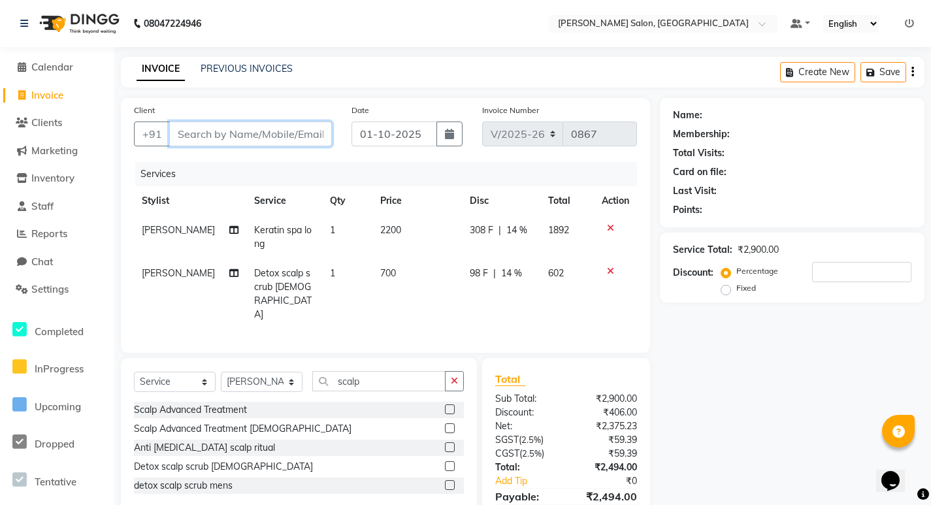
click at [199, 134] on input "Client" at bounding box center [250, 134] width 163 height 25
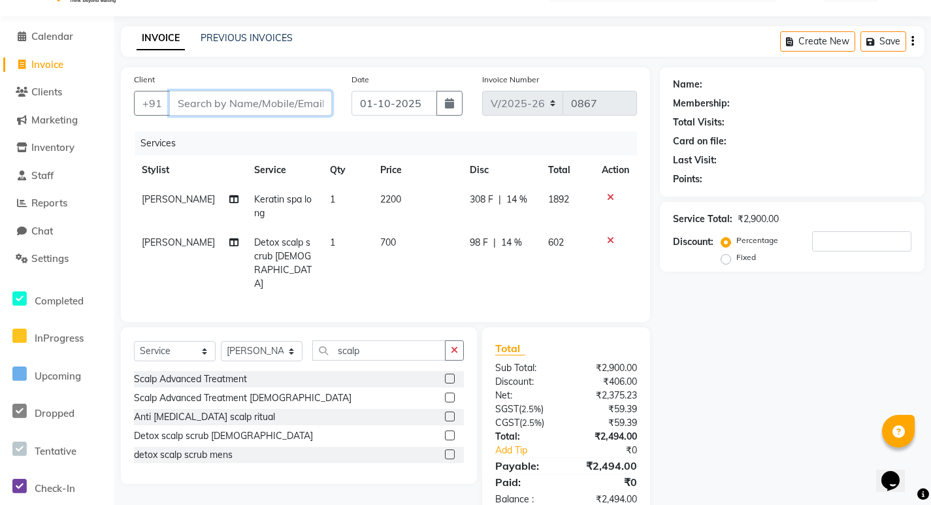
scroll to position [47, 0]
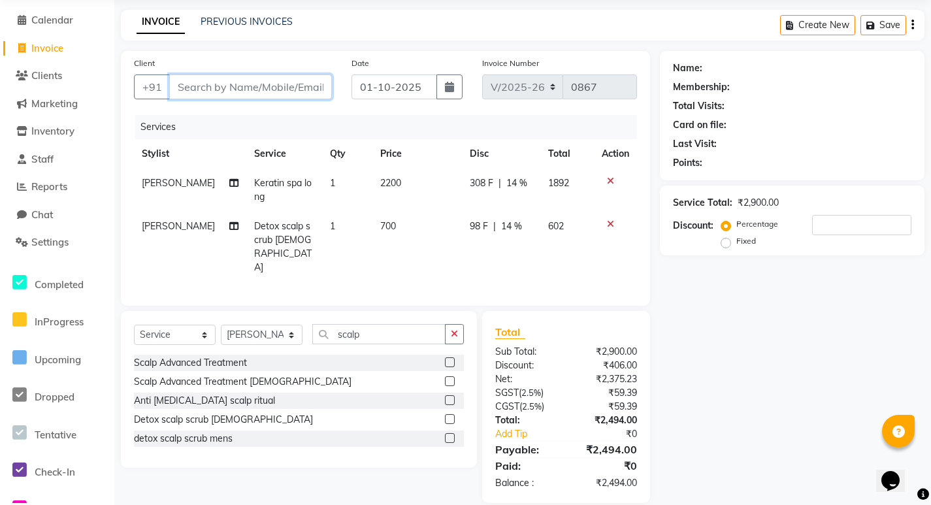
click at [182, 91] on input "Client" at bounding box center [250, 86] width 163 height 25
type input "9"
type input "0"
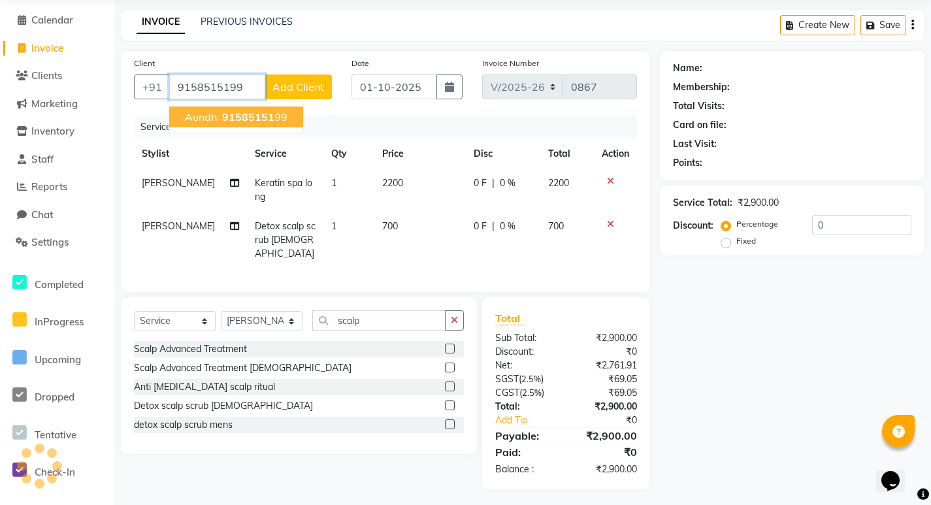
type input "9158515199"
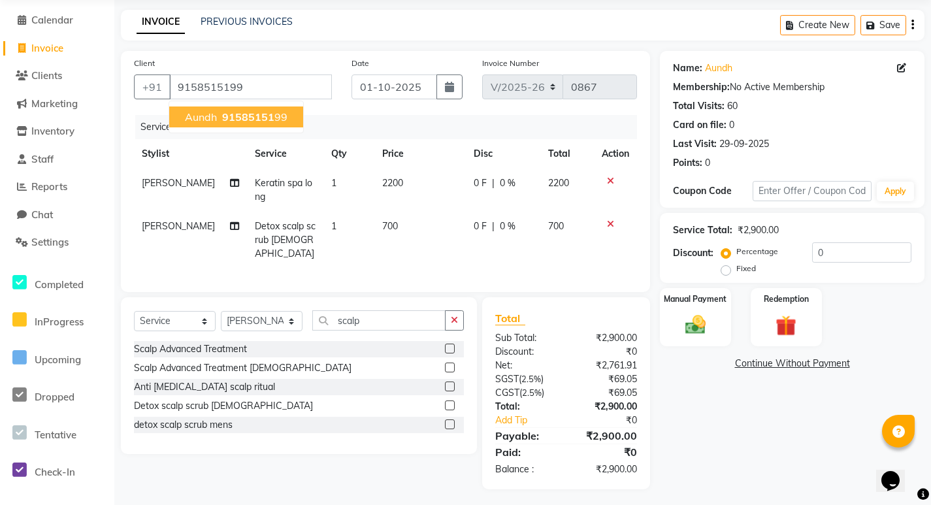
click at [231, 122] on span "91585151" at bounding box center [248, 116] width 52 height 13
click at [696, 331] on img at bounding box center [695, 324] width 35 height 25
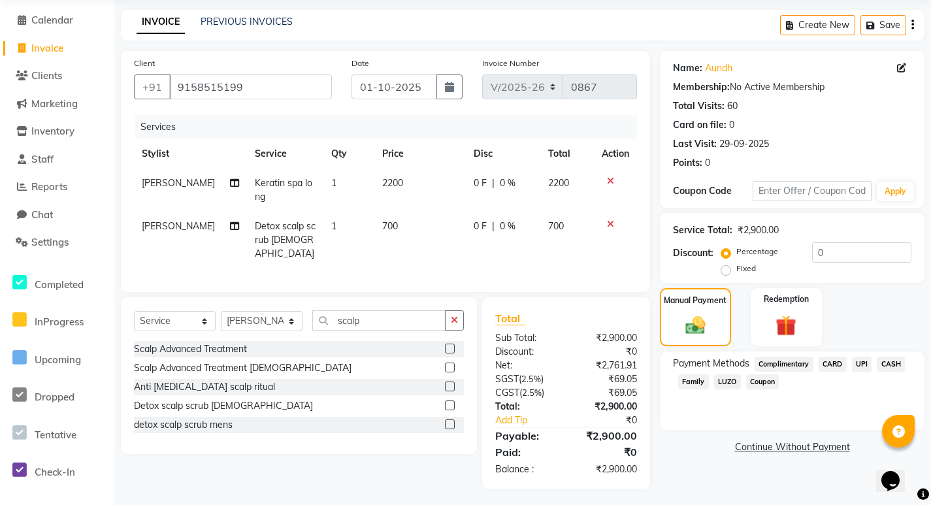
click at [864, 364] on span "UPI" at bounding box center [862, 364] width 20 height 15
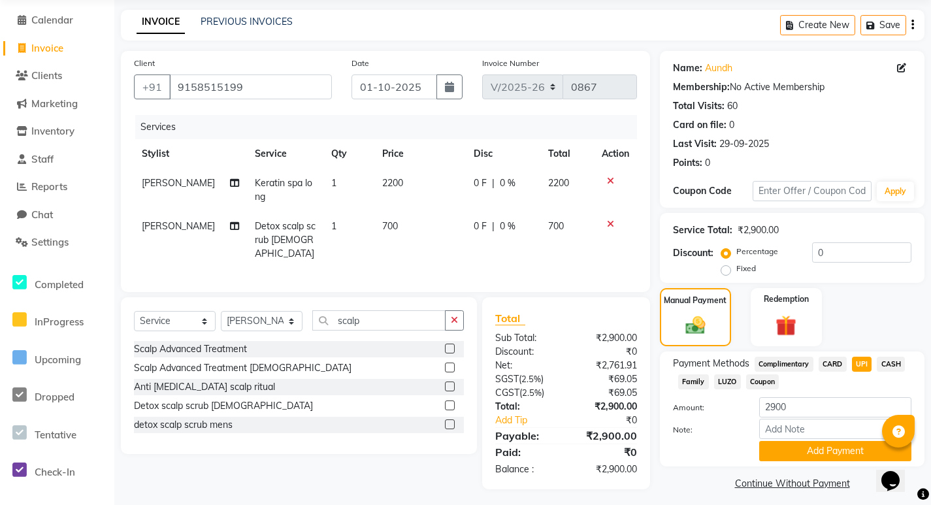
scroll to position [55, 0]
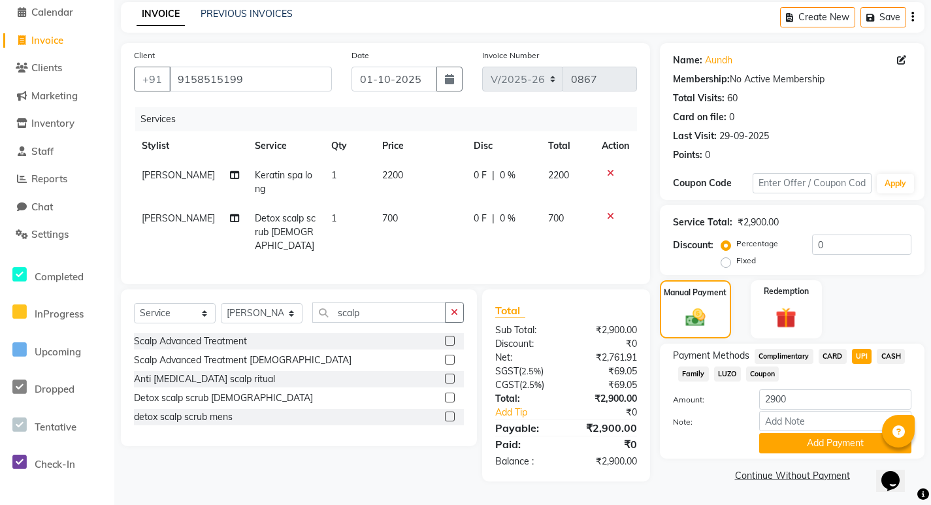
click at [500, 178] on span "0 %" at bounding box center [508, 176] width 16 height 14
select select "63154"
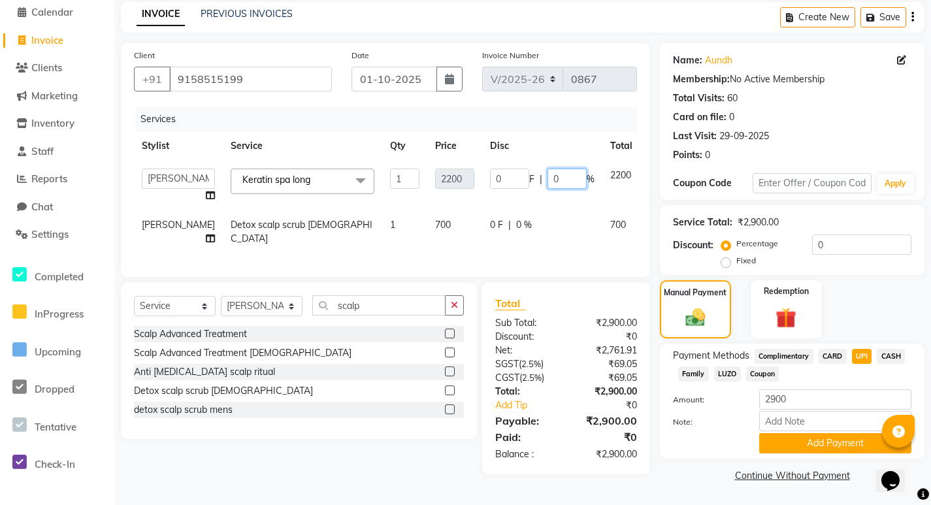
click at [548, 180] on input "0" at bounding box center [567, 179] width 39 height 20
type input "14"
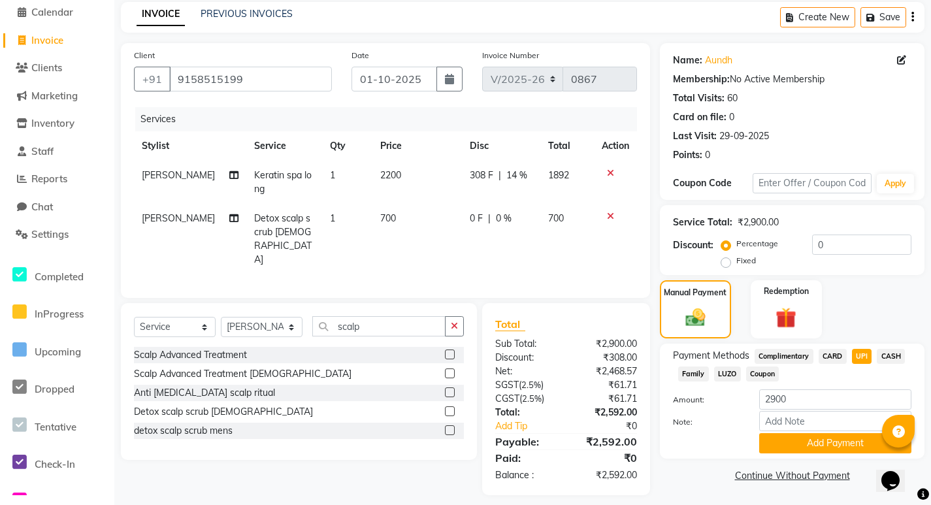
click at [482, 224] on div "0 F | 0 %" at bounding box center [501, 219] width 63 height 14
select select "63154"
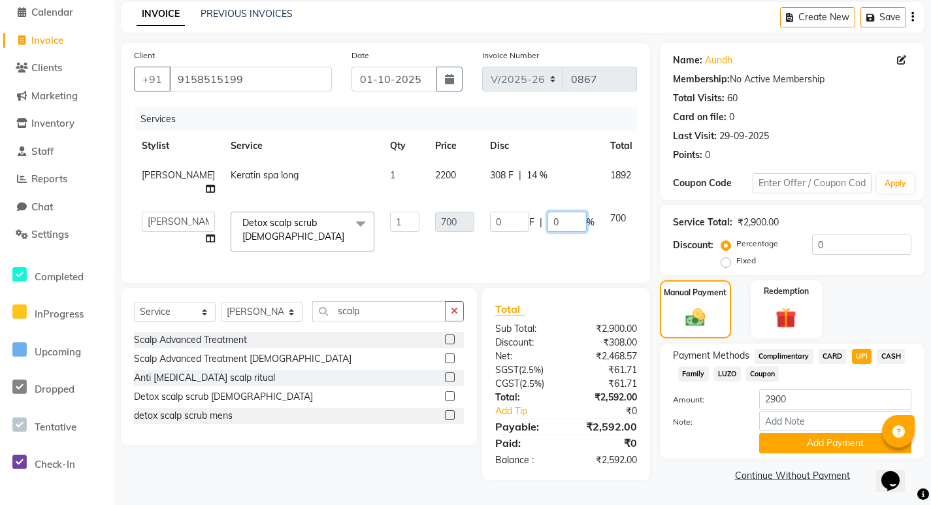
click at [548, 232] on input "0" at bounding box center [567, 222] width 39 height 20
type input "14"
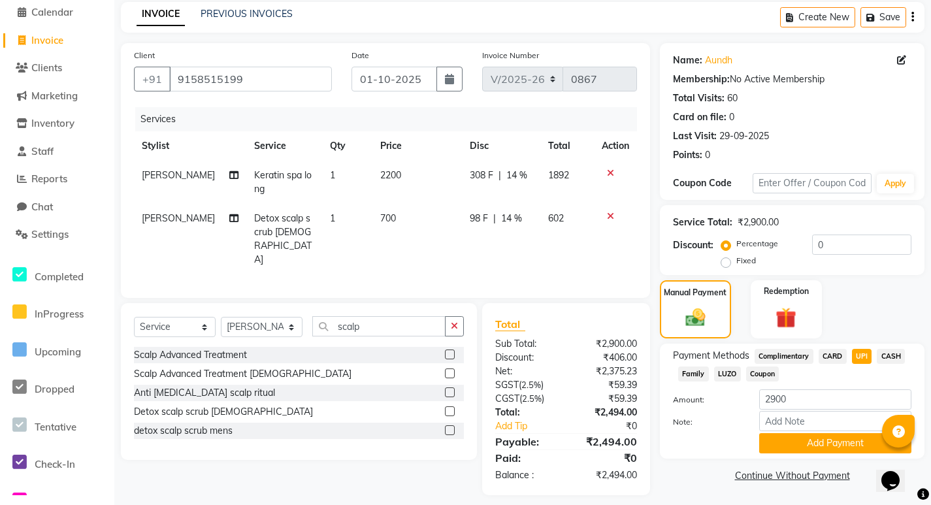
click at [546, 265] on div "Services Stylist Service Qty Price Disc Total Action kiran karagir Keratin spa …" at bounding box center [385, 196] width 503 height 178
click at [695, 322] on img at bounding box center [695, 318] width 33 height 24
click at [708, 304] on div "Manual Payment" at bounding box center [696, 309] width 74 height 61
click at [773, 404] on input "2900" at bounding box center [835, 399] width 152 height 20
click at [773, 443] on button "Add Payment" at bounding box center [835, 443] width 152 height 20
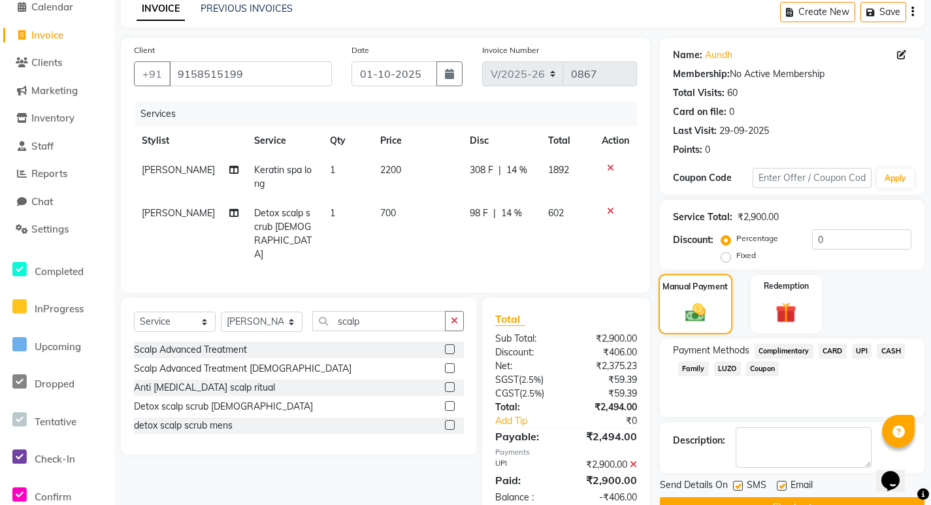
scroll to position [92, 0]
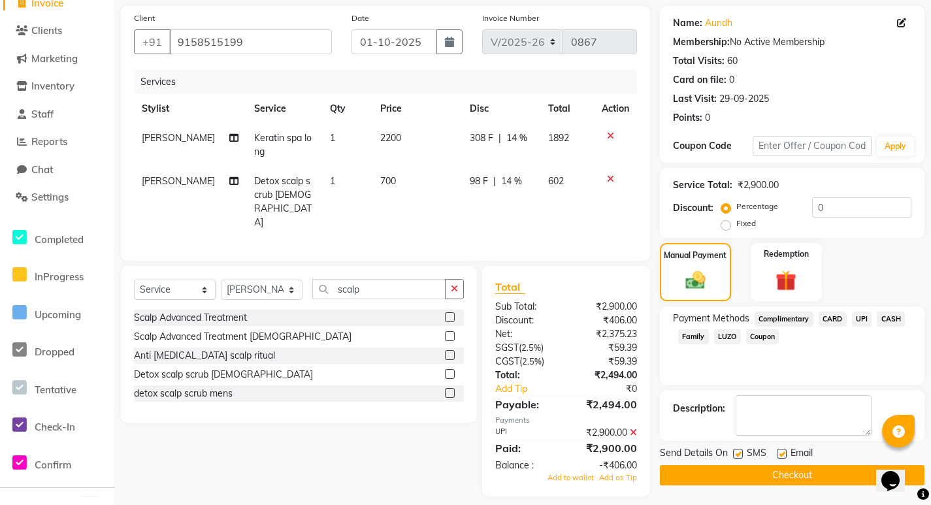
click at [632, 428] on icon at bounding box center [633, 432] width 7 height 9
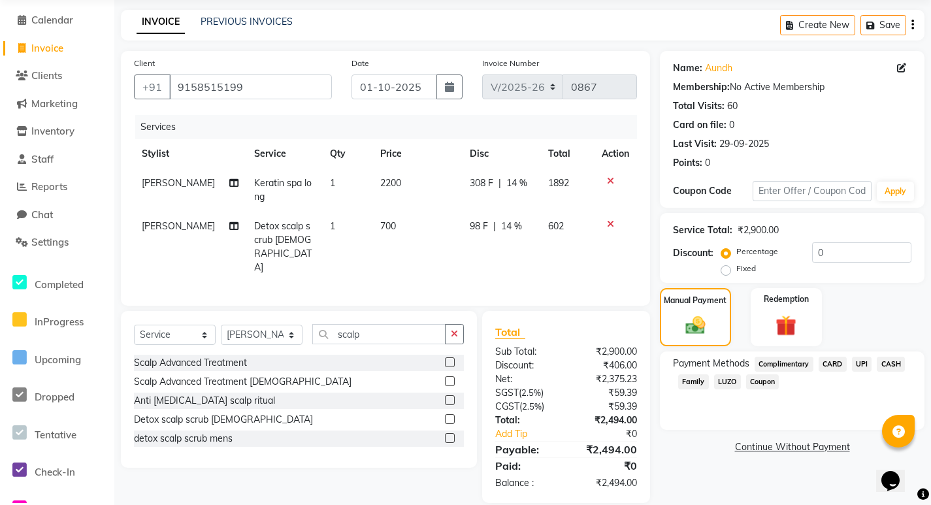
click at [865, 363] on span "UPI" at bounding box center [862, 364] width 20 height 15
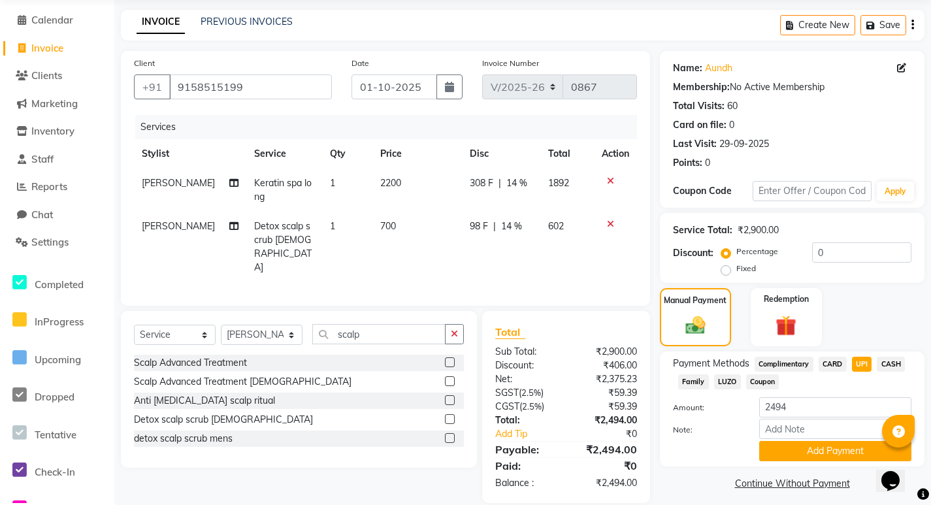
scroll to position [55, 0]
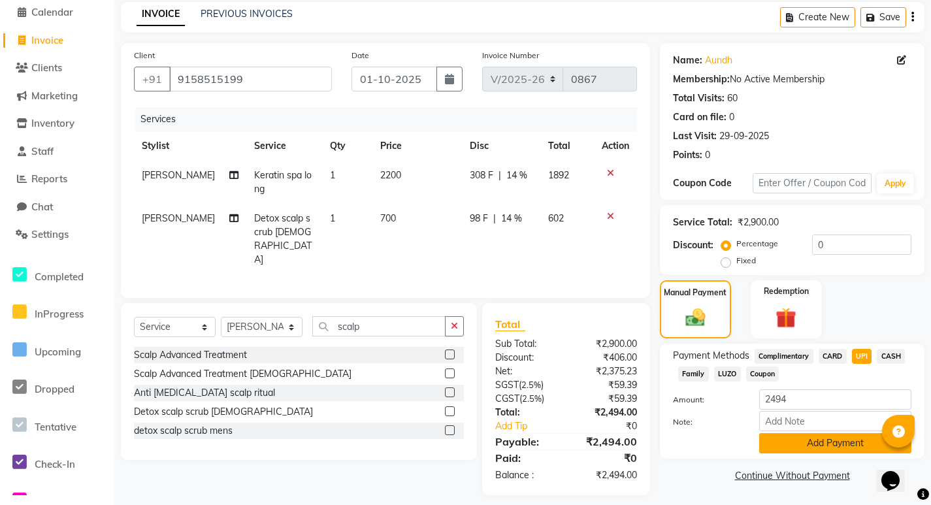
click at [772, 434] on button "Add Payment" at bounding box center [835, 443] width 152 height 20
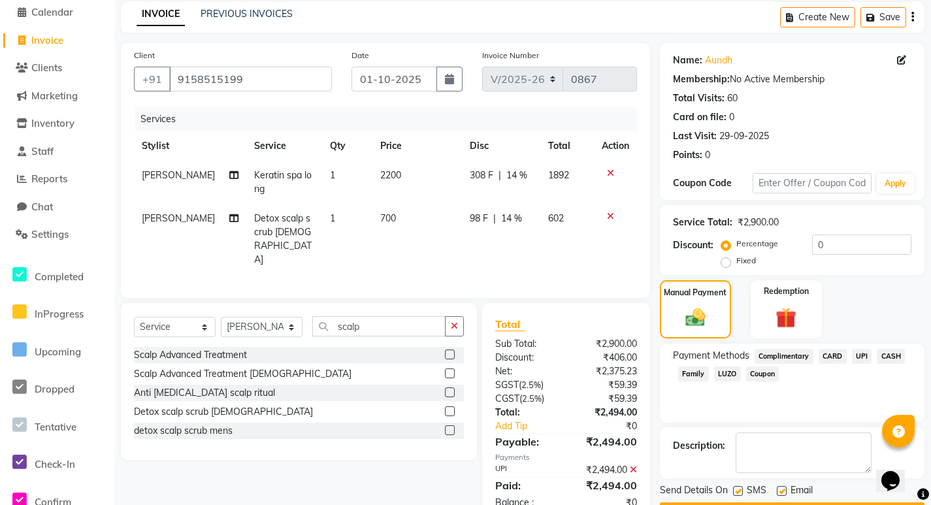
scroll to position [92, 0]
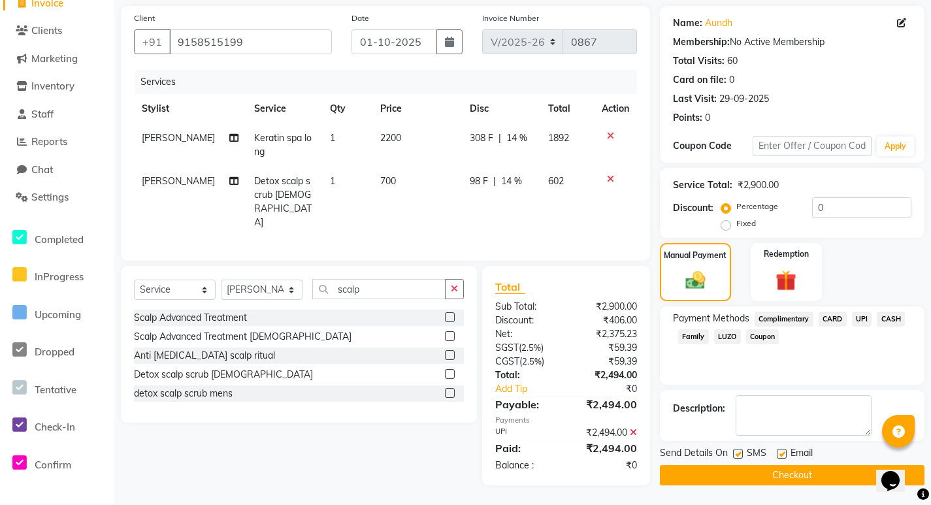
click at [685, 474] on button "Checkout" at bounding box center [792, 475] width 265 height 20
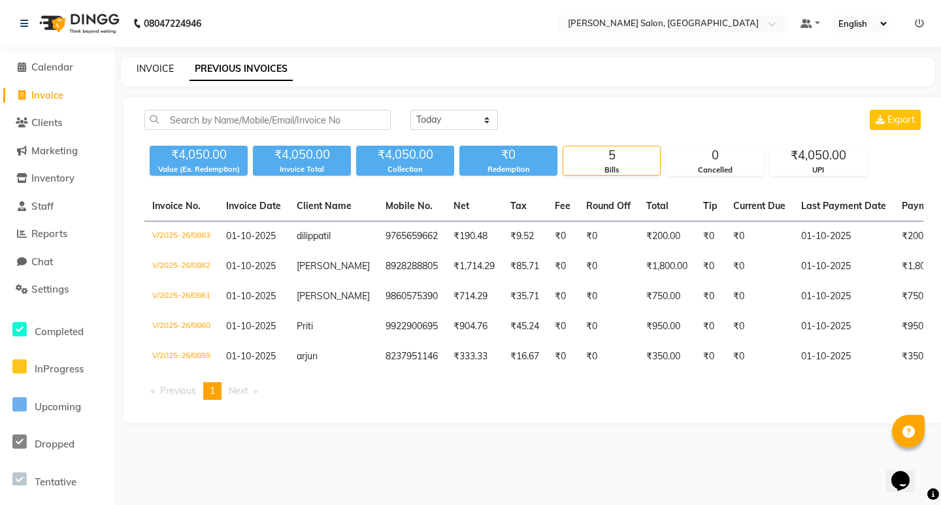
click at [153, 69] on link "INVOICE" at bounding box center [155, 69] width 37 height 12
select select "service"
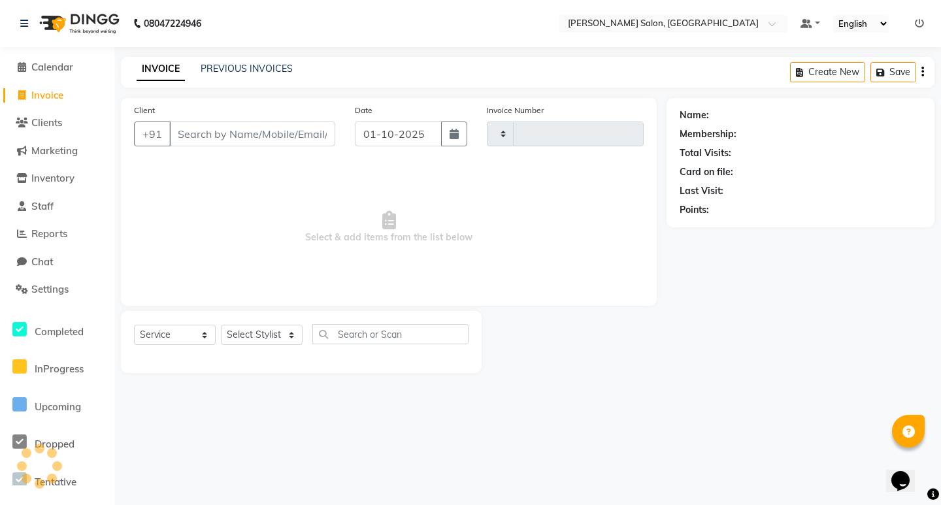
type input "0868"
select select "7550"
click at [220, 66] on link "PREVIOUS INVOICES" at bounding box center [247, 69] width 92 height 12
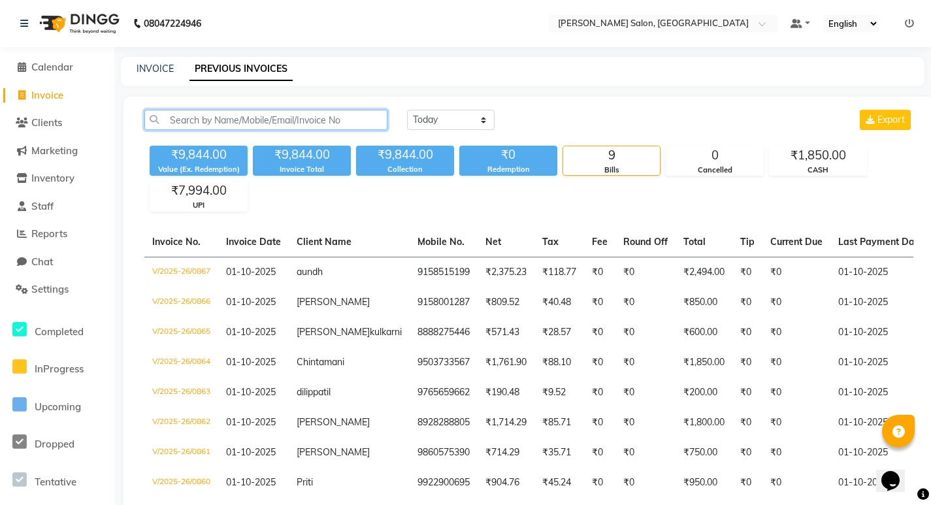
click at [320, 123] on input "text" at bounding box center [265, 120] width 243 height 20
click at [352, 120] on input "text" at bounding box center [265, 120] width 243 height 20
click at [176, 77] on div "INVOICE PREVIOUS INVOICES" at bounding box center [523, 71] width 804 height 29
click at [332, 59] on div "INVOICE PREVIOUS INVOICES" at bounding box center [523, 71] width 804 height 29
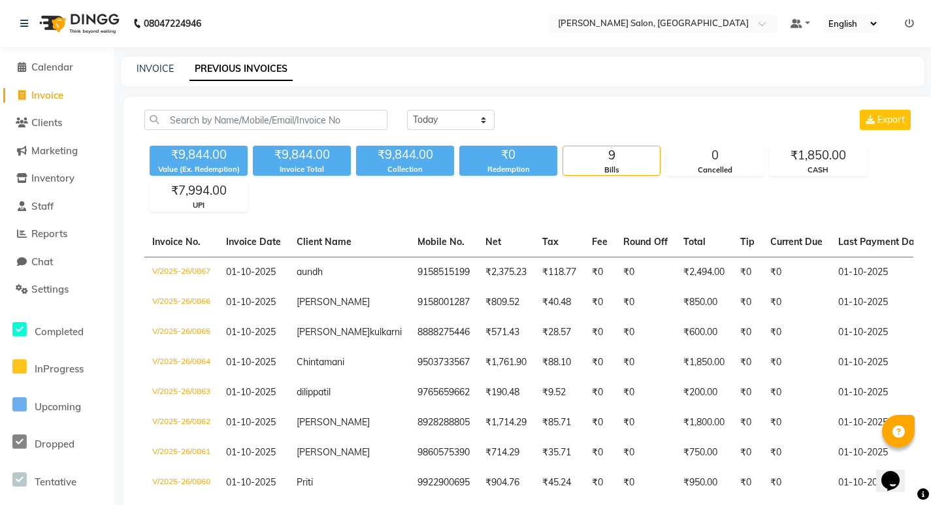
click at [570, 52] on div "08047224946 Select Location × Varad Salon, Aundh Default Panel My Panel English…" at bounding box center [465, 299] width 931 height 599
click at [378, 80] on div "INVOICE PREVIOUS INVOICES" at bounding box center [523, 71] width 804 height 29
click at [792, 67] on div "INVOICE PREVIOUS INVOICES" at bounding box center [515, 69] width 788 height 14
click at [153, 70] on link "INVOICE" at bounding box center [155, 69] width 37 height 12
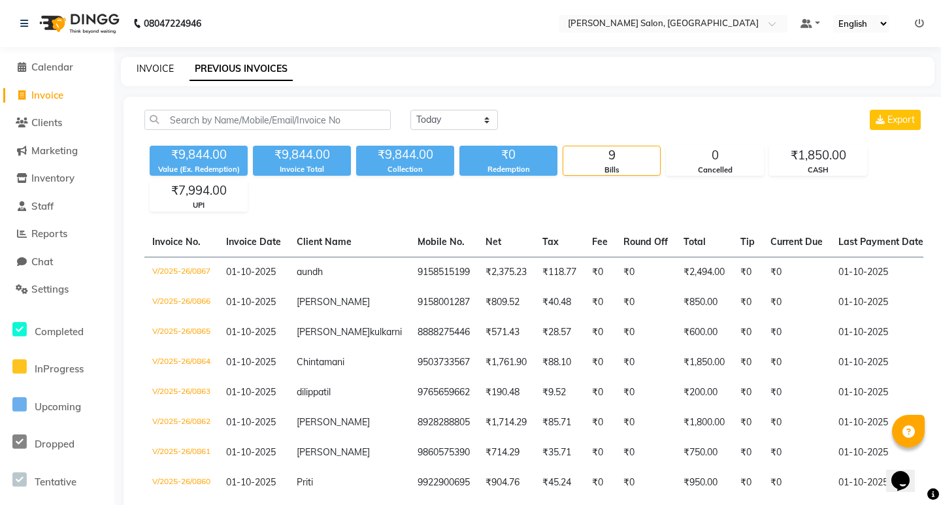
select select "service"
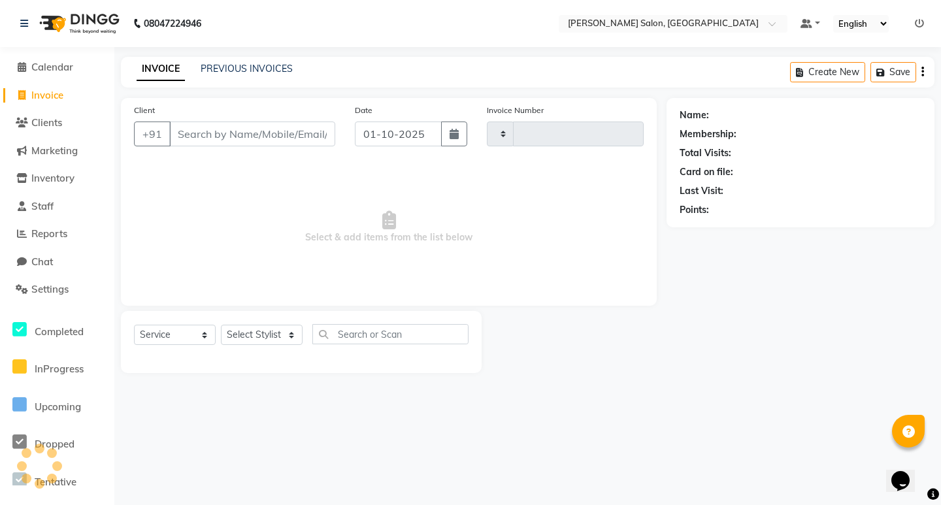
type input "0868"
select select "7550"
click at [257, 340] on select "Select Stylist [PERSON_NAME] [PERSON_NAME] Manager [PERSON_NAME] Poonam Pakire …" at bounding box center [262, 335] width 82 height 20
select select "72519"
click at [221, 325] on select "Select Stylist [PERSON_NAME] [PERSON_NAME] Manager [PERSON_NAME] Poonam Pakire …" at bounding box center [262, 335] width 82 height 20
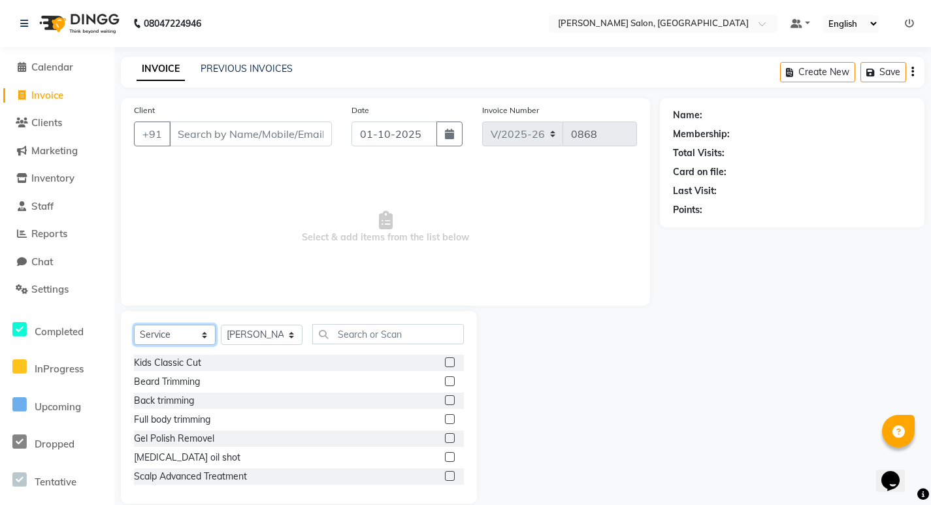
click at [174, 333] on select "Select Service Product Membership Package Voucher Prepaid Gift Card" at bounding box center [175, 335] width 82 height 20
click at [391, 340] on input "text" at bounding box center [388, 334] width 152 height 20
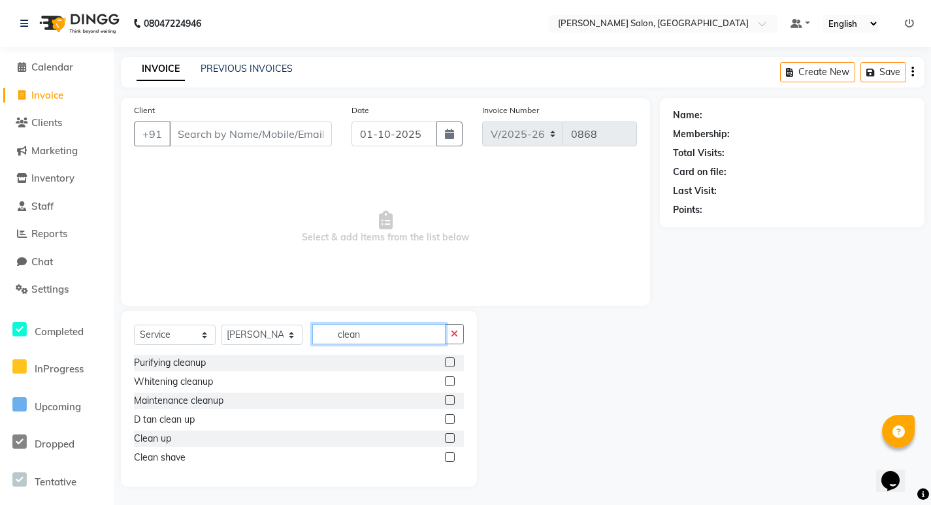
scroll to position [1, 0]
type input "c"
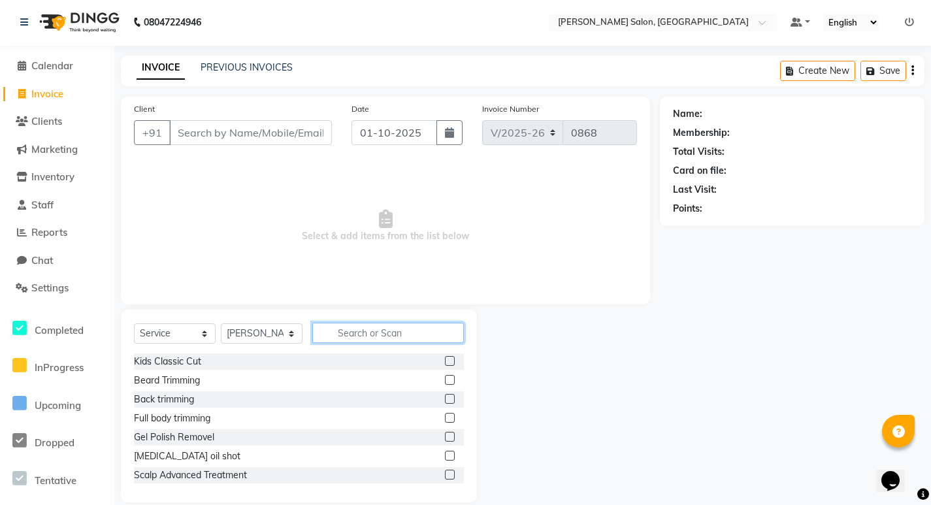
scroll to position [0, 0]
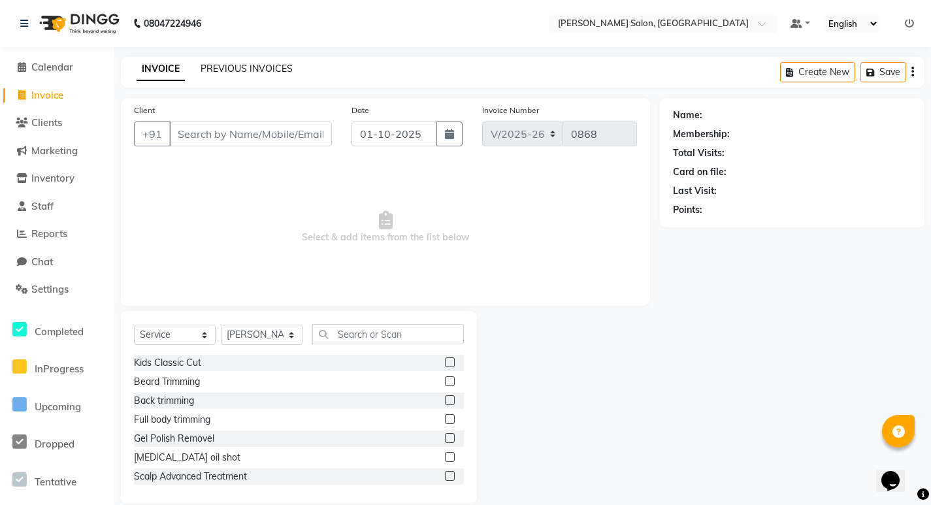
click at [237, 66] on link "PREVIOUS INVOICES" at bounding box center [247, 69] width 92 height 12
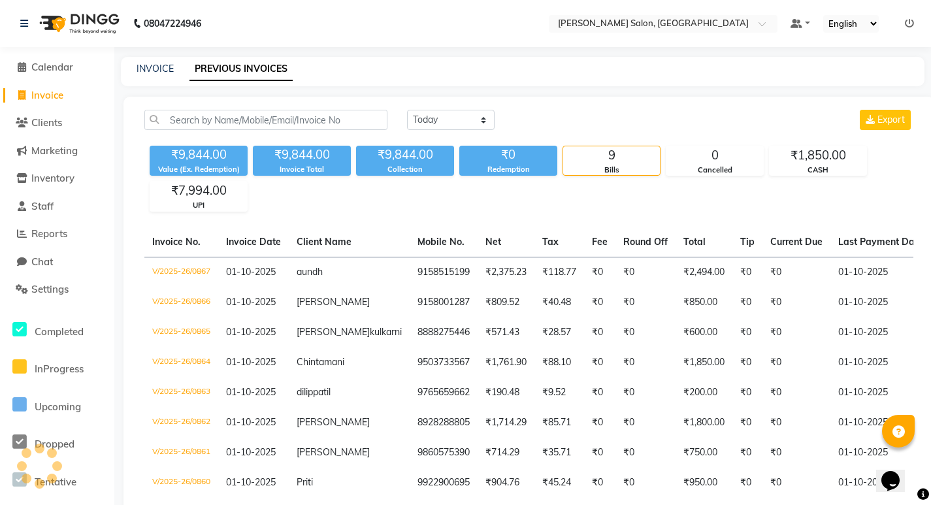
click at [88, 189] on li "Inventory" at bounding box center [57, 179] width 114 height 28
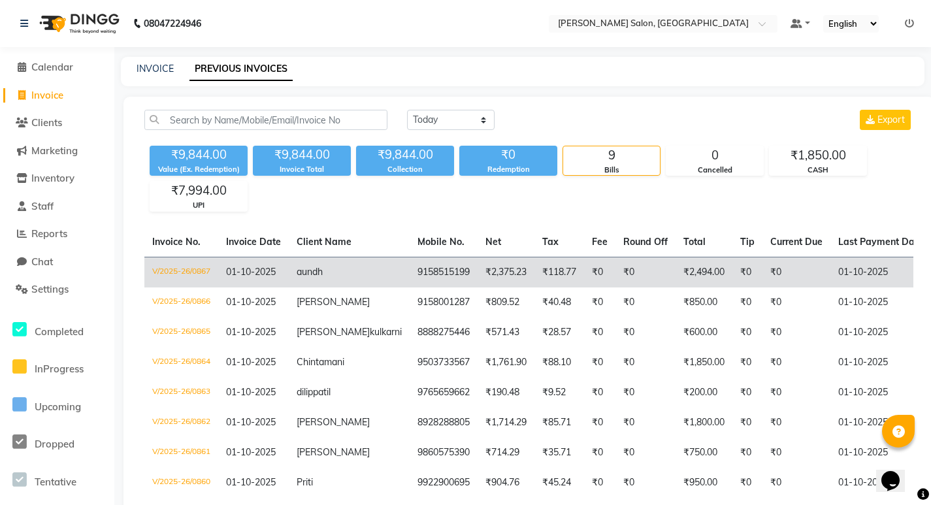
click at [478, 260] on td "₹2,375.23" at bounding box center [506, 272] width 57 height 31
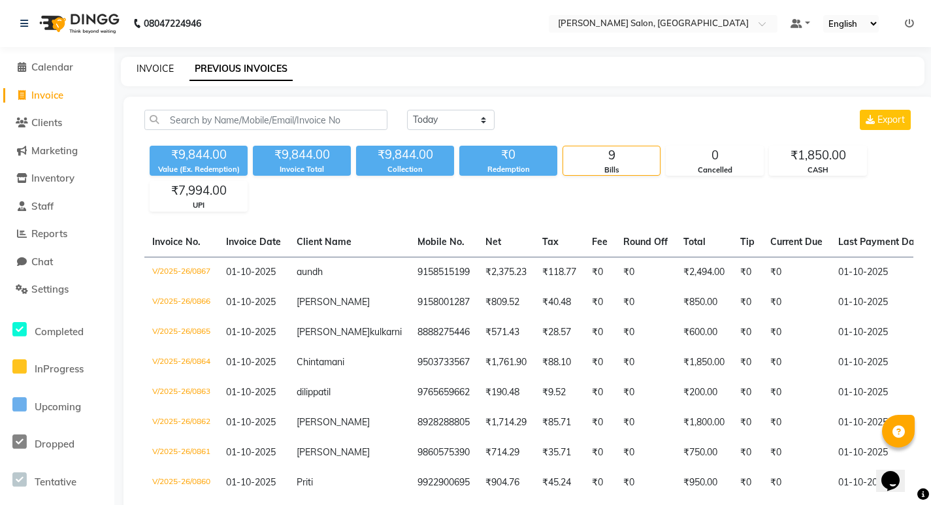
click at [168, 69] on link "INVOICE" at bounding box center [155, 69] width 37 height 12
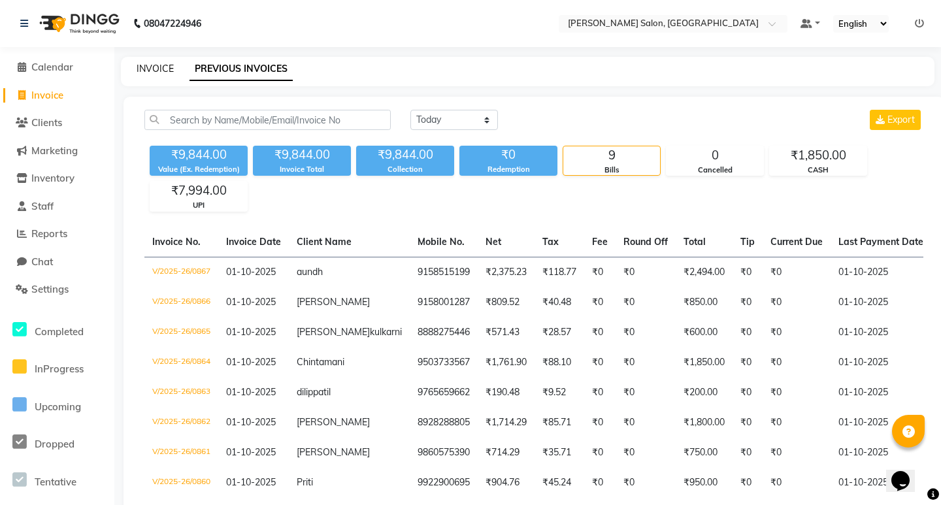
select select "7550"
select select "service"
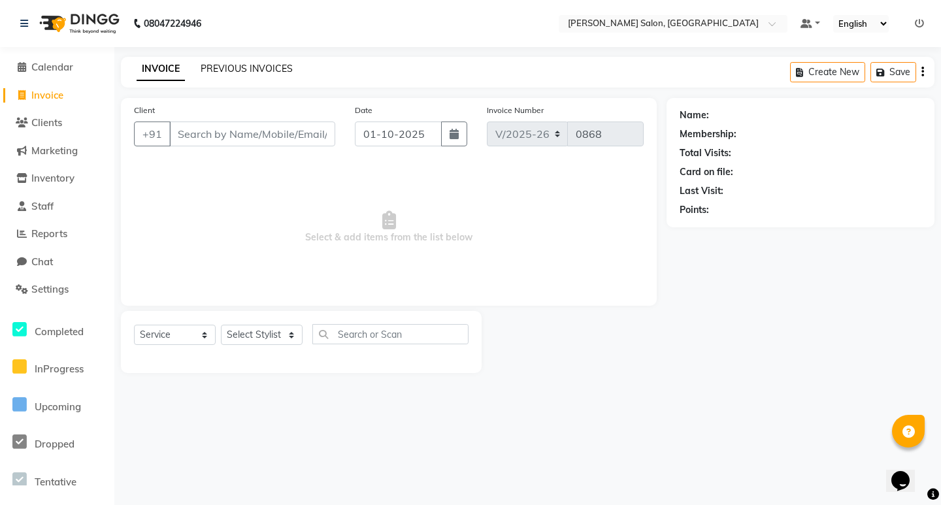
click at [231, 68] on link "PREVIOUS INVOICES" at bounding box center [247, 69] width 92 height 12
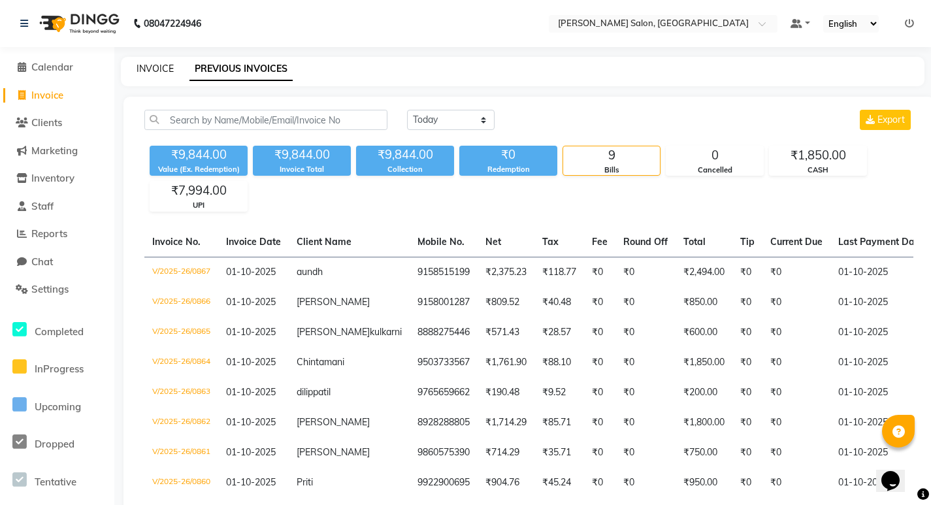
click at [163, 63] on link "INVOICE" at bounding box center [155, 69] width 37 height 12
select select "service"
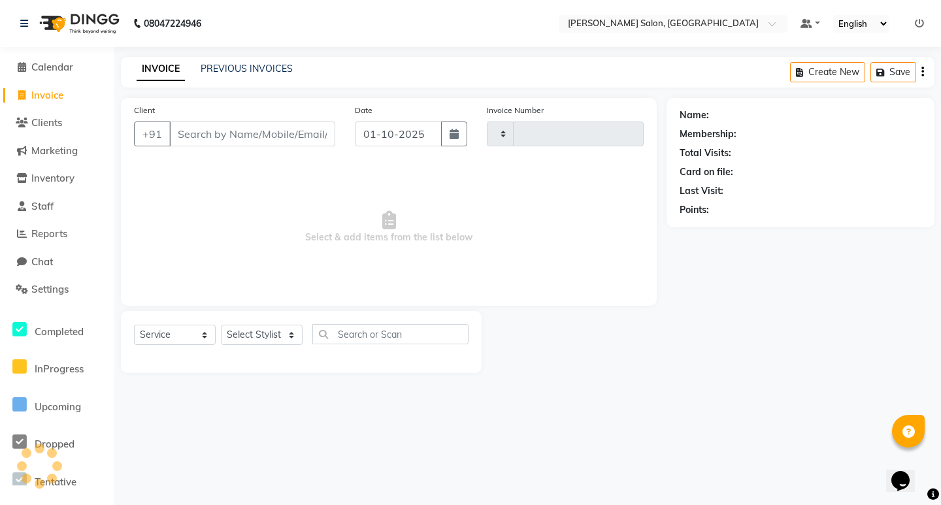
type input "0868"
select select "7550"
click at [226, 74] on div "PREVIOUS INVOICES" at bounding box center [247, 69] width 92 height 14
click at [268, 71] on link "PREVIOUS INVOICES" at bounding box center [247, 69] width 92 height 12
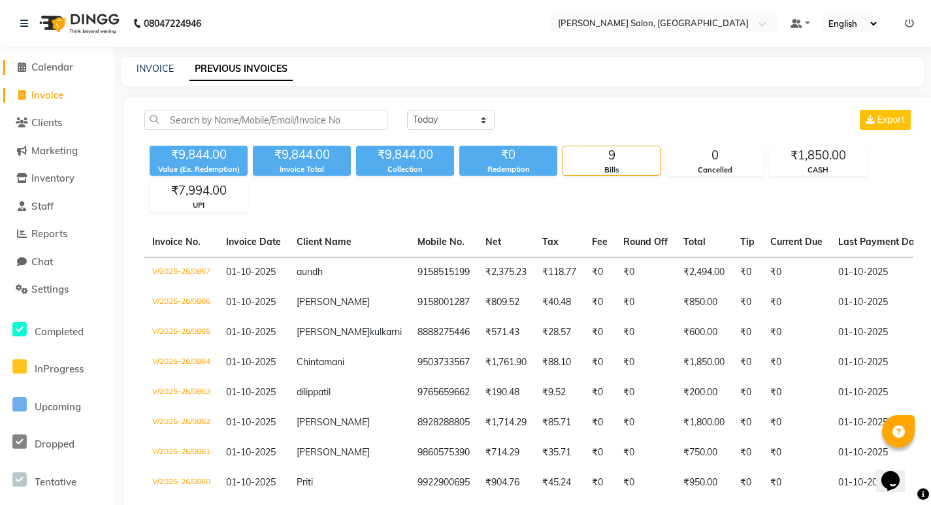
click at [35, 68] on span "Calendar" at bounding box center [52, 67] width 42 height 12
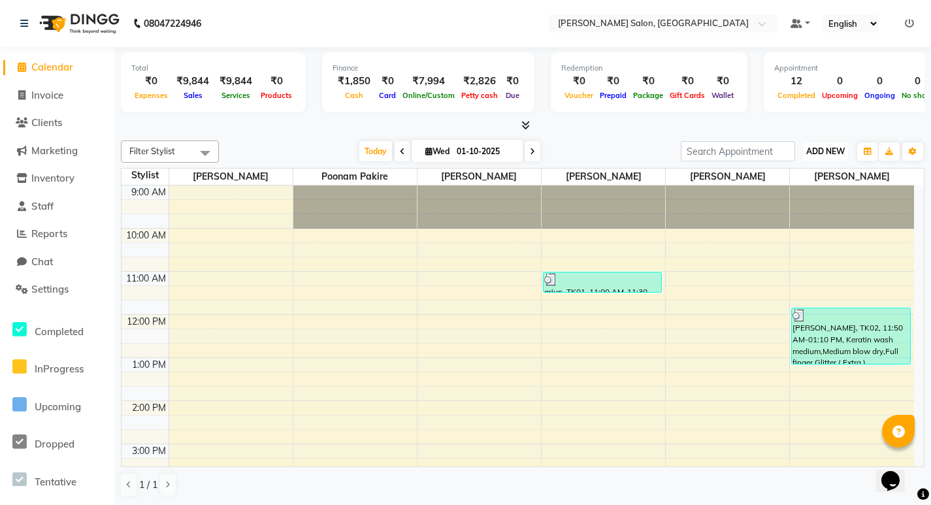
click at [823, 146] on span "ADD NEW" at bounding box center [825, 151] width 39 height 10
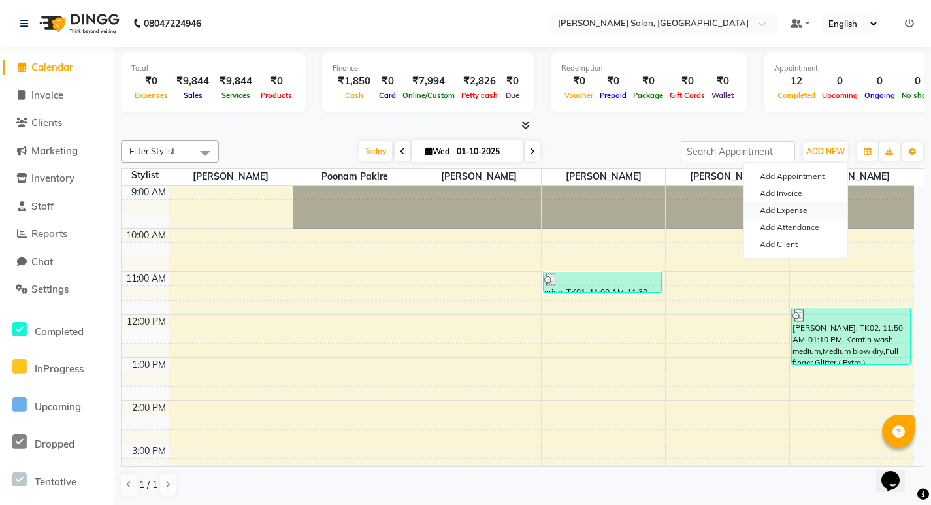
click at [800, 212] on link "Add Expense" at bounding box center [795, 210] width 103 height 17
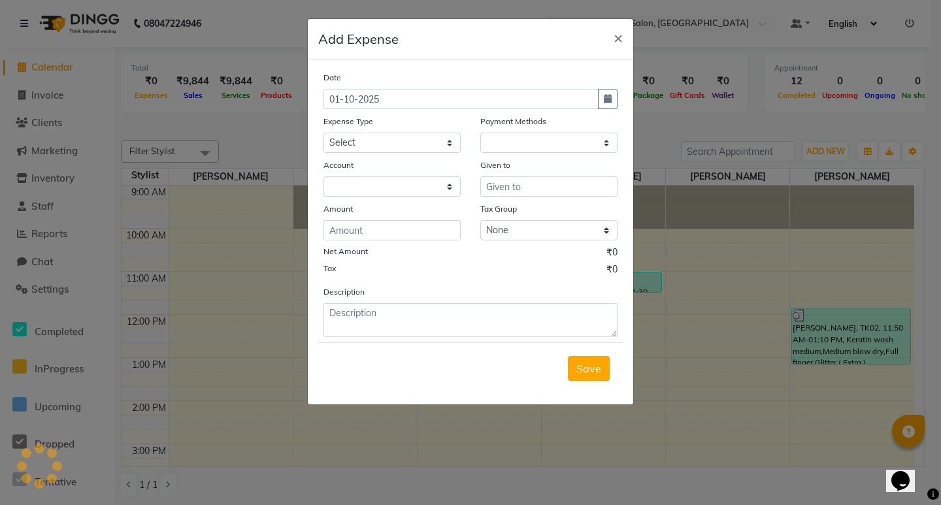
select select "1"
select select "6674"
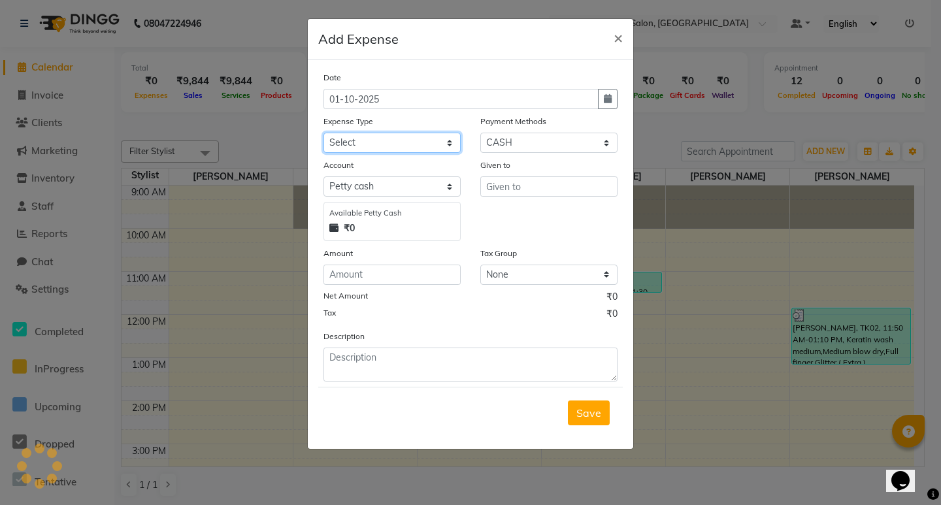
drag, startPoint x: 386, startPoint y: 141, endPoint x: 394, endPoint y: 135, distance: 10.3
click at [386, 141] on select "Select Advance Salary Amezon parcel Bank charges birthday cake BLINKIT Car main…" at bounding box center [391, 143] width 137 height 20
select select "23073"
click at [323, 133] on select "Select Advance Salary Amezon parcel Bank charges birthday cake BLINKIT Car main…" at bounding box center [391, 143] width 137 height 20
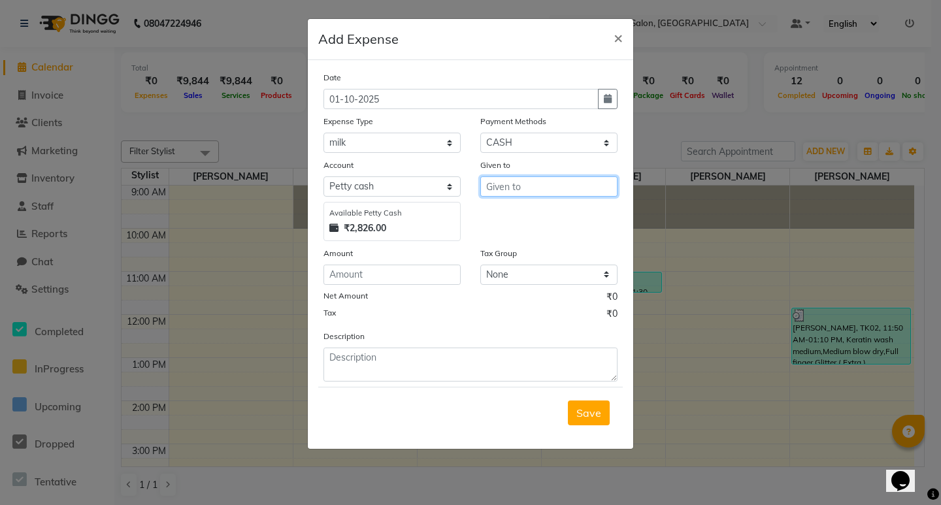
click at [518, 187] on input "text" at bounding box center [548, 186] width 137 height 20
click at [538, 233] on ngb-highlight "V ishal wagh" at bounding box center [543, 235] width 92 height 13
type input "[PERSON_NAME]"
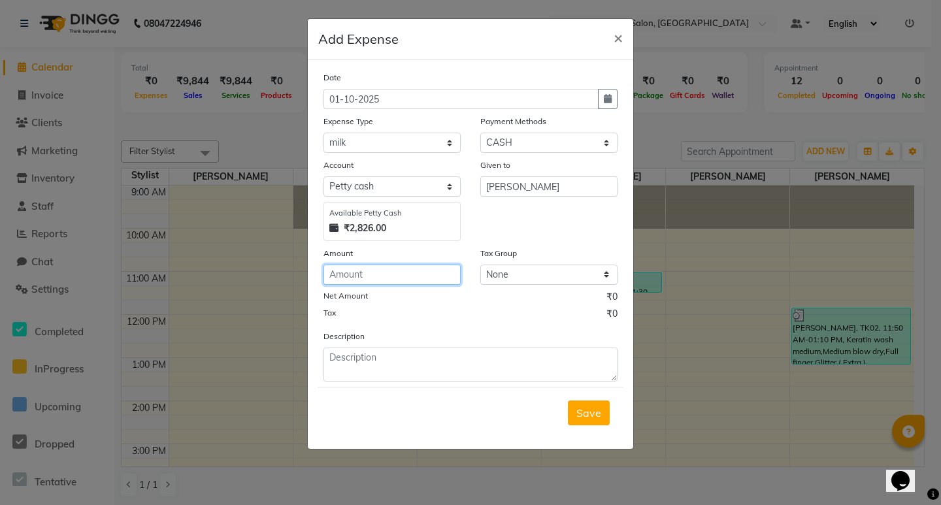
click at [381, 278] on input "number" at bounding box center [391, 275] width 137 height 20
type input "30"
drag, startPoint x: 596, startPoint y: 412, endPoint x: 697, endPoint y: 330, distance: 130.1
click at [596, 407] on span "Save" at bounding box center [588, 412] width 25 height 13
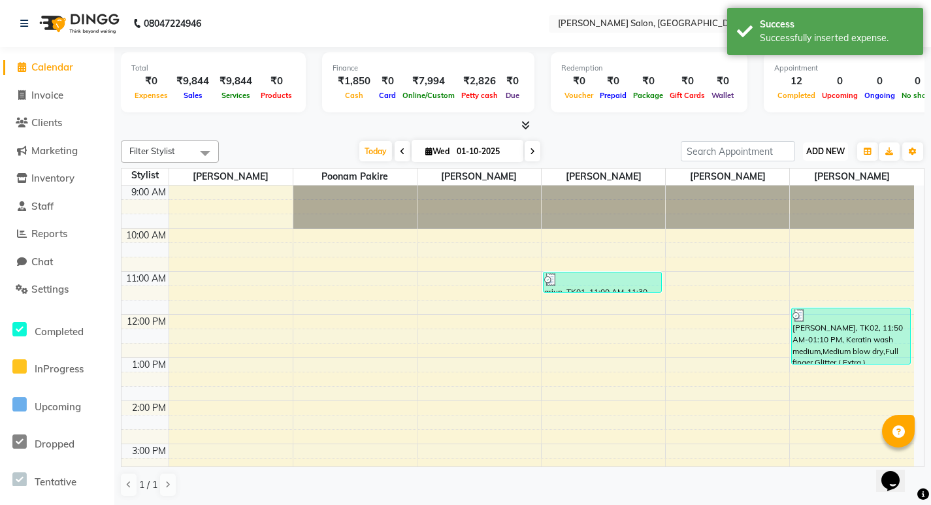
click at [809, 150] on span "ADD NEW" at bounding box center [825, 151] width 39 height 10
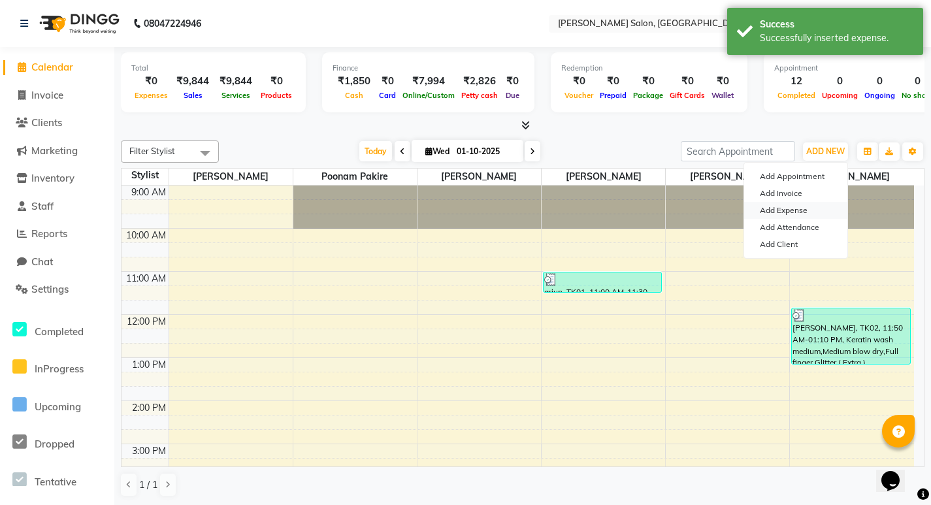
click at [788, 204] on link "Add Expense" at bounding box center [795, 210] width 103 height 17
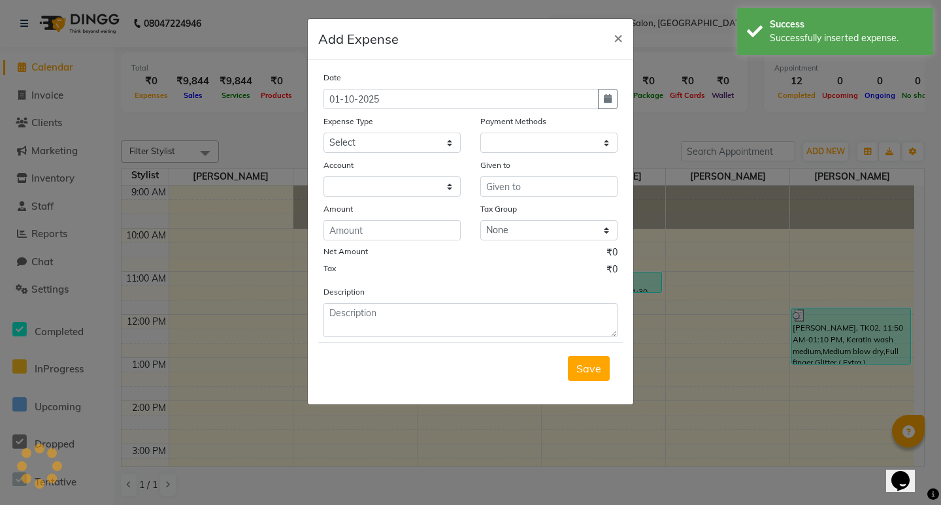
select select "1"
select select "6674"
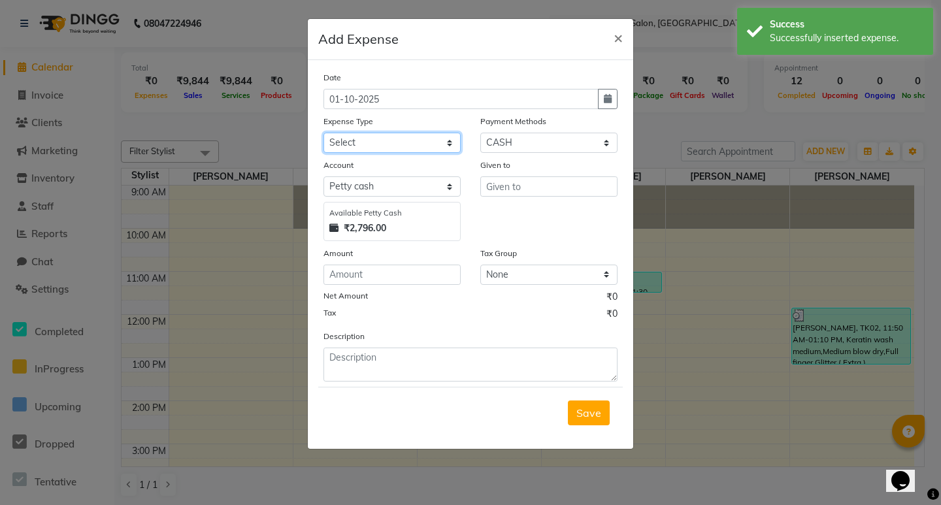
click at [388, 138] on select "Select Advance Salary Amezon parcel Bank charges birthday cake BLINKIT Car main…" at bounding box center [391, 143] width 137 height 20
select select "18215"
click at [323, 133] on select "Select Advance Salary Amezon parcel Bank charges birthday cake BLINKIT Car main…" at bounding box center [391, 143] width 137 height 20
click at [512, 182] on input "text" at bounding box center [548, 186] width 137 height 20
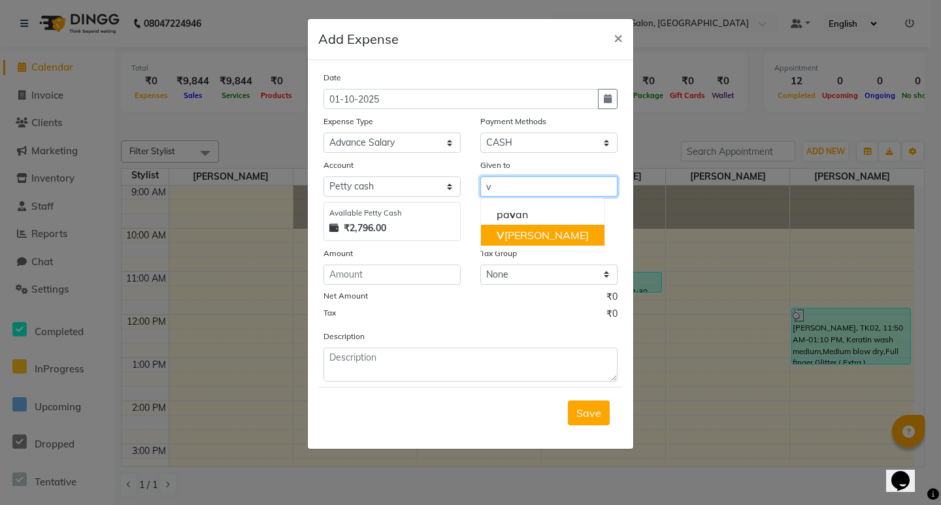
click at [504, 230] on ngb-highlight "V ishal wagh" at bounding box center [543, 235] width 92 height 13
type input "[PERSON_NAME]"
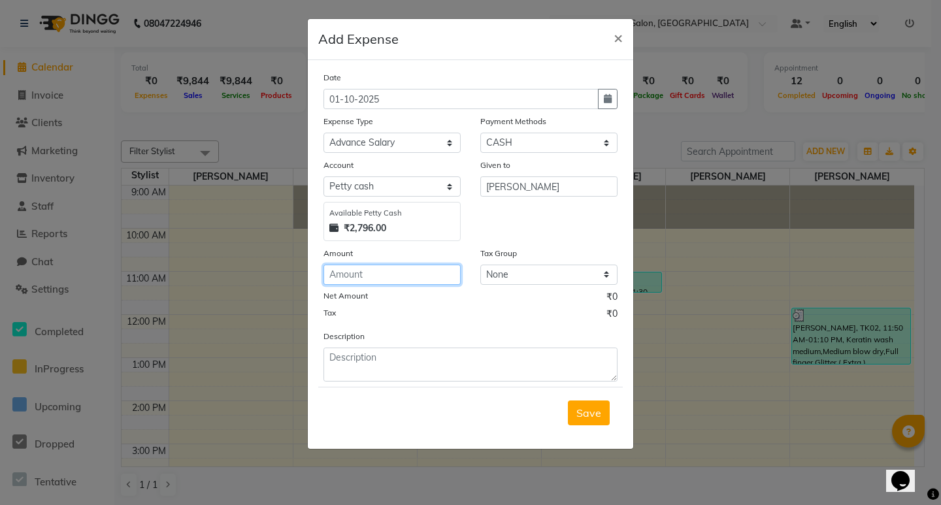
click at [382, 276] on input "number" at bounding box center [391, 275] width 137 height 20
type input "100"
click at [584, 418] on span "Save" at bounding box center [588, 412] width 25 height 13
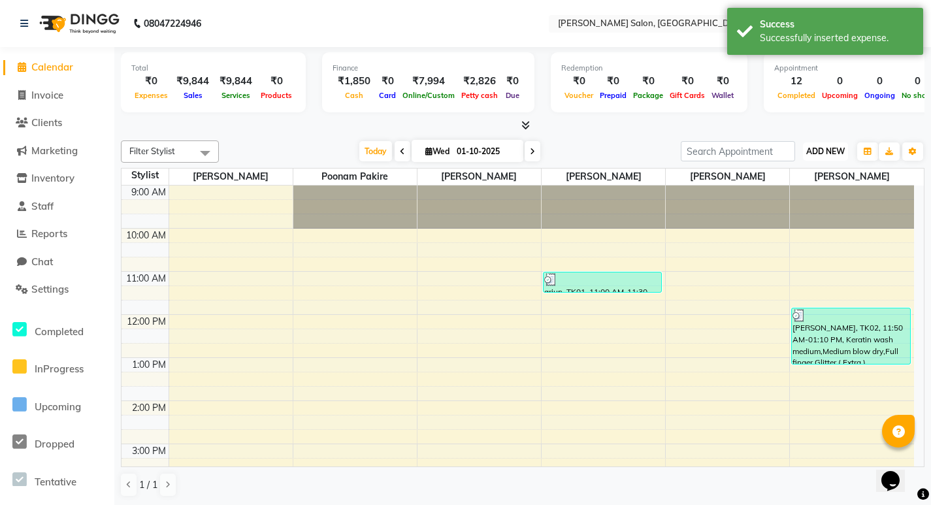
click at [819, 147] on span "ADD NEW" at bounding box center [825, 151] width 39 height 10
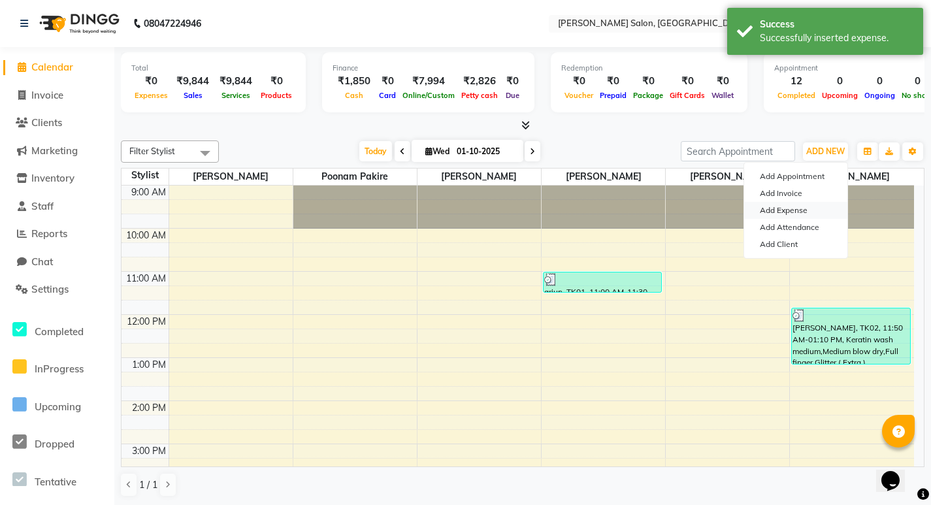
click at [785, 205] on link "Add Expense" at bounding box center [795, 210] width 103 height 17
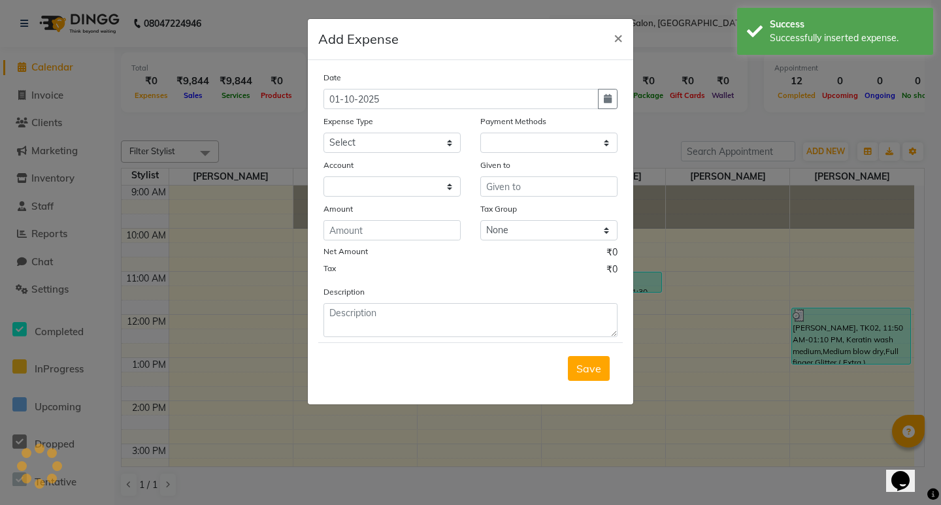
select select "1"
select select "6674"
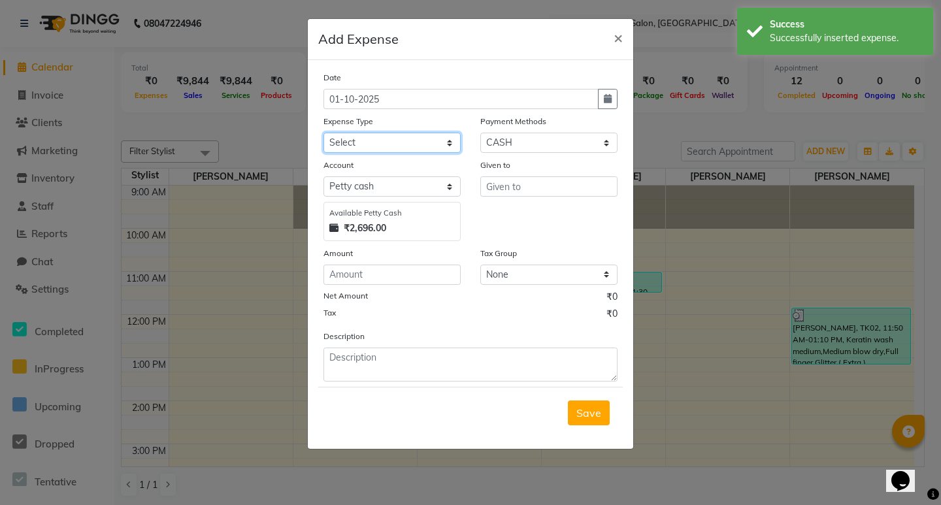
click at [420, 146] on select "Select Advance Salary Amezon parcel Bank charges birthday cake BLINKIT Car main…" at bounding box center [391, 143] width 137 height 20
select select "18209"
click at [323, 133] on select "Select Advance Salary Amezon parcel Bank charges birthday cake BLINKIT Car main…" at bounding box center [391, 143] width 137 height 20
click at [548, 193] on input "text" at bounding box center [548, 186] width 137 height 20
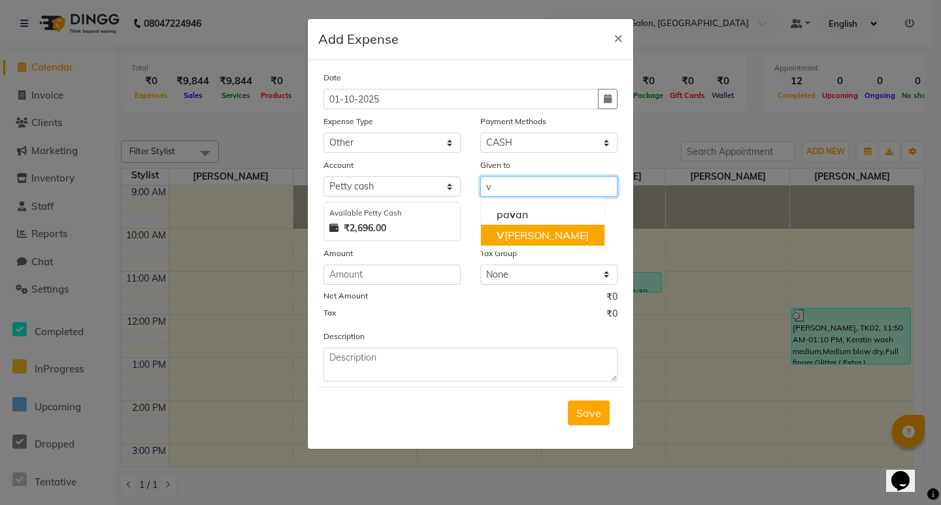
click at [520, 235] on ngb-highlight "V ishal wagh" at bounding box center [543, 235] width 92 height 13
type input "[PERSON_NAME]"
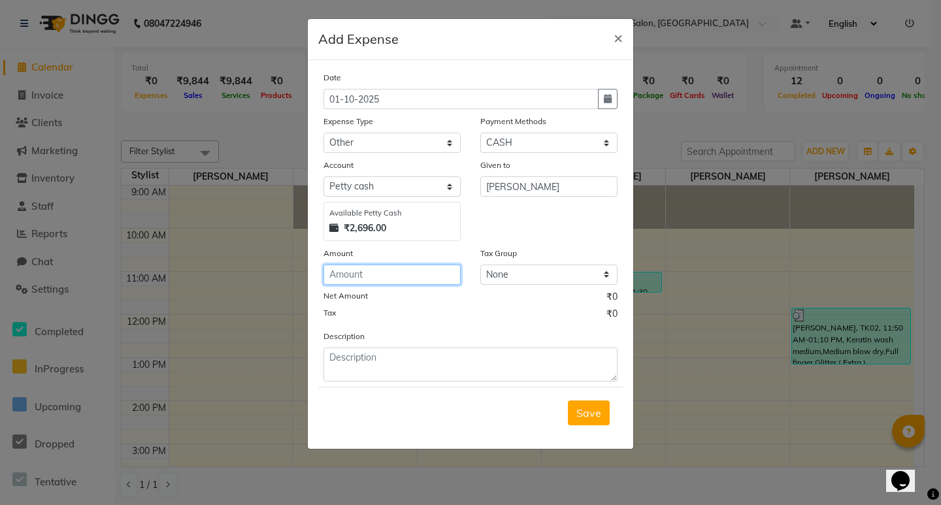
click at [421, 274] on input "number" at bounding box center [391, 275] width 137 height 20
type input "450"
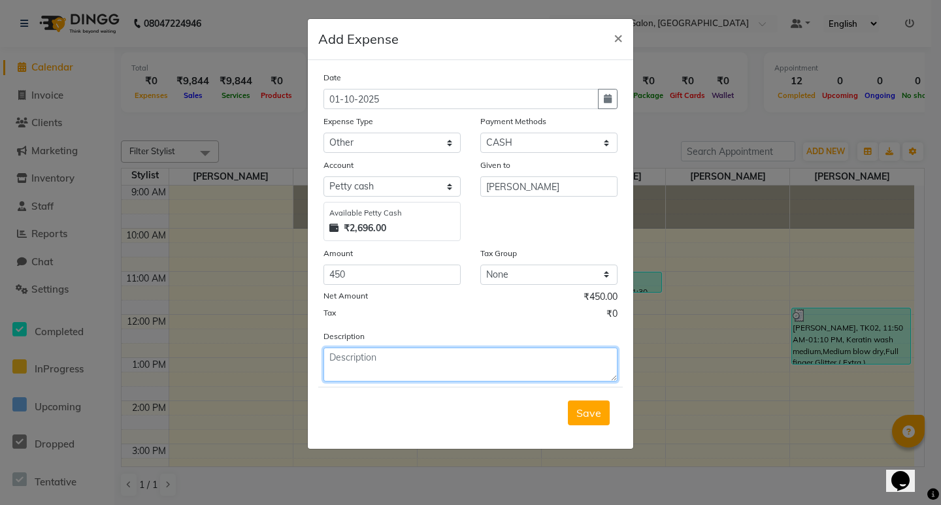
click at [393, 369] on textarea at bounding box center [470, 365] width 294 height 34
click at [580, 409] on span "Save" at bounding box center [588, 412] width 25 height 13
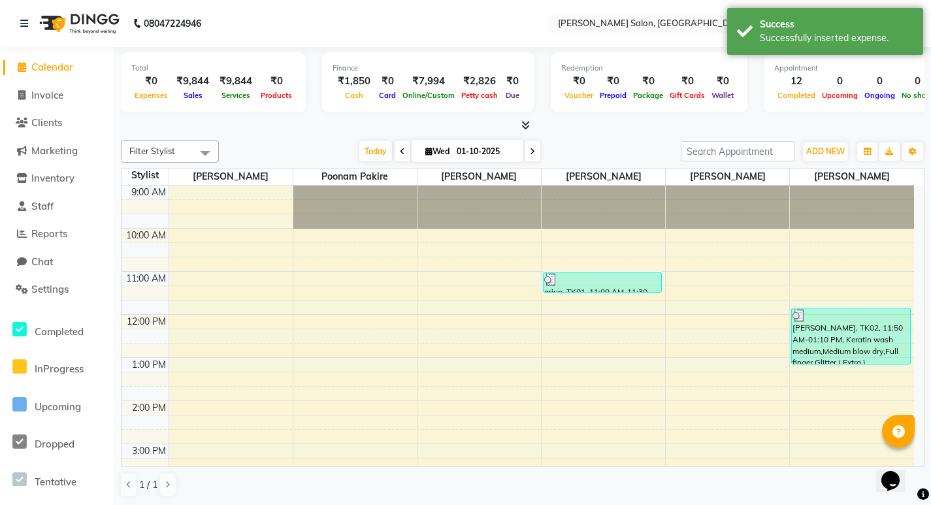
drag, startPoint x: 361, startPoint y: 164, endPoint x: 332, endPoint y: 147, distance: 33.4
click at [332, 147] on div "Today Wed 01-10-2025" at bounding box center [449, 152] width 449 height 20
drag, startPoint x: 314, startPoint y: 142, endPoint x: 296, endPoint y: 150, distance: 19.3
drag, startPoint x: 296, startPoint y: 150, endPoint x: 271, endPoint y: 108, distance: 49.0
click at [271, 108] on div "Total ₹0 Expenses ₹9,844 Sales ₹9,844 Services ₹0 Products" at bounding box center [213, 82] width 185 height 60
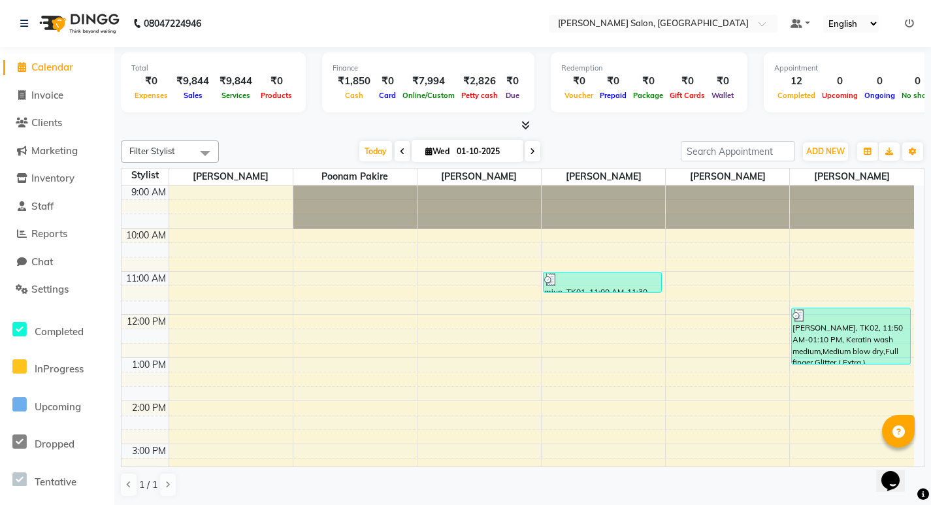
click at [47, 106] on li "Invoice" at bounding box center [57, 96] width 114 height 28
click at [51, 95] on span "Invoice" at bounding box center [47, 95] width 32 height 12
select select "service"
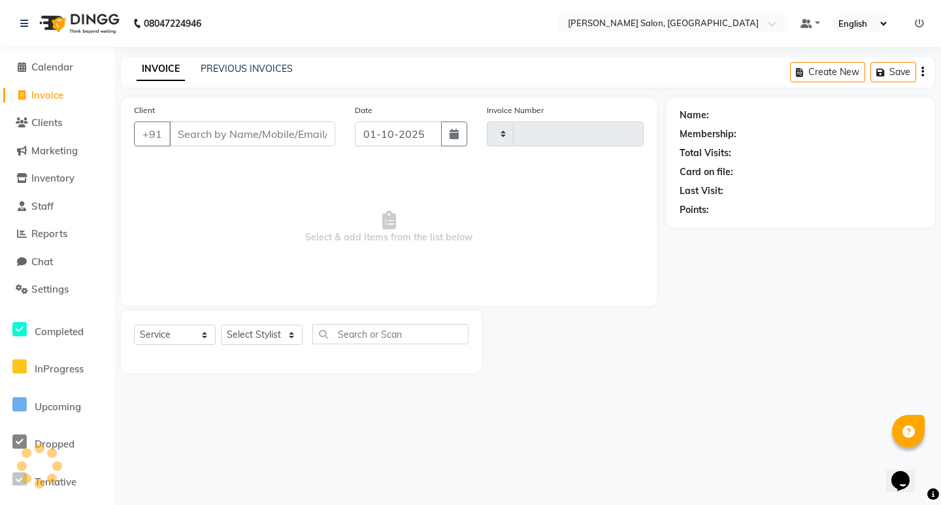
type input "0868"
select select "7550"
click at [206, 67] on link "PREVIOUS INVOICES" at bounding box center [247, 69] width 92 height 12
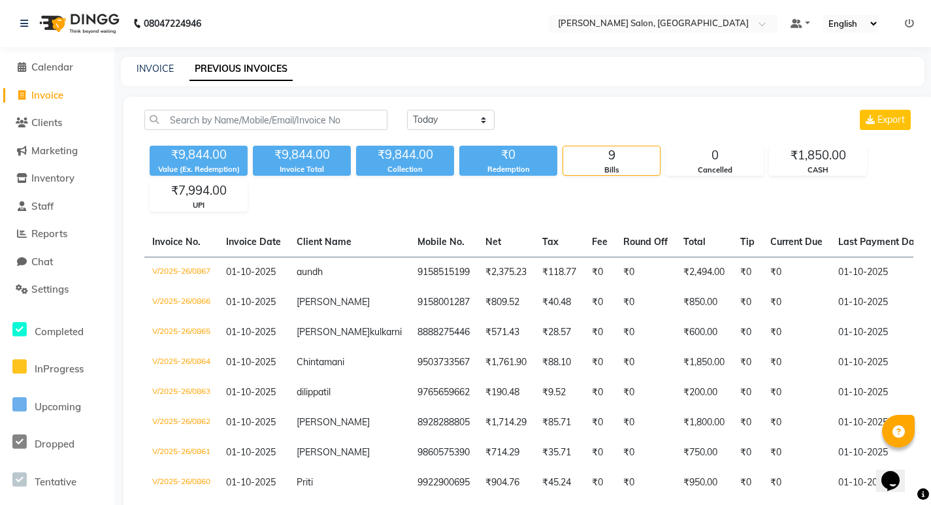
click at [0, 128] on ul "Calendar Invoice Clients Marketing Inventory Staff Reports Chat Settings Comple…" at bounding box center [57, 385] width 114 height 663
click at [156, 66] on link "INVOICE" at bounding box center [155, 69] width 37 height 12
select select "service"
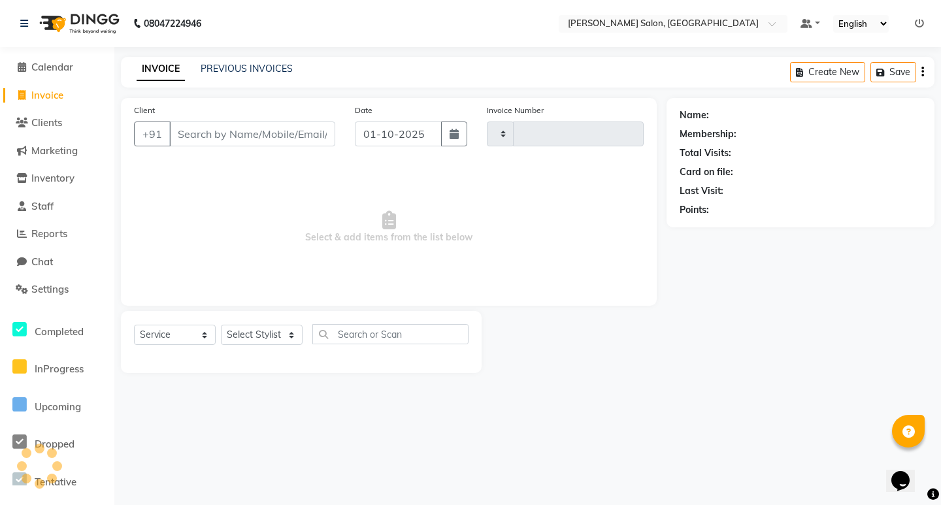
type input "0868"
select select "7550"
click at [245, 338] on select "Select Stylist [PERSON_NAME] [PERSON_NAME] Manager [PERSON_NAME] Poonam Pakire …" at bounding box center [262, 335] width 82 height 20
click at [204, 140] on input "Client" at bounding box center [252, 134] width 166 height 25
click at [234, 336] on select "Select Stylist [PERSON_NAME] [PERSON_NAME] Manager [PERSON_NAME] Poonam Pakire …" at bounding box center [262, 335] width 82 height 20
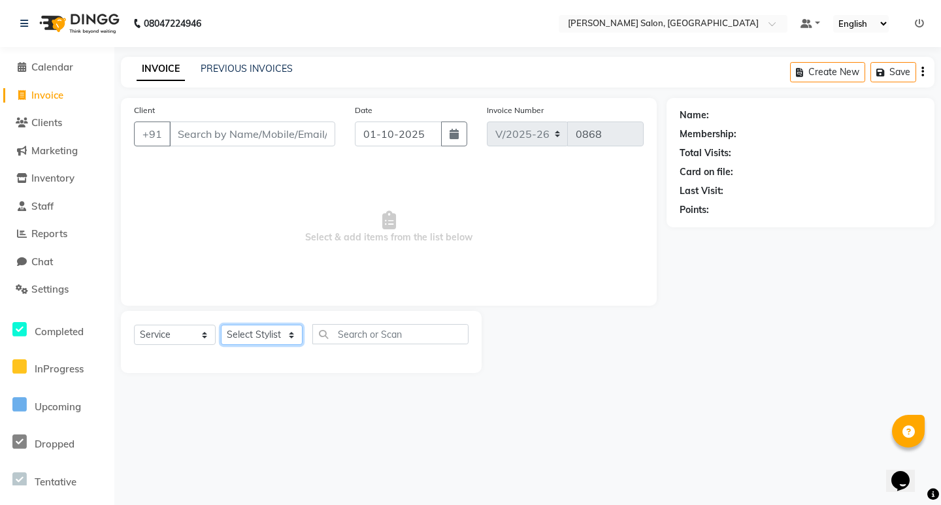
select select "72519"
click at [221, 325] on select "Select Stylist [PERSON_NAME] [PERSON_NAME] Manager [PERSON_NAME] Poonam Pakire …" at bounding box center [262, 335] width 82 height 20
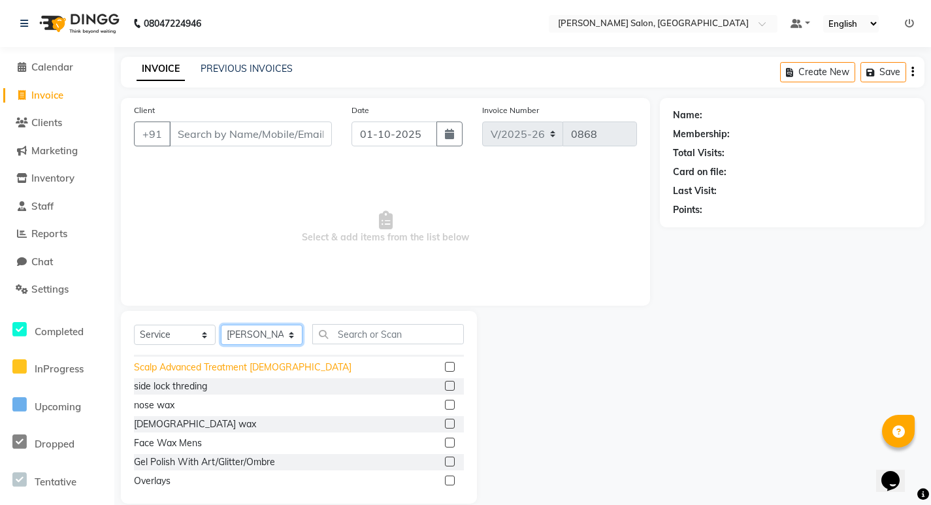
scroll to position [131, 0]
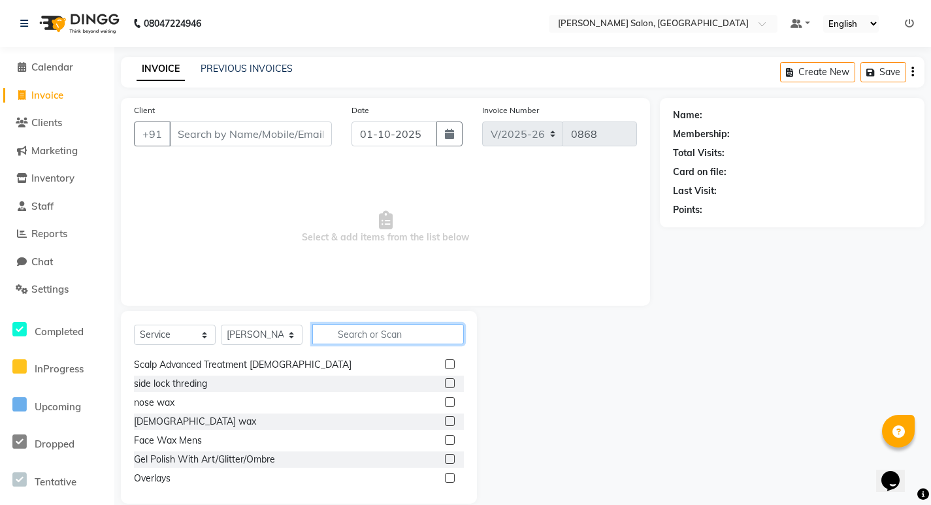
click at [347, 331] on input "text" at bounding box center [388, 334] width 152 height 20
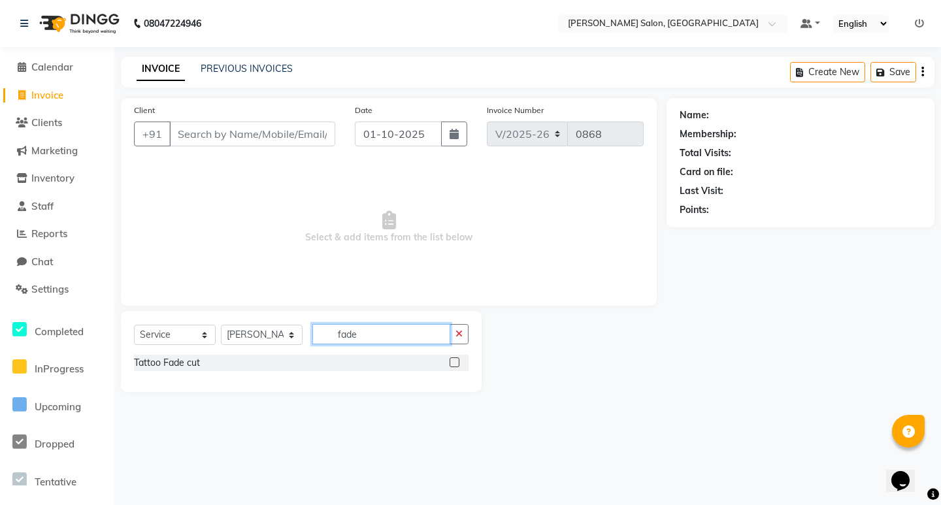
type input "fade"
click at [453, 365] on label at bounding box center [455, 362] width 10 height 10
click at [453, 365] on input "checkbox" at bounding box center [454, 363] width 8 height 8
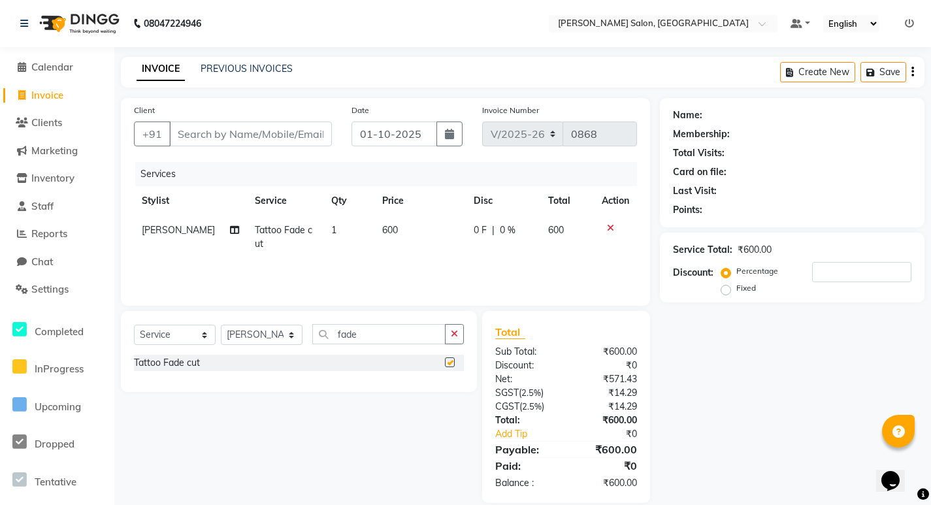
checkbox input "false"
click at [367, 338] on input "fade" at bounding box center [378, 334] width 133 height 20
type input "f"
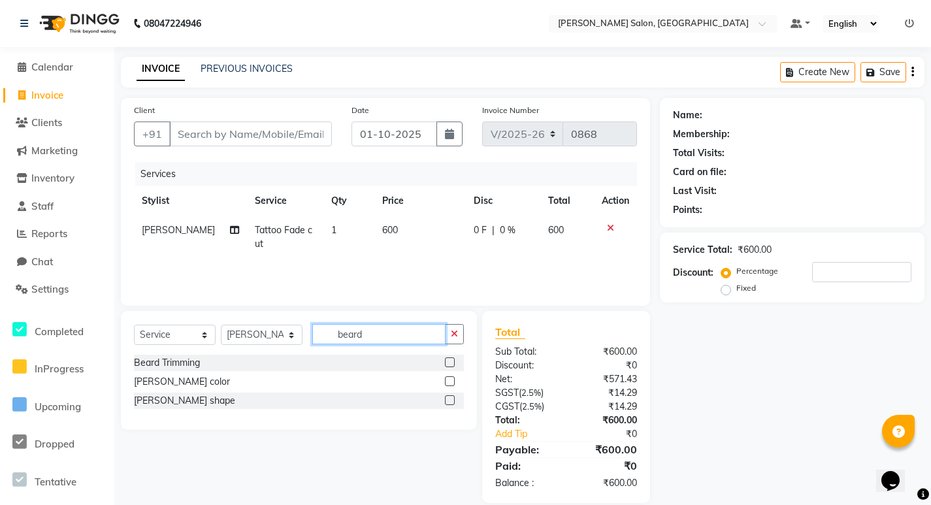
type input "beard"
click at [447, 402] on label at bounding box center [450, 400] width 10 height 10
click at [447, 402] on input "checkbox" at bounding box center [449, 401] width 8 height 8
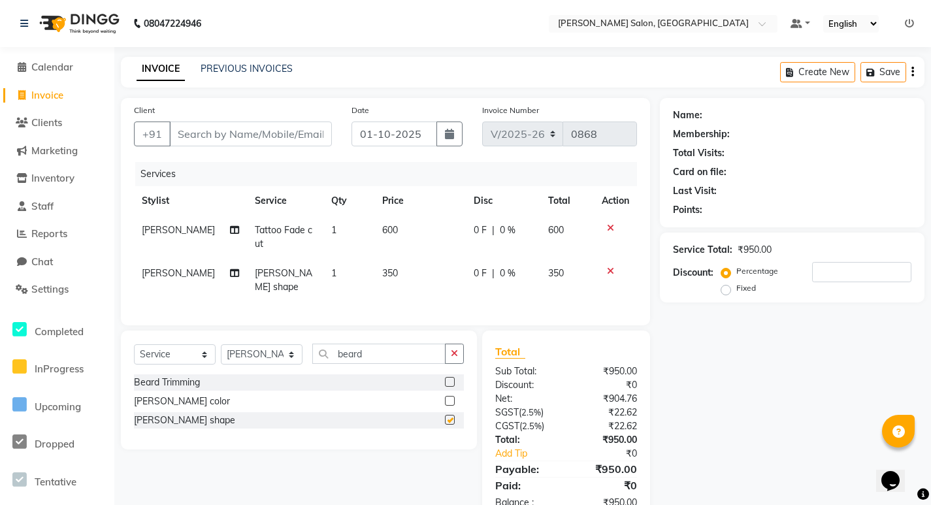
checkbox input "false"
click at [202, 135] on input "Client" at bounding box center [250, 134] width 163 height 25
type input "9"
type input "0"
type input "9619949242"
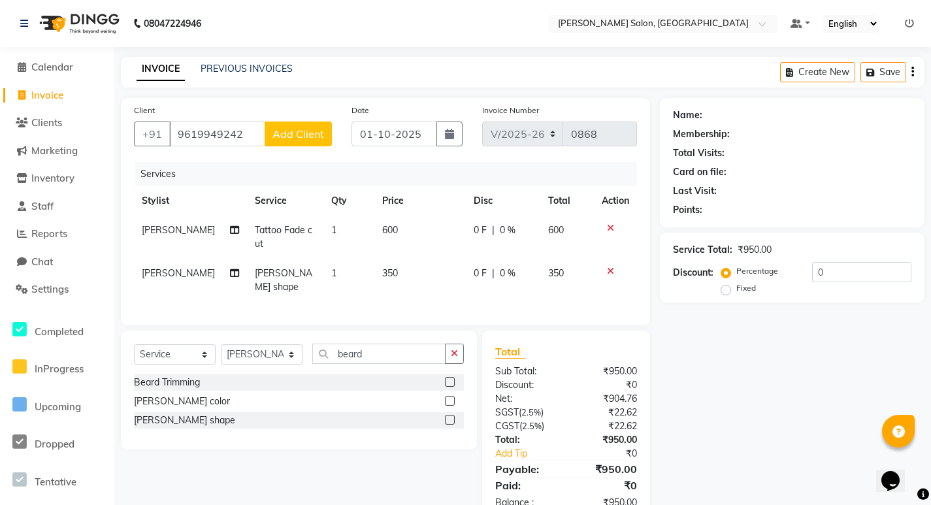
click at [288, 136] on span "Add Client" at bounding box center [298, 133] width 52 height 13
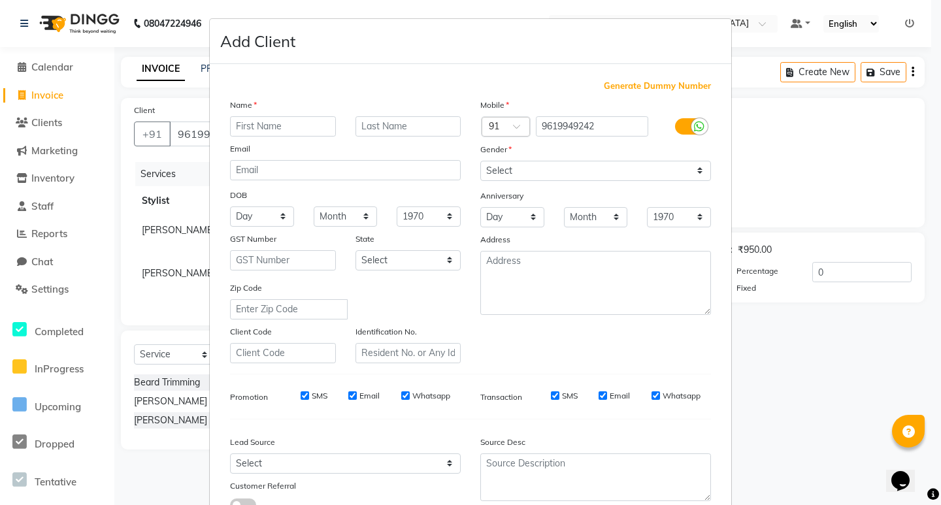
click at [237, 127] on input "text" at bounding box center [283, 126] width 106 height 20
type input "ritesh"
click at [518, 164] on select "Select [DEMOGRAPHIC_DATA] [DEMOGRAPHIC_DATA] Other Prefer Not To Say" at bounding box center [595, 171] width 231 height 20
select select "[DEMOGRAPHIC_DATA]"
click at [480, 161] on select "Select [DEMOGRAPHIC_DATA] [DEMOGRAPHIC_DATA] Other Prefer Not To Say" at bounding box center [595, 171] width 231 height 20
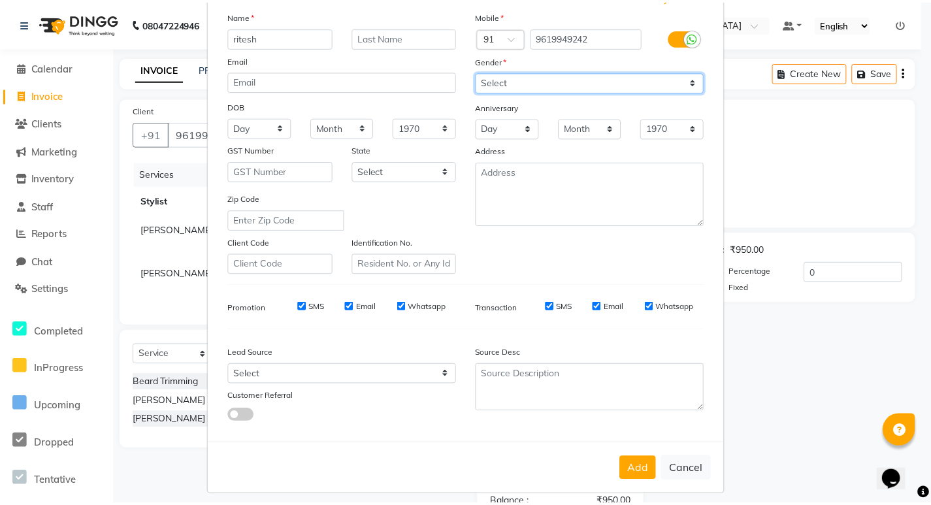
scroll to position [98, 0]
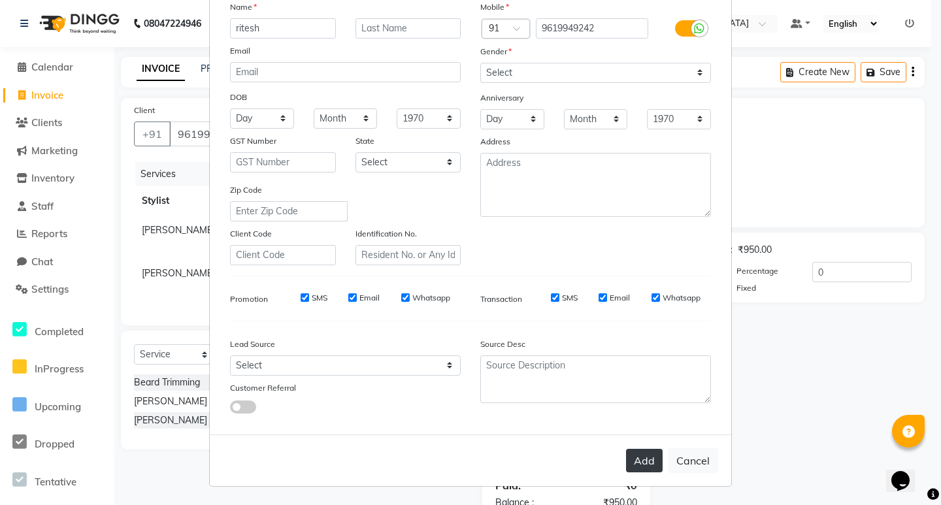
click at [633, 457] on button "Add" at bounding box center [644, 461] width 37 height 24
select select
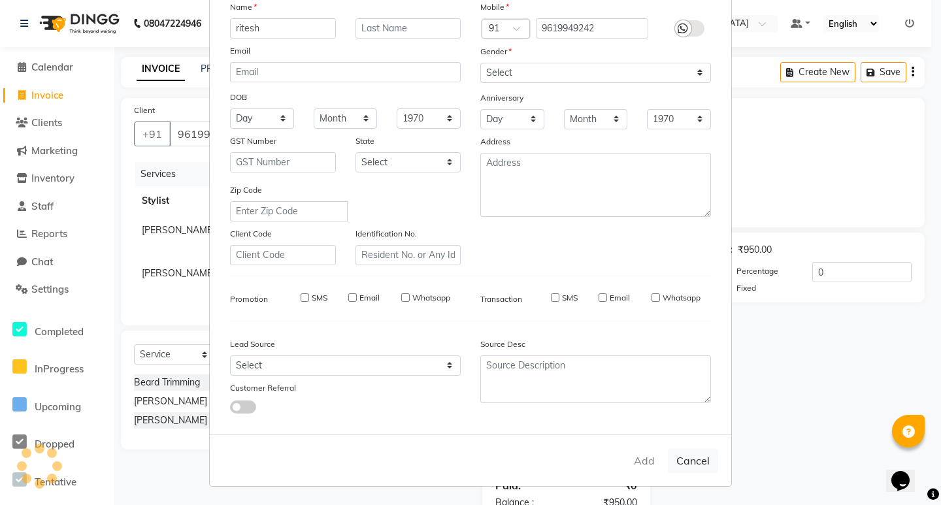
select select
checkbox input "false"
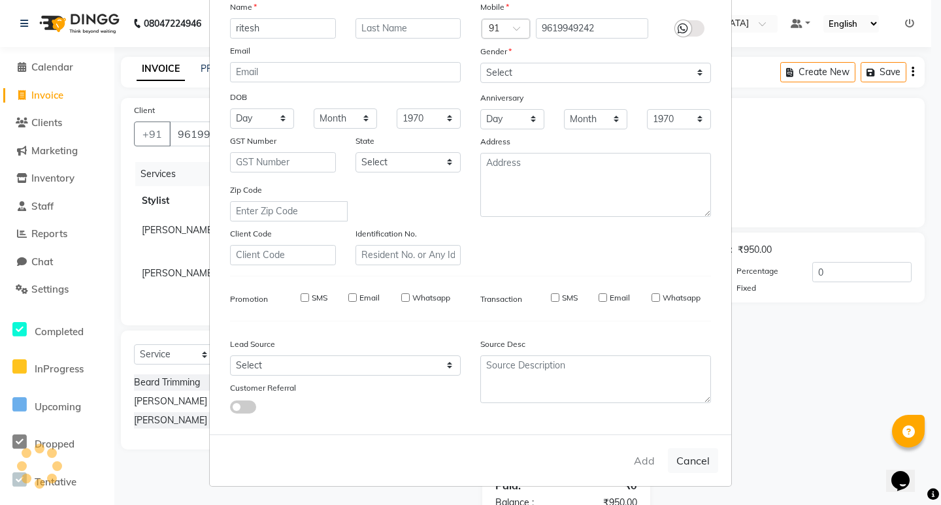
checkbox input "false"
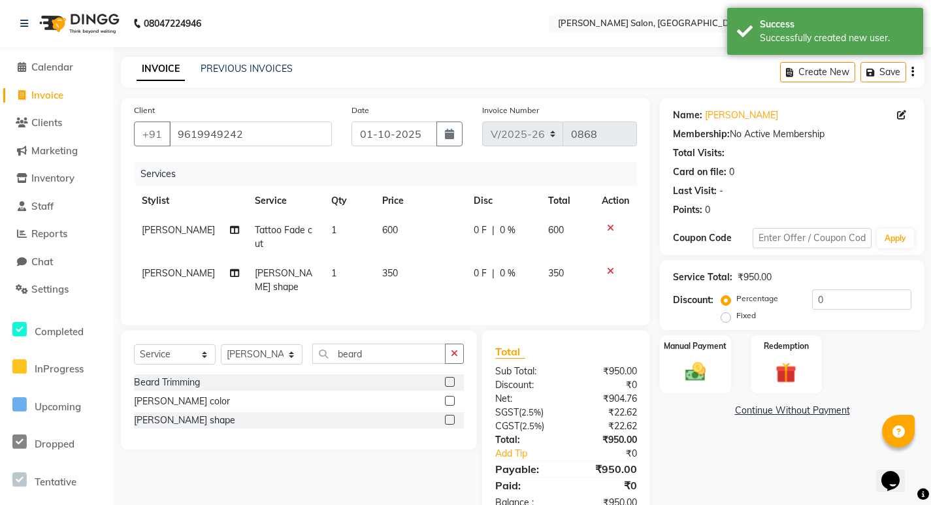
scroll to position [33, 0]
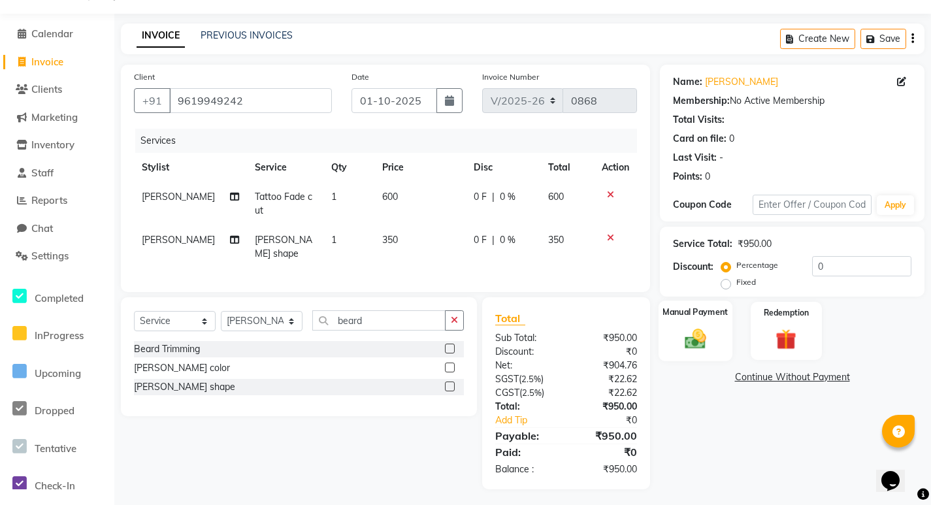
click at [705, 327] on img at bounding box center [695, 338] width 35 height 25
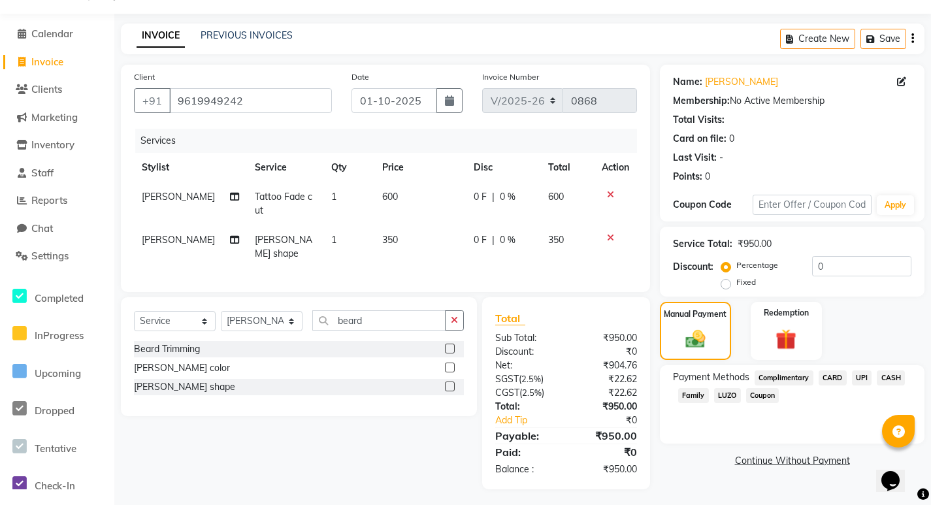
click at [858, 372] on span "UPI" at bounding box center [862, 378] width 20 height 15
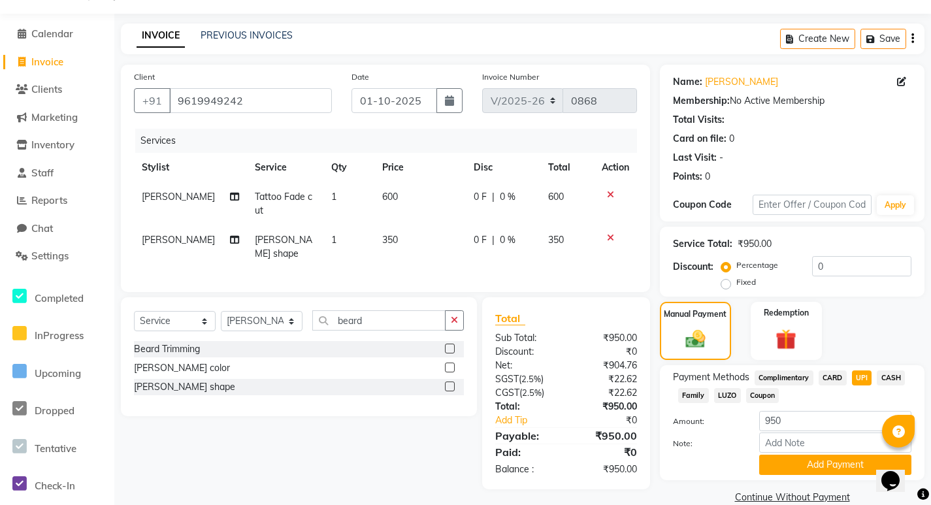
scroll to position [55, 0]
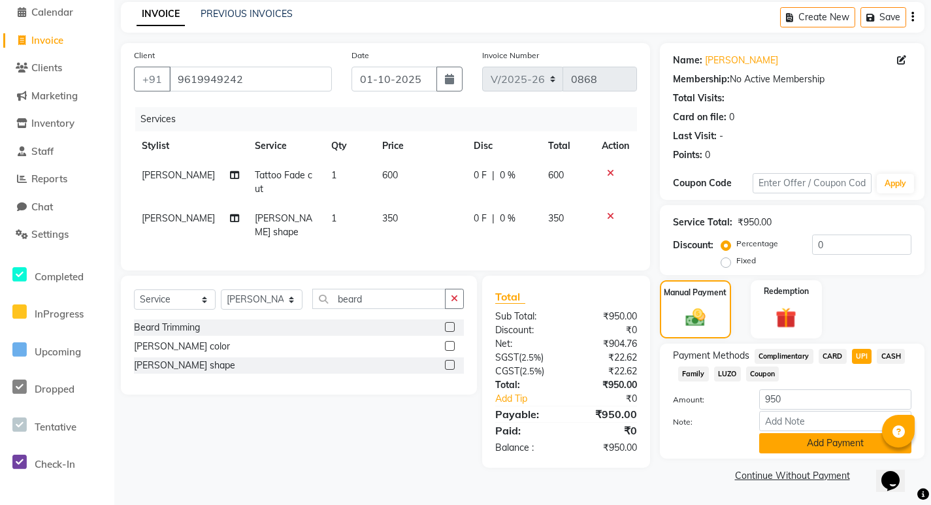
click at [782, 444] on button "Add Payment" at bounding box center [835, 443] width 152 height 20
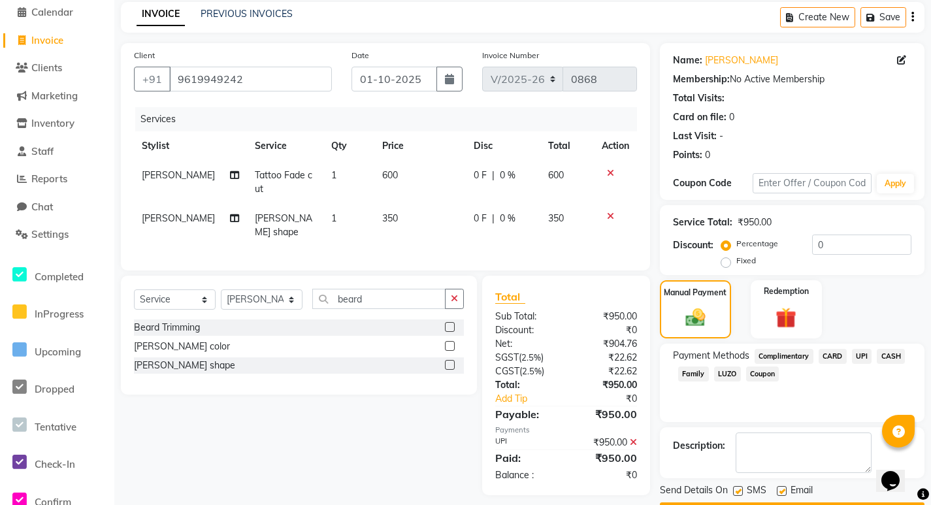
scroll to position [92, 0]
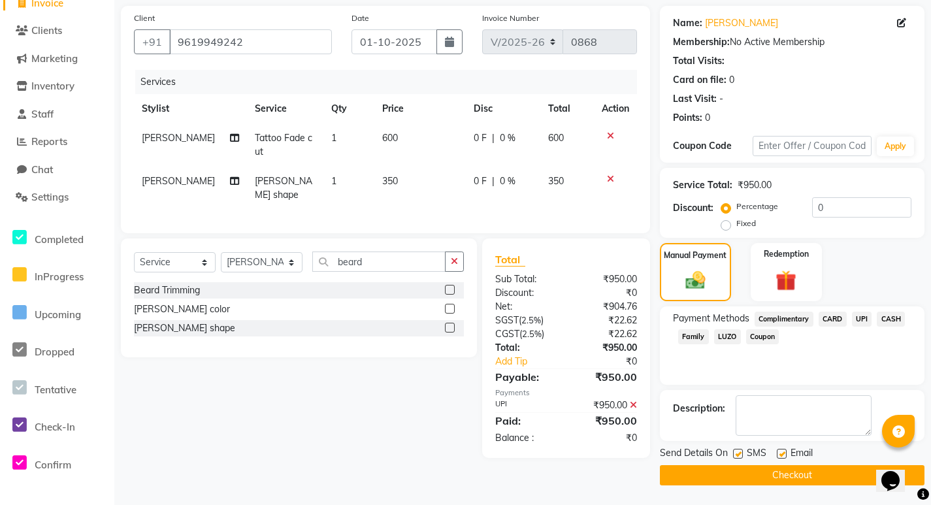
click at [727, 473] on button "Checkout" at bounding box center [792, 475] width 265 height 20
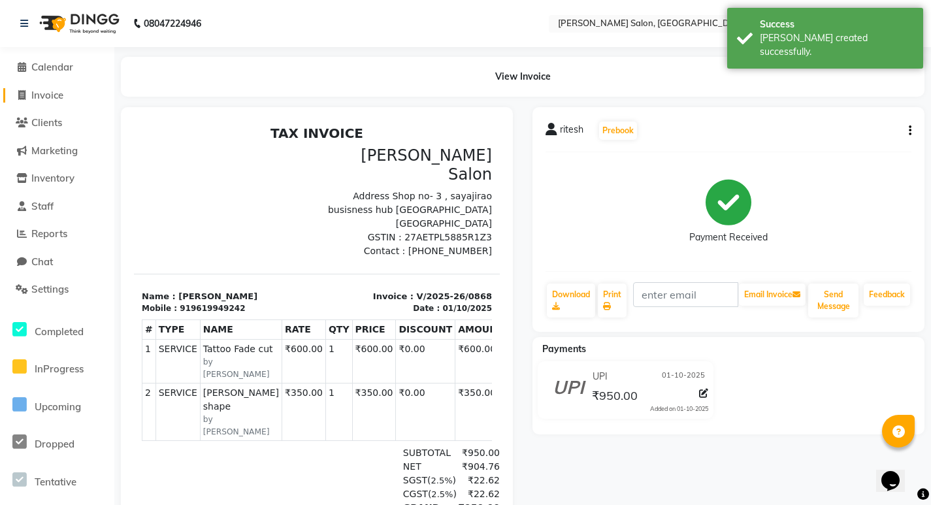
click at [22, 94] on icon at bounding box center [21, 95] width 7 height 10
select select "service"
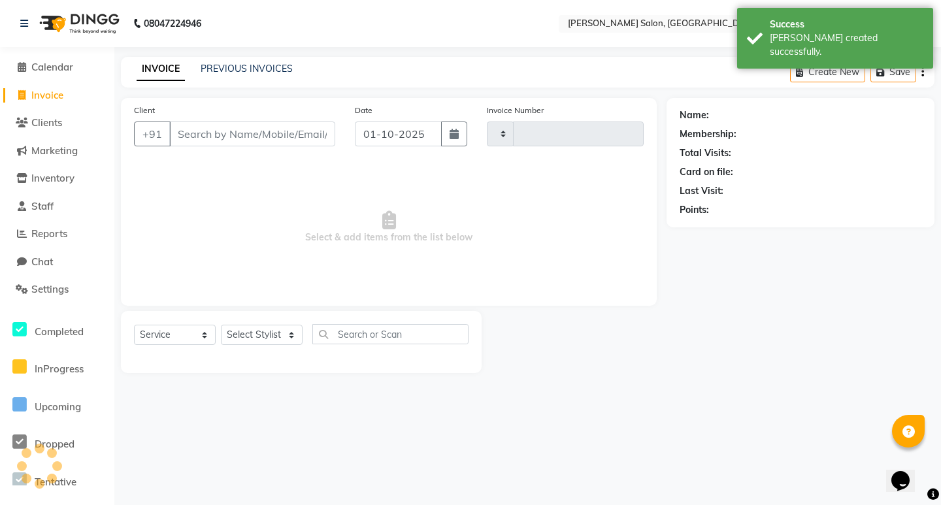
type input "0869"
select select "7550"
click at [244, 73] on link "PREVIOUS INVOICES" at bounding box center [247, 69] width 92 height 12
